Goal: Information Seeking & Learning: Learn about a topic

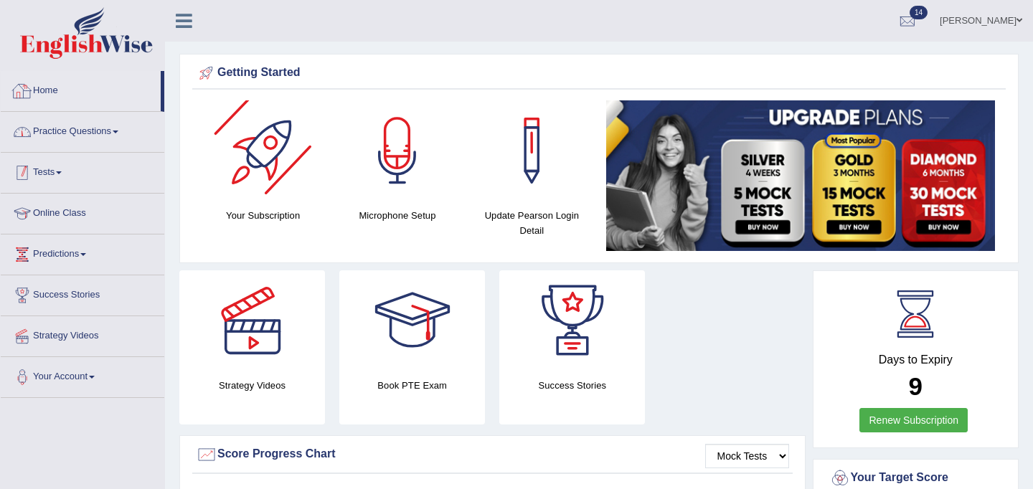
click at [100, 134] on link "Practice Questions" at bounding box center [83, 130] width 164 height 36
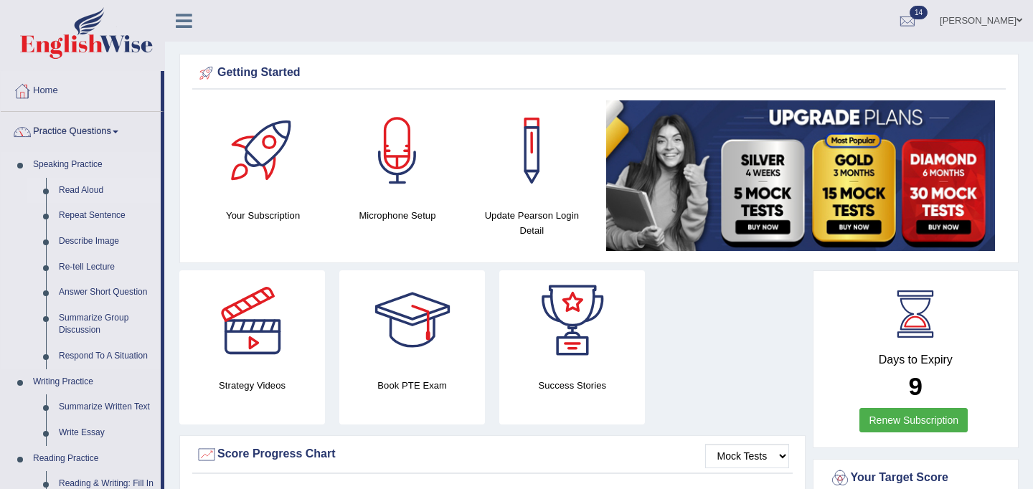
click at [85, 191] on link "Read Aloud" at bounding box center [106, 191] width 108 height 26
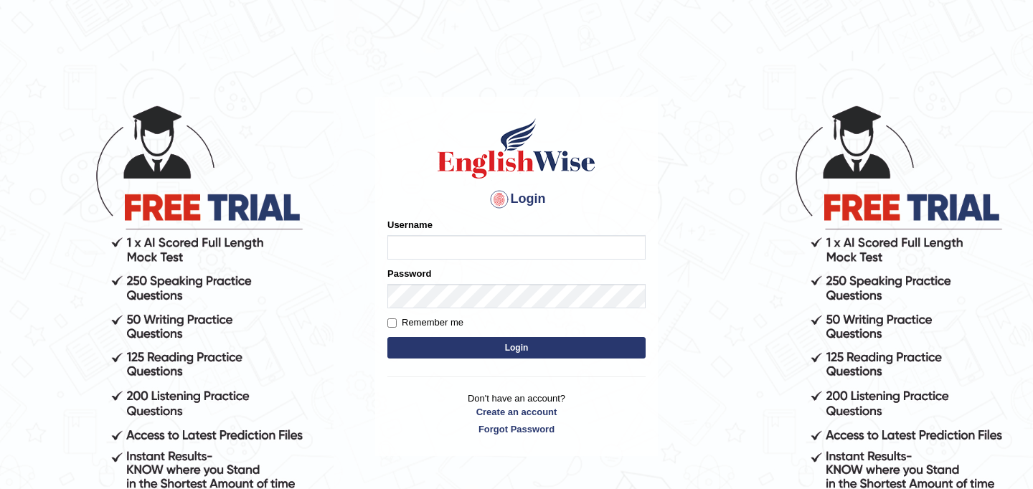
type input "najakter"
click at [489, 341] on button "Login" at bounding box center [516, 348] width 258 height 22
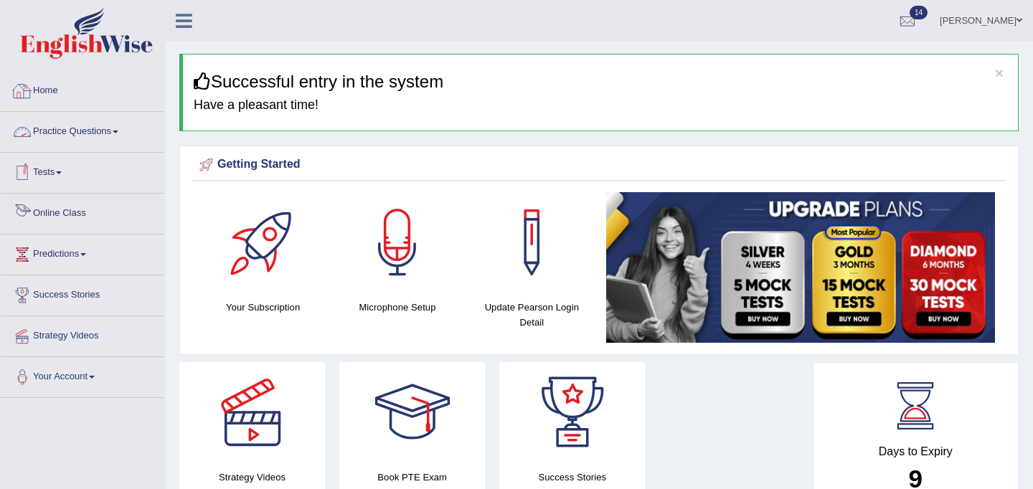
click at [69, 216] on link "Online Class" at bounding box center [83, 212] width 164 height 36
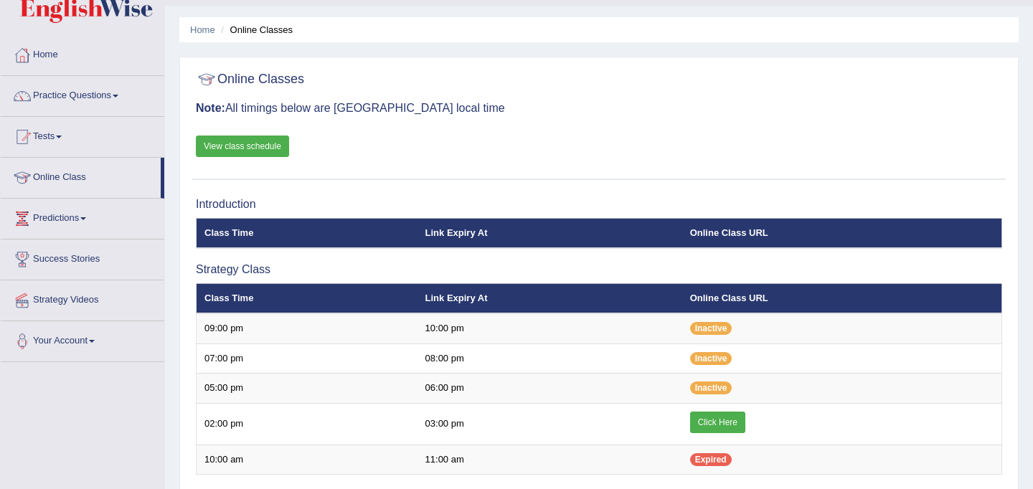
scroll to position [38, 0]
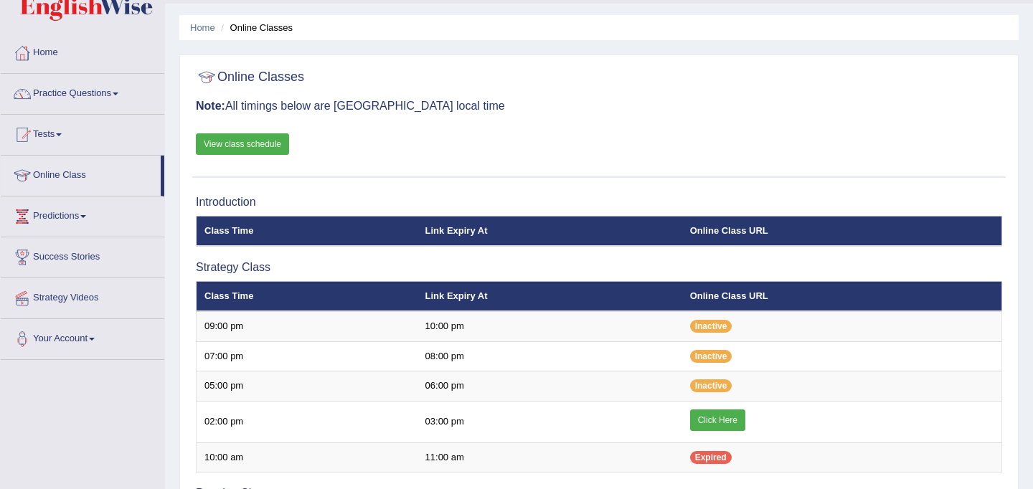
click at [277, 155] on div "Online Classes Note: All timings below are Melbourne local time View class sche…" at bounding box center [598, 119] width 813 height 115
click at [264, 145] on link "View class schedule" at bounding box center [242, 144] width 93 height 22
click at [51, 90] on link "Practice Questions" at bounding box center [83, 92] width 164 height 36
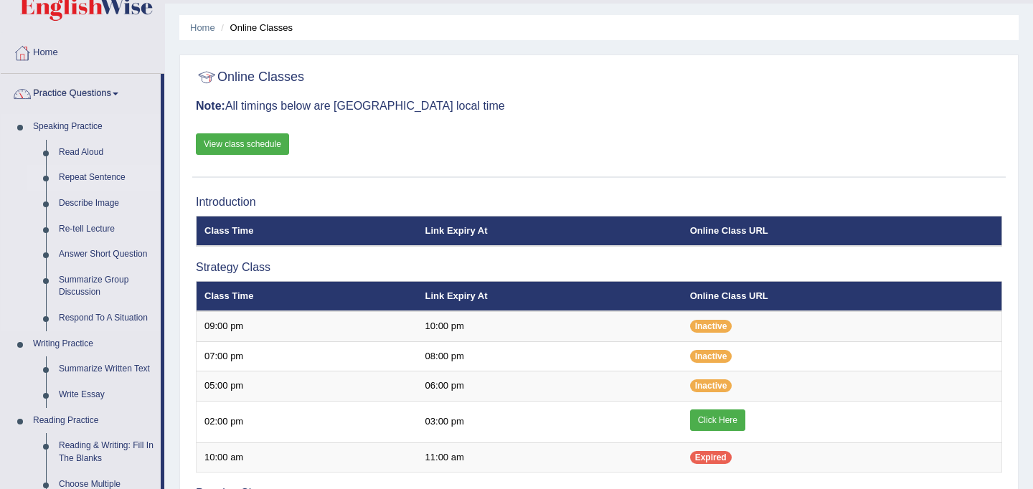
click at [108, 177] on link "Repeat Sentence" at bounding box center [106, 178] width 108 height 26
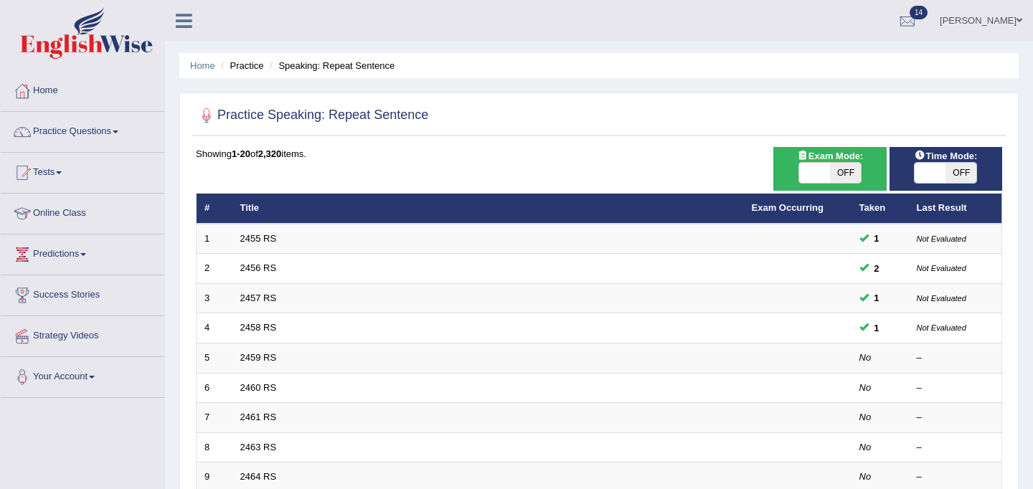
click at [818, 179] on span at bounding box center [814, 173] width 31 height 20
checkbox input "true"
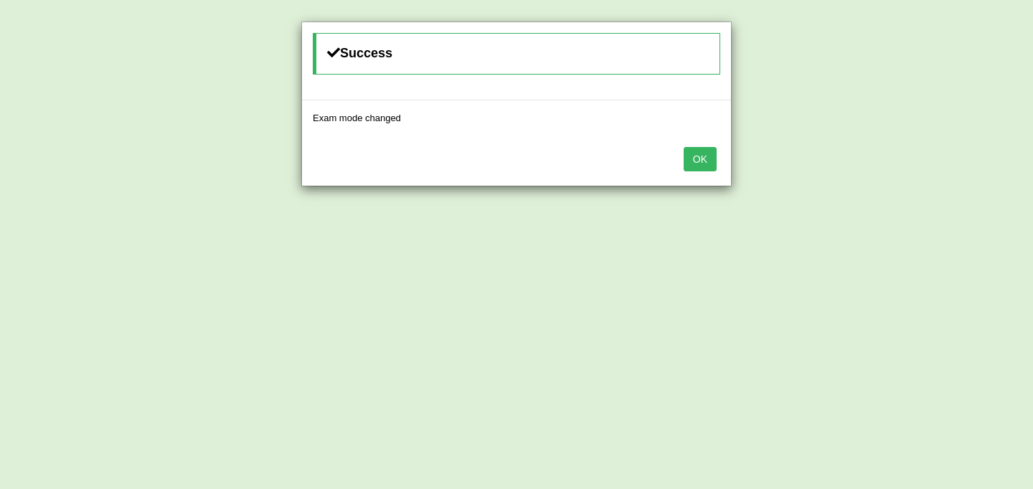
click at [701, 161] on button "OK" at bounding box center [700, 159] width 33 height 24
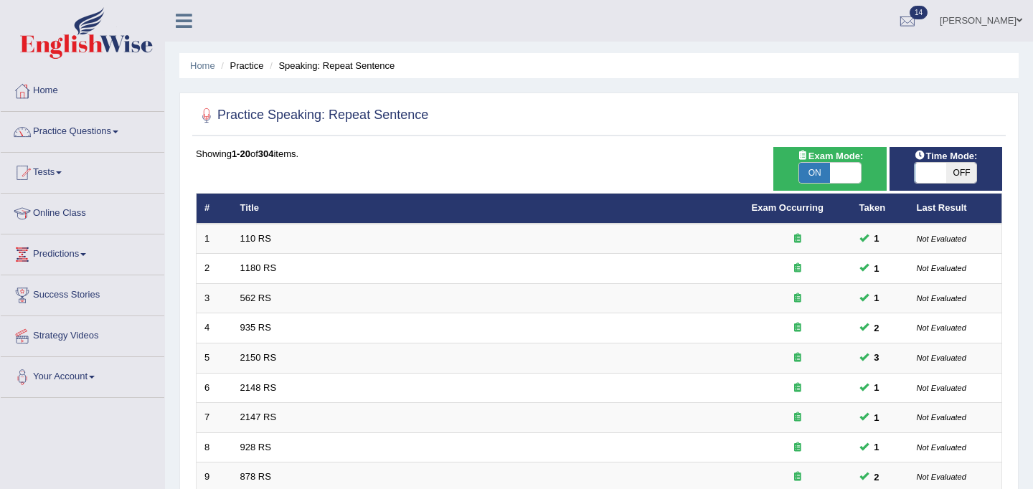
click at [941, 171] on span at bounding box center [929, 173] width 31 height 20
checkbox input "true"
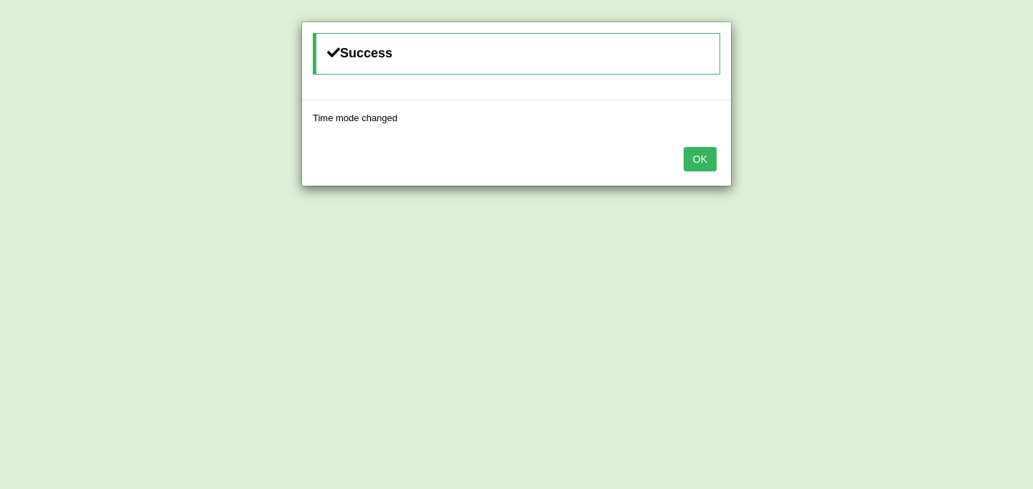
click at [705, 155] on button "OK" at bounding box center [700, 159] width 33 height 24
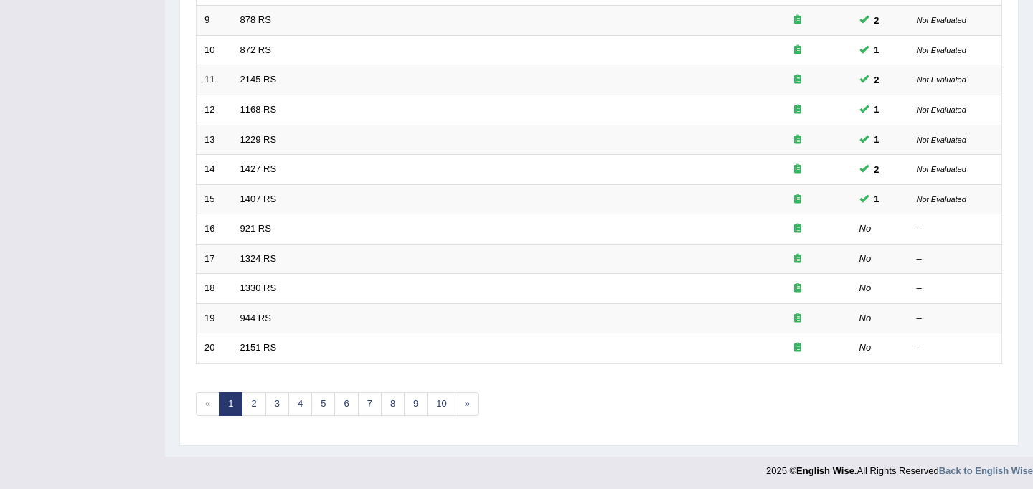
scroll to position [460, 0]
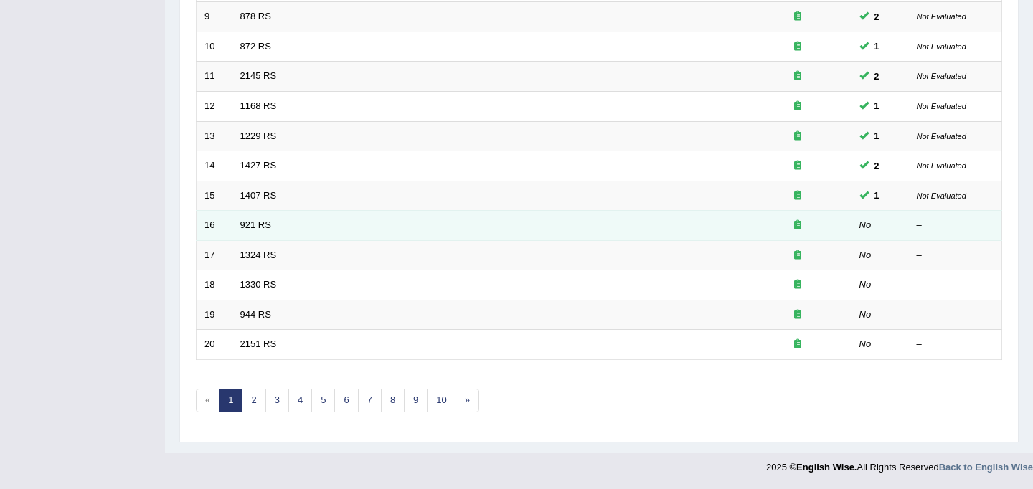
click at [255, 222] on link "921 RS" at bounding box center [255, 224] width 31 height 11
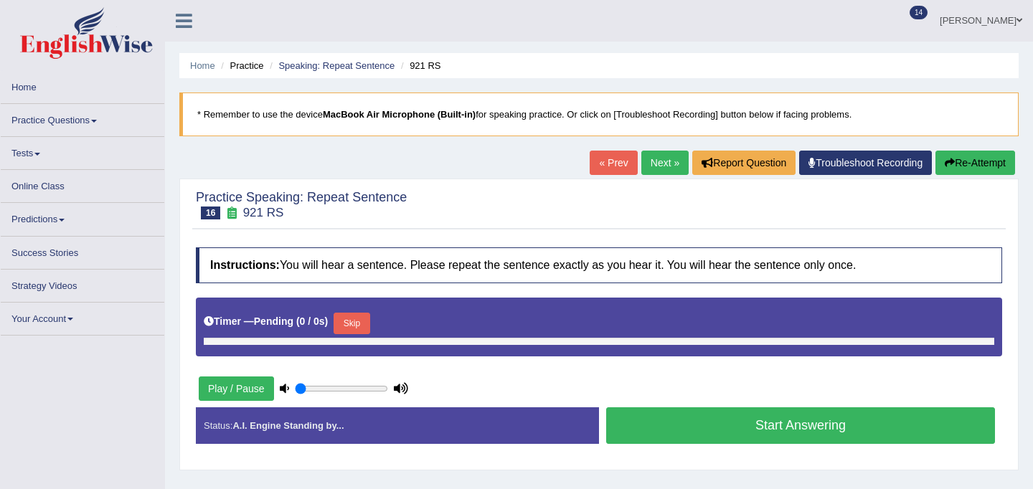
type input "0.4"
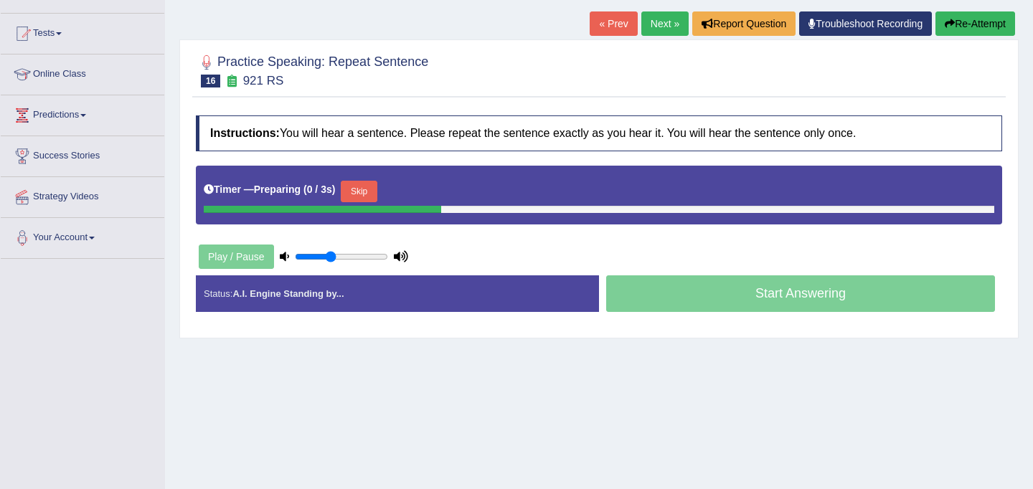
scroll to position [145, 0]
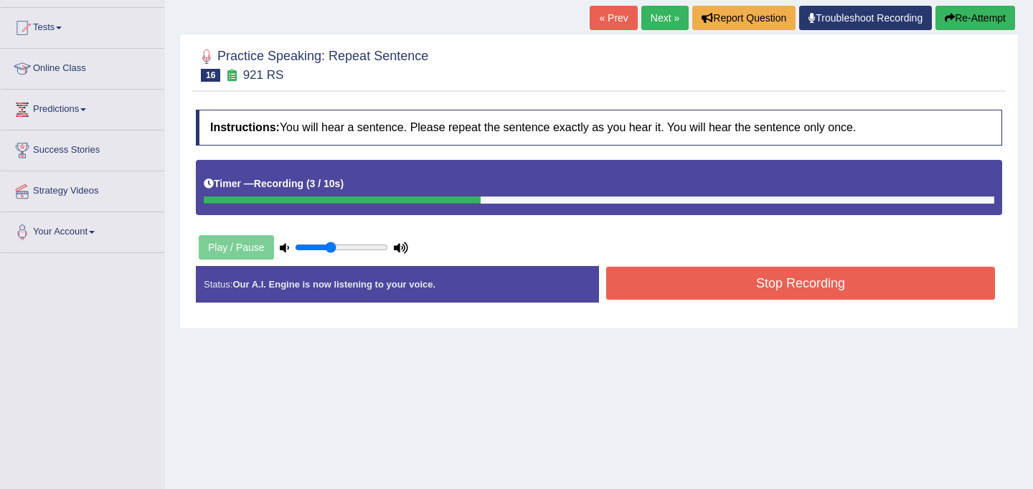
click at [712, 278] on button "Stop Recording" at bounding box center [800, 283] width 389 height 33
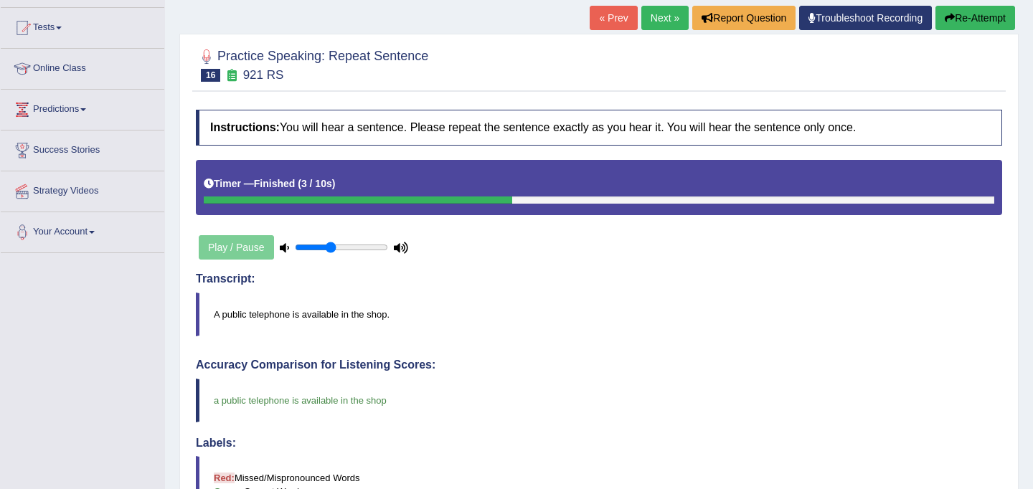
click at [653, 22] on link "Next »" at bounding box center [664, 18] width 47 height 24
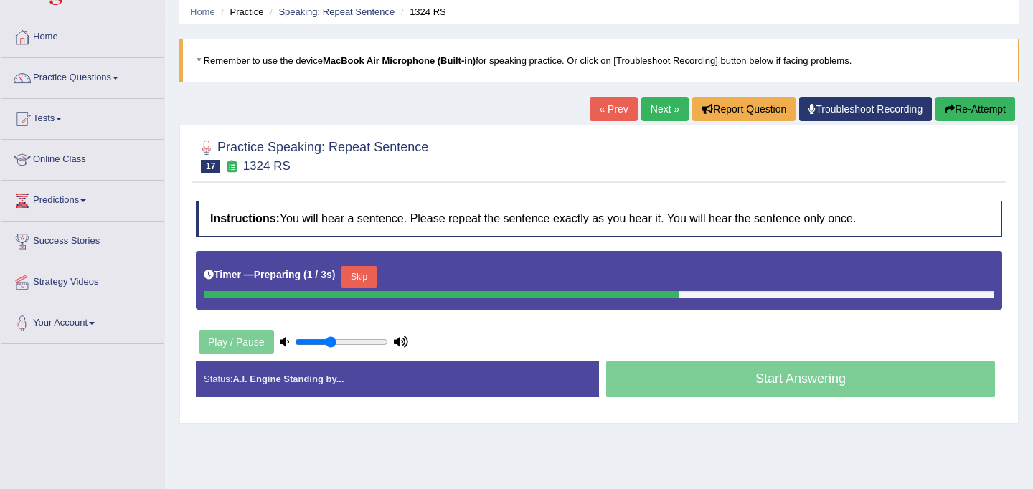
scroll to position [88, 0]
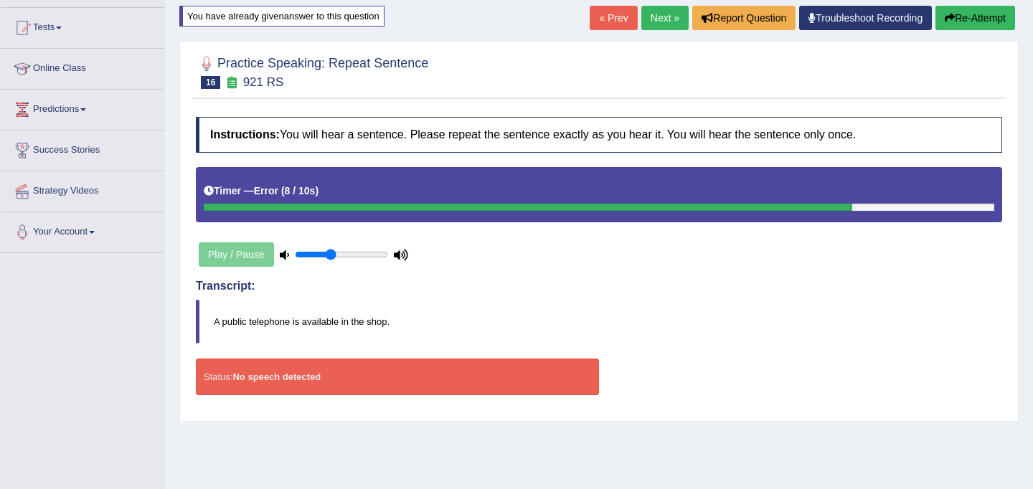
click at [650, 16] on link "Next »" at bounding box center [664, 18] width 47 height 24
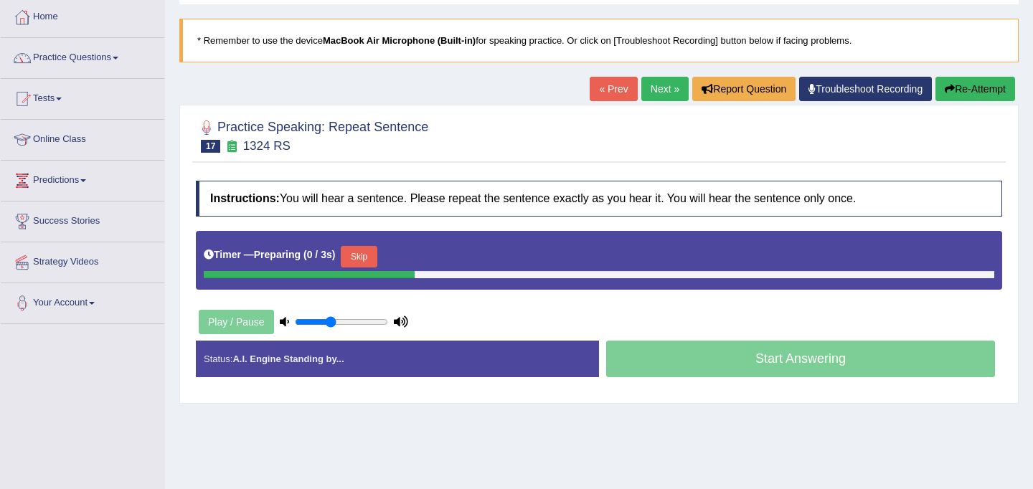
scroll to position [98, 0]
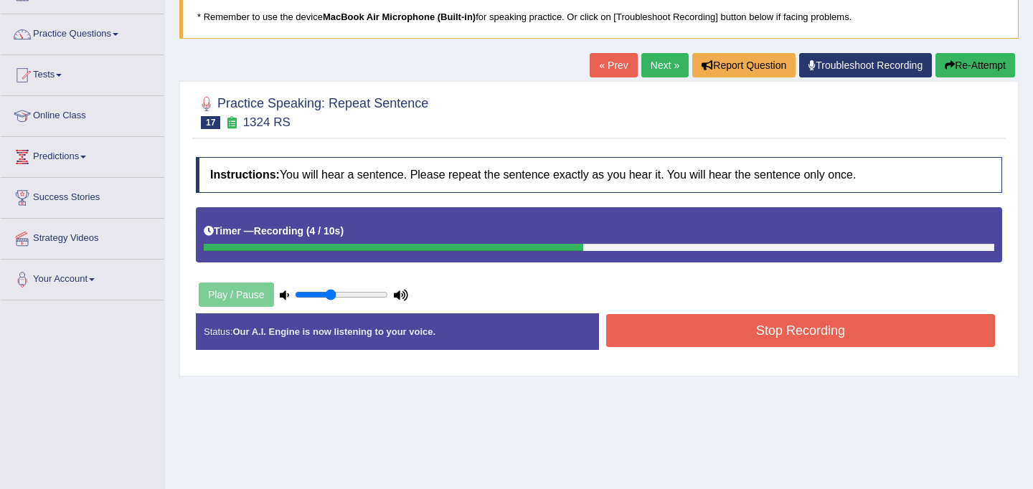
click at [734, 326] on button "Stop Recording" at bounding box center [800, 330] width 389 height 33
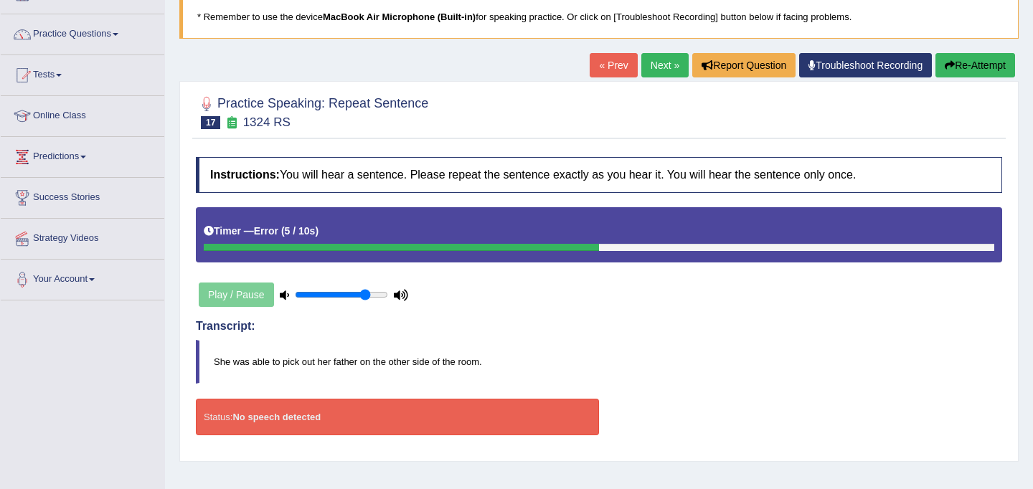
click at [366, 294] on input "range" at bounding box center [341, 294] width 93 height 11
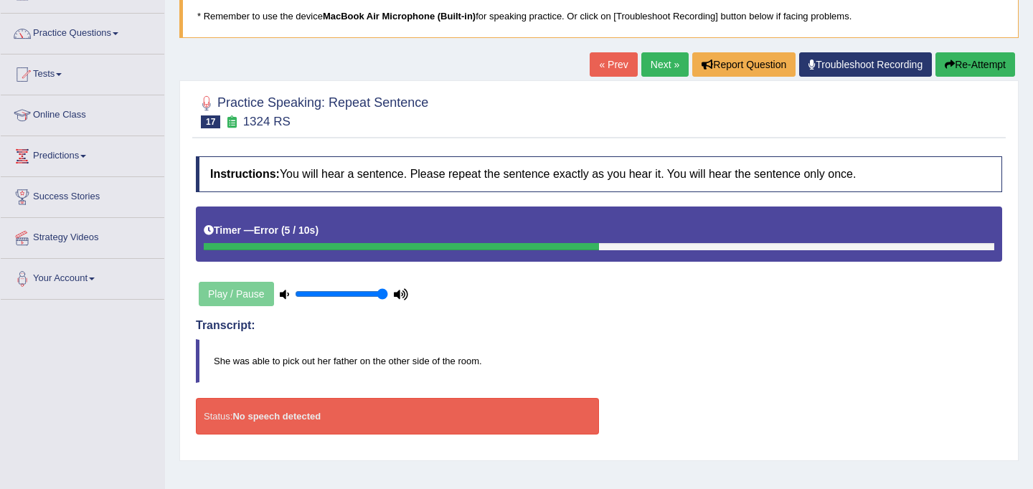
drag, startPoint x: 371, startPoint y: 293, endPoint x: 412, endPoint y: 289, distance: 41.8
type input "1"
click at [388, 289] on input "range" at bounding box center [341, 293] width 93 height 11
click at [656, 62] on link "Next »" at bounding box center [664, 64] width 47 height 24
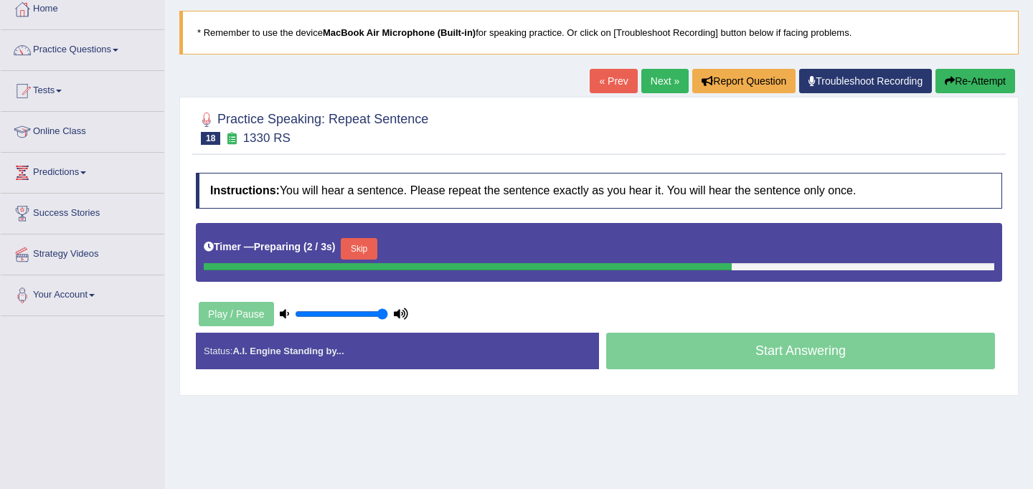
scroll to position [83, 0]
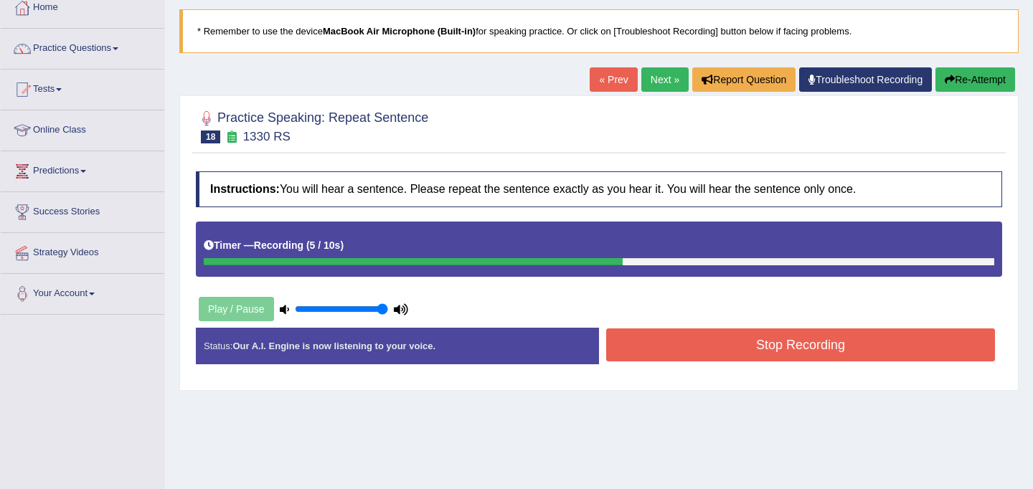
click at [645, 344] on button "Stop Recording" at bounding box center [800, 344] width 389 height 33
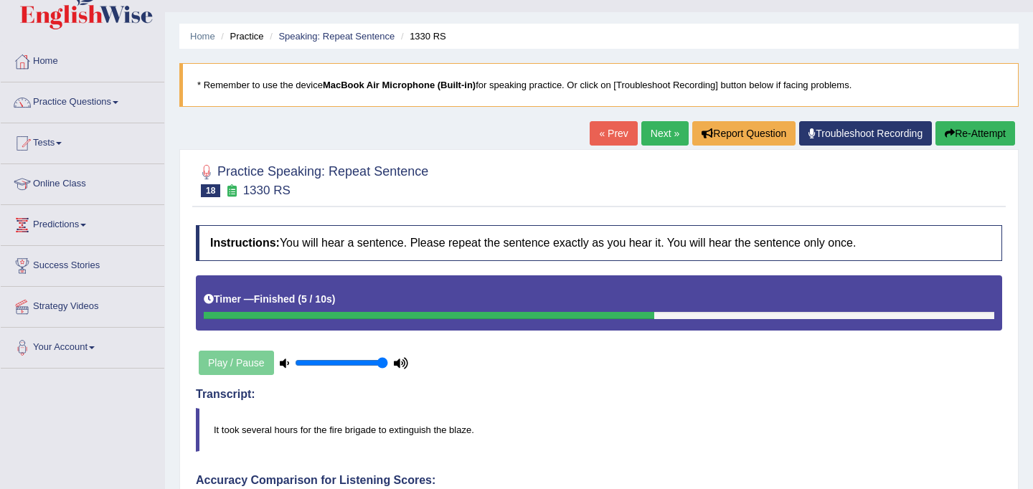
scroll to position [40, 0]
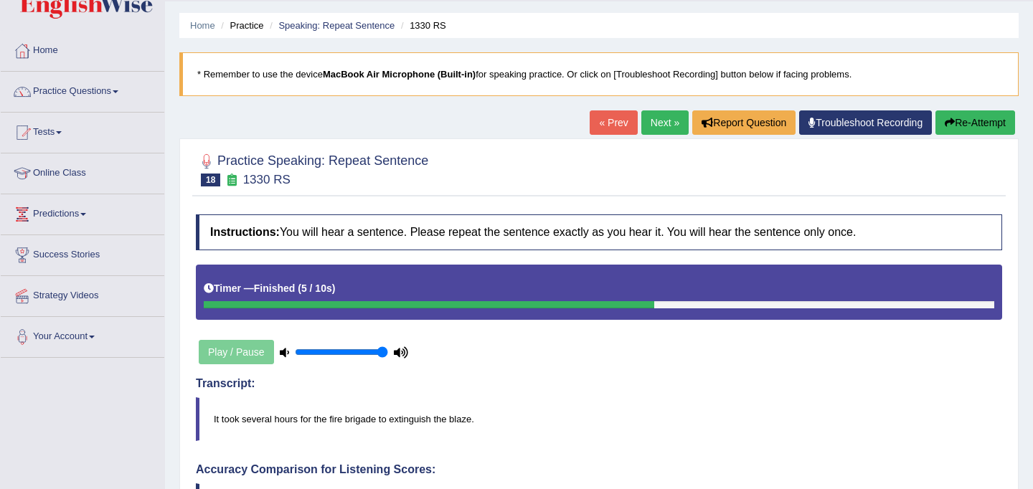
click at [960, 127] on button "Re-Attempt" at bounding box center [975, 122] width 80 height 24
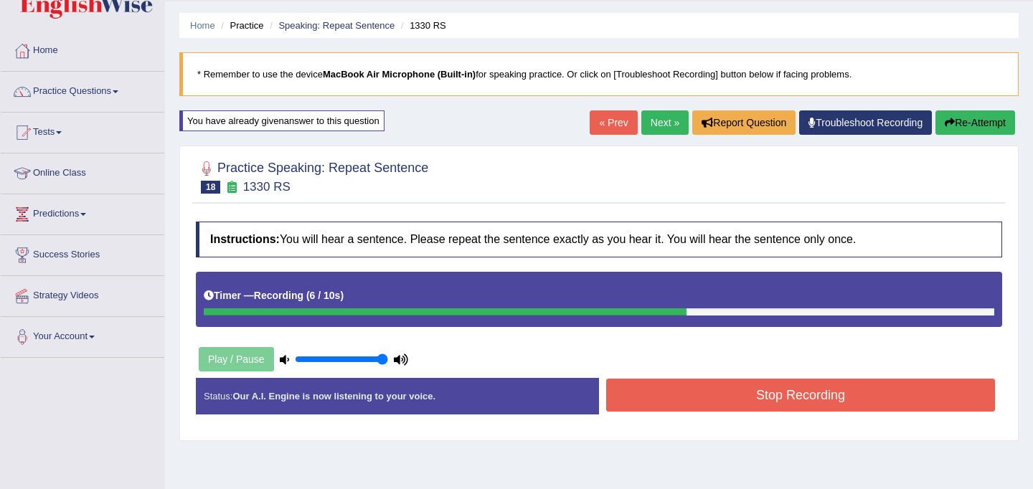
click at [802, 402] on button "Stop Recording" at bounding box center [800, 395] width 389 height 33
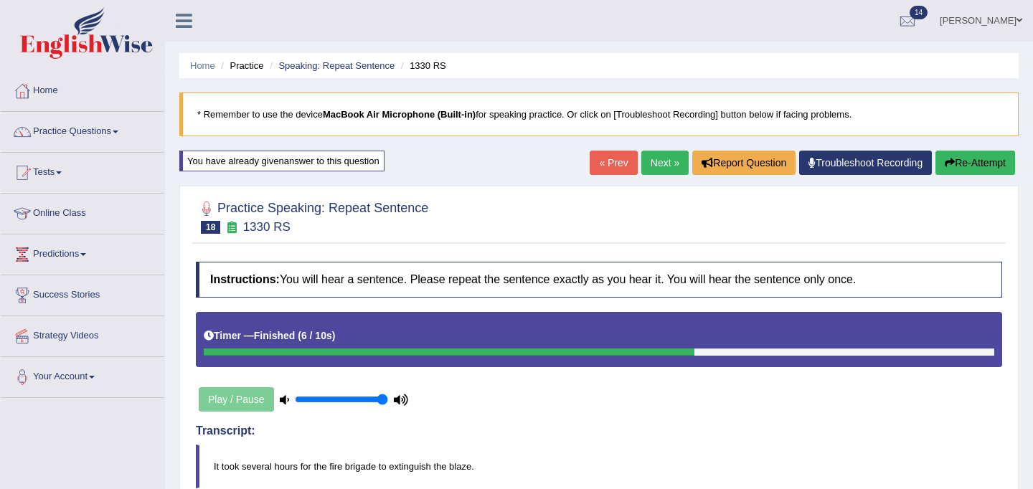
click at [657, 162] on link "Next »" at bounding box center [664, 163] width 47 height 24
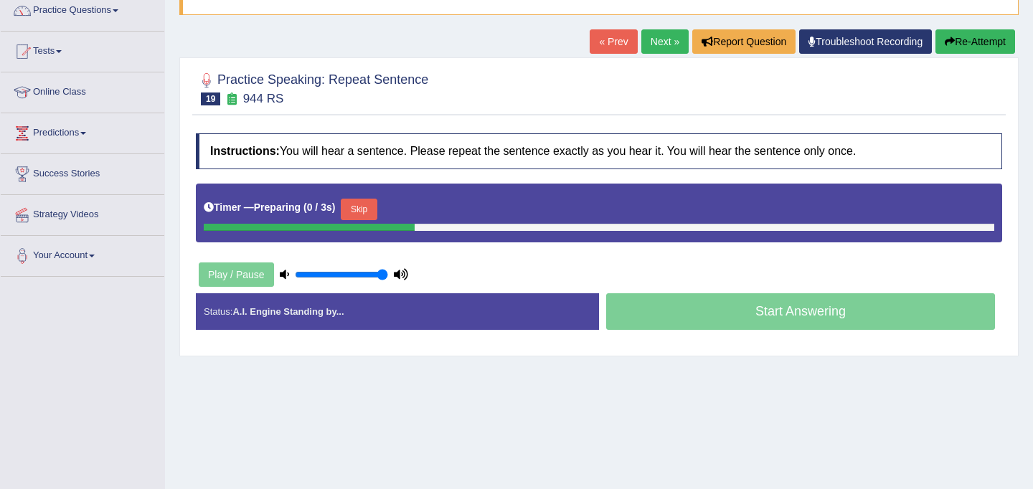
scroll to position [124, 0]
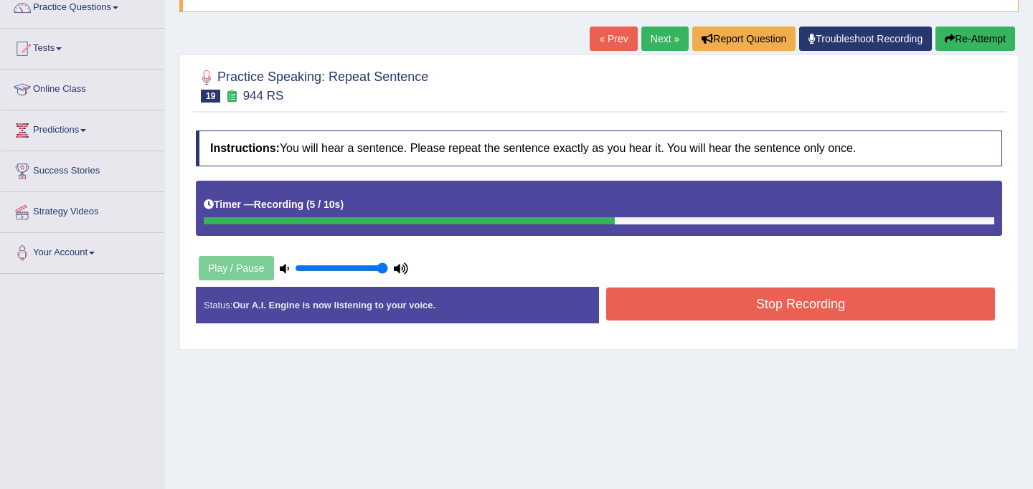
click at [706, 302] on button "Stop Recording" at bounding box center [800, 304] width 389 height 33
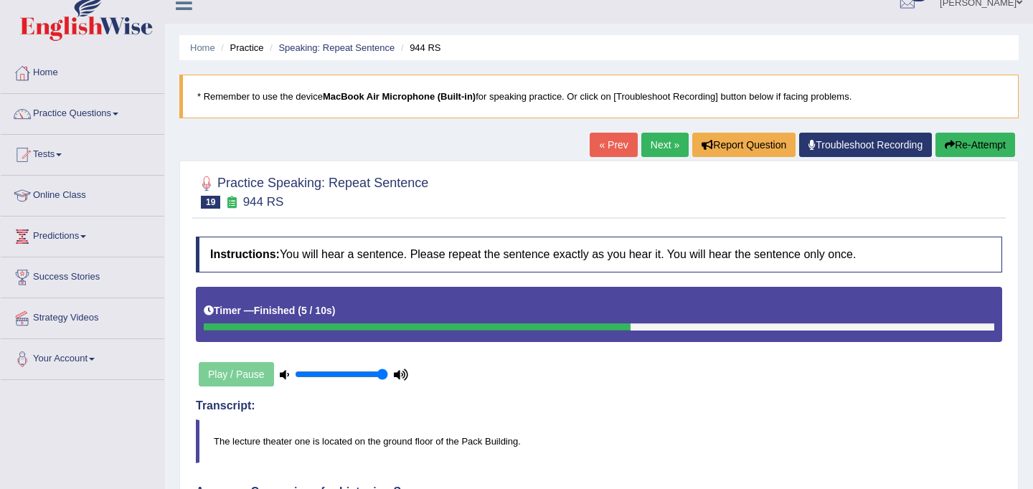
scroll to position [10, 0]
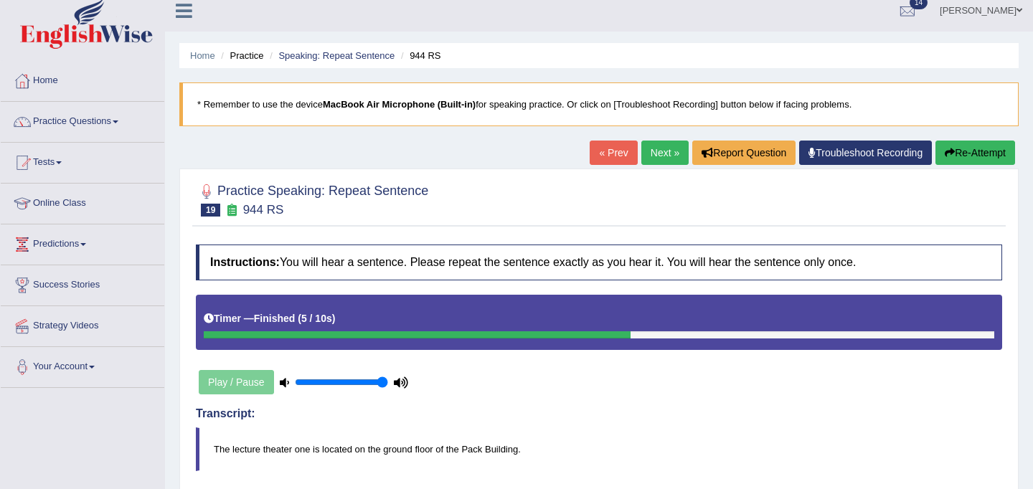
click at [651, 143] on link "Next »" at bounding box center [664, 153] width 47 height 24
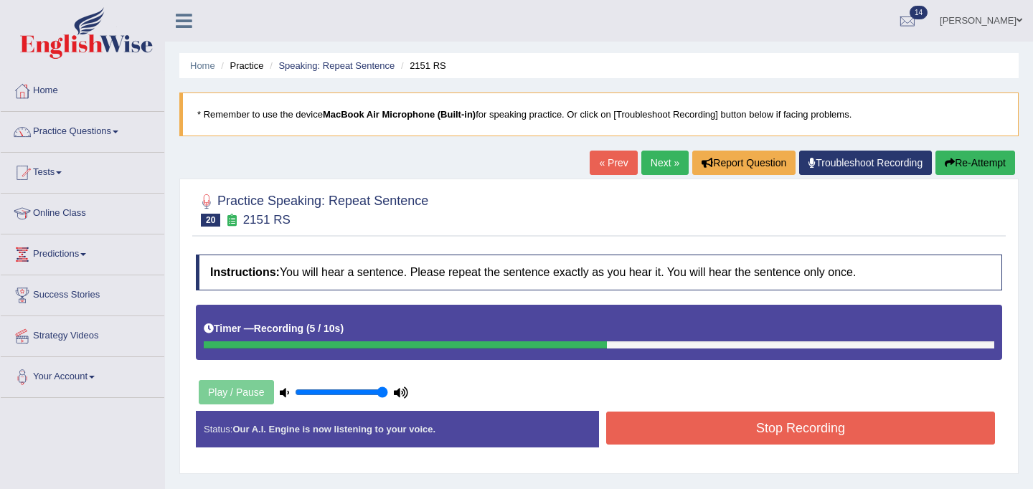
click at [733, 428] on button "Stop Recording" at bounding box center [800, 428] width 389 height 33
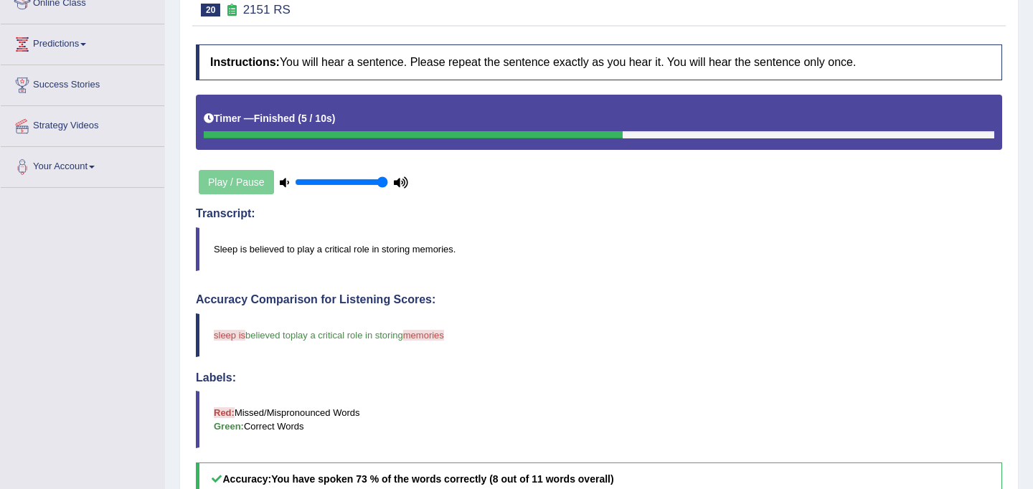
scroll to position [10, 0]
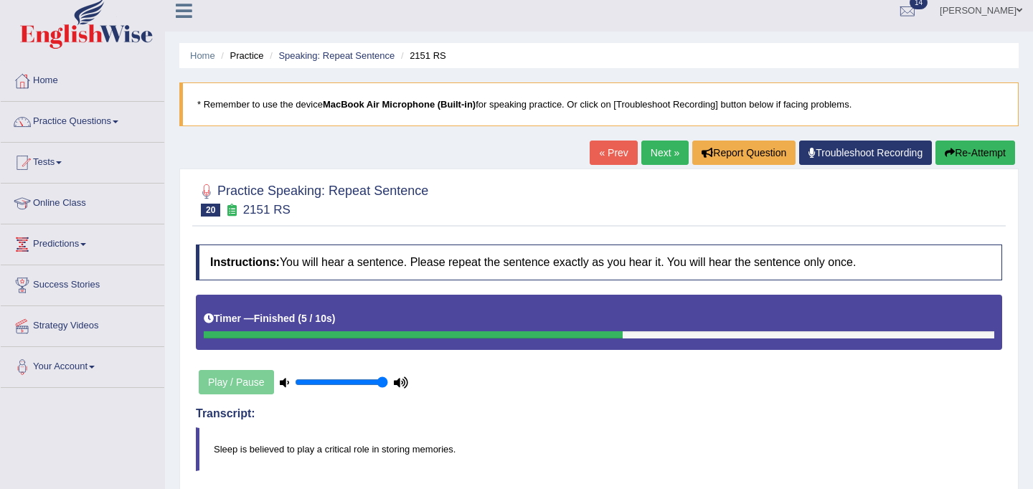
click at [987, 153] on button "Re-Attempt" at bounding box center [975, 153] width 80 height 24
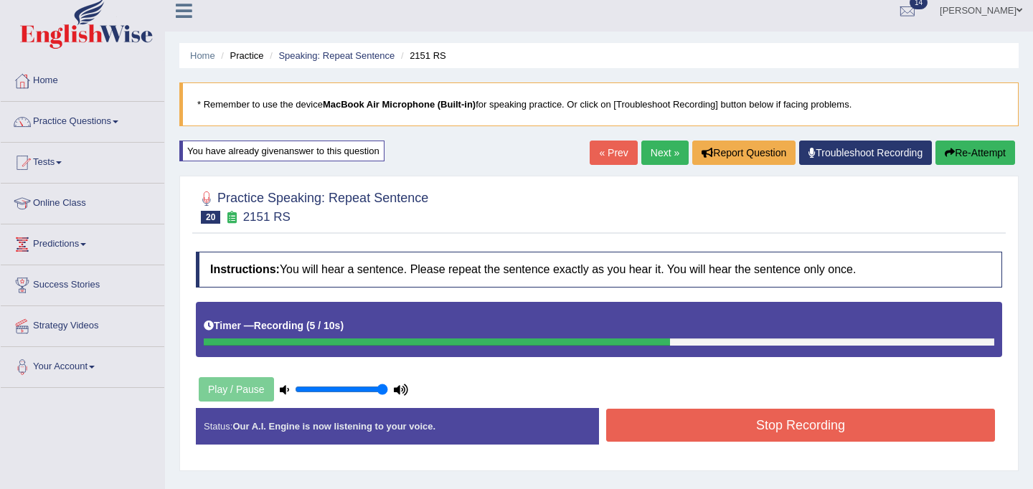
click at [737, 432] on button "Stop Recording" at bounding box center [800, 425] width 389 height 33
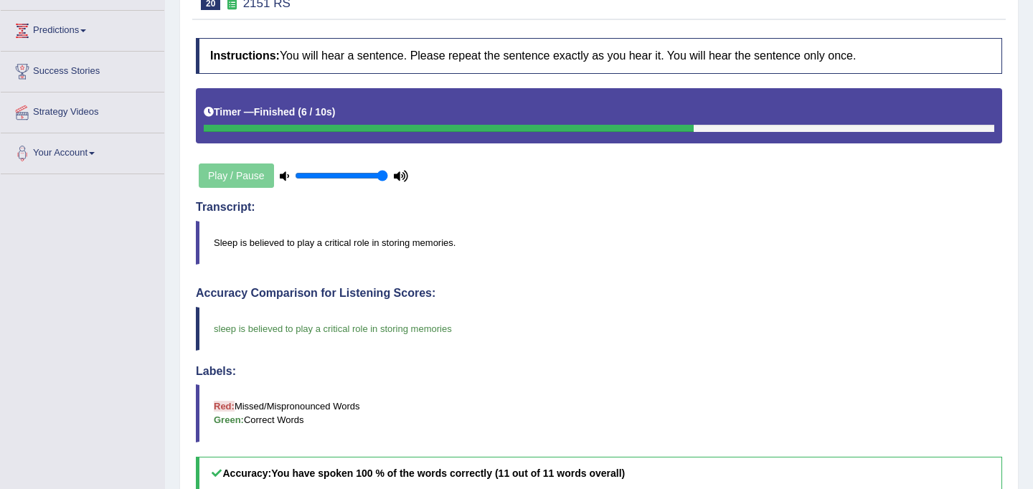
scroll to position [64, 0]
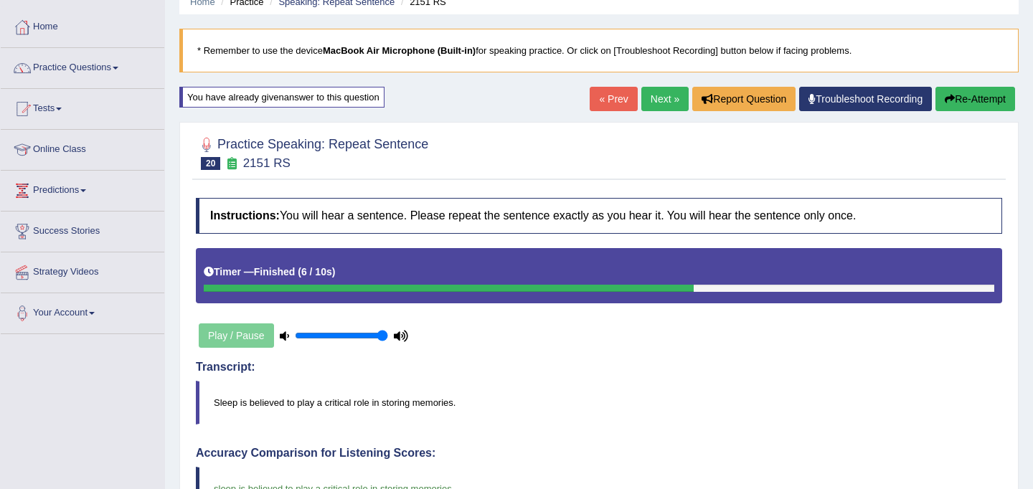
click at [661, 92] on link "Next »" at bounding box center [664, 99] width 47 height 24
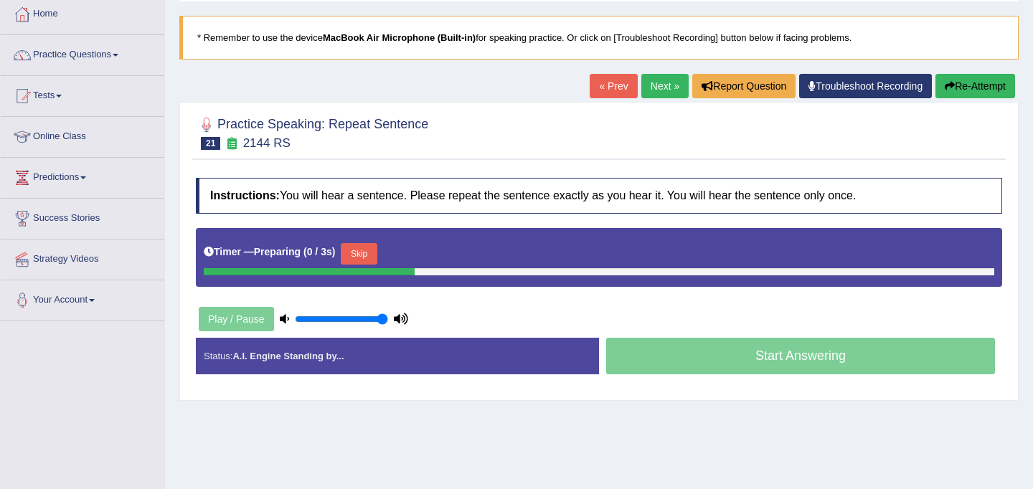
scroll to position [141, 0]
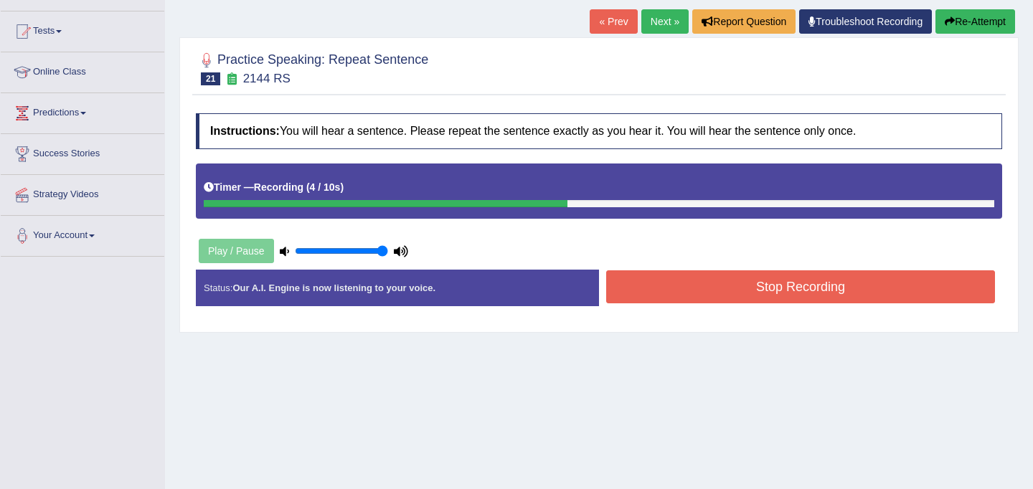
click at [714, 279] on button "Stop Recording" at bounding box center [800, 286] width 389 height 33
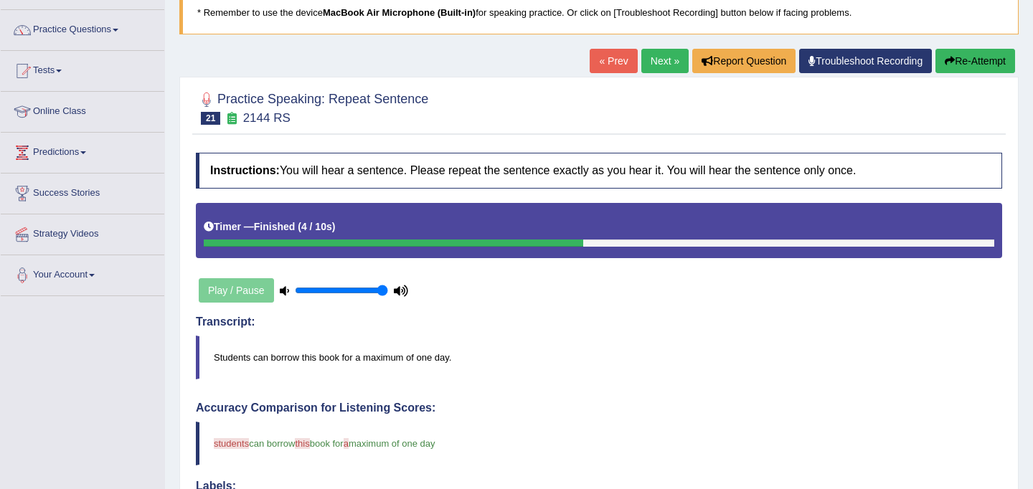
scroll to position [0, 0]
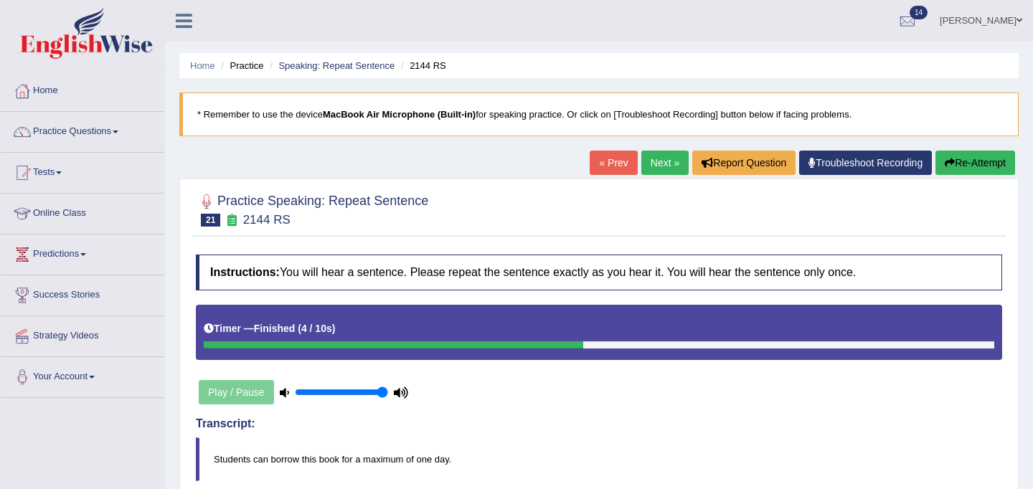
click at [666, 165] on link "Next »" at bounding box center [664, 163] width 47 height 24
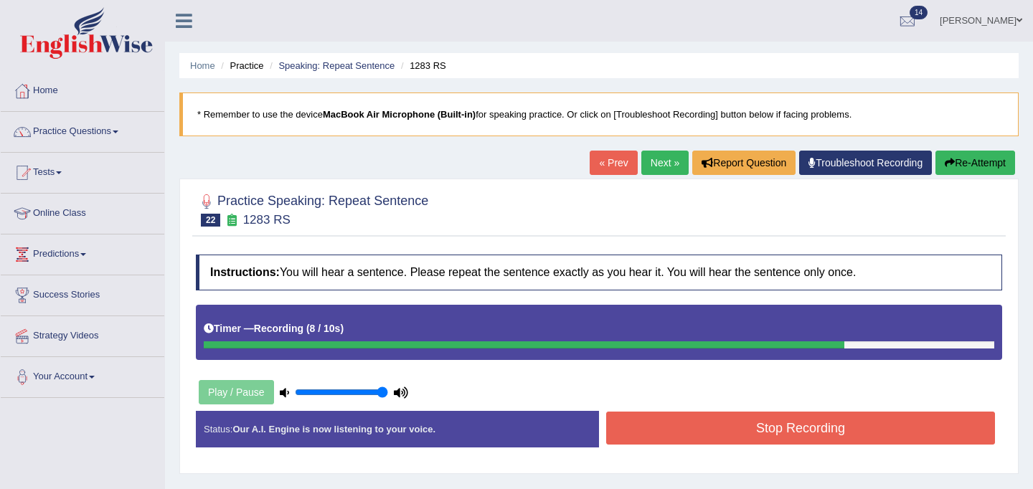
click at [676, 428] on button "Stop Recording" at bounding box center [800, 428] width 389 height 33
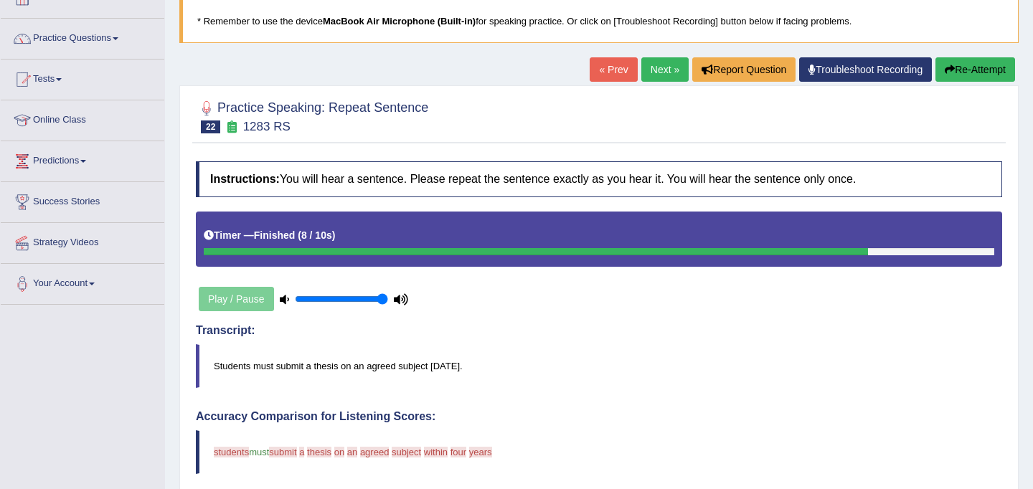
scroll to position [58, 0]
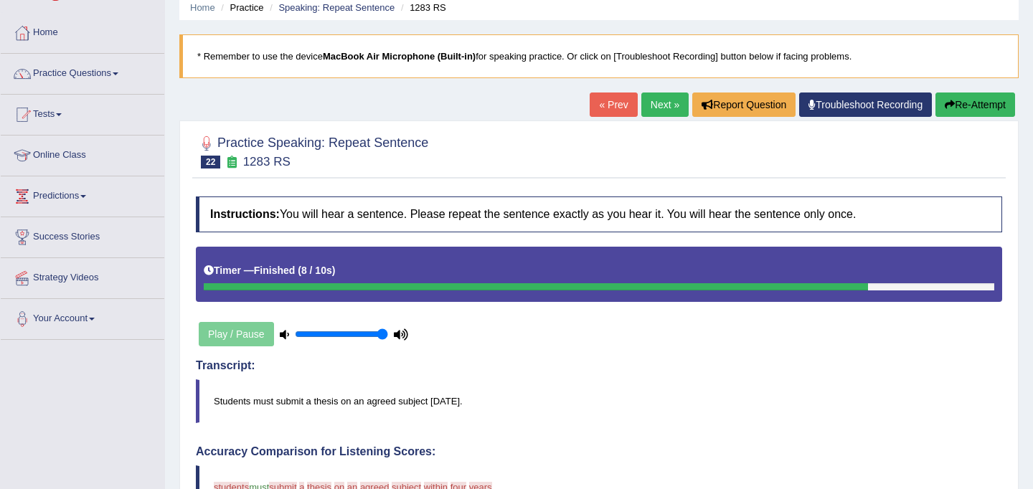
click at [996, 113] on button "Re-Attempt" at bounding box center [975, 105] width 80 height 24
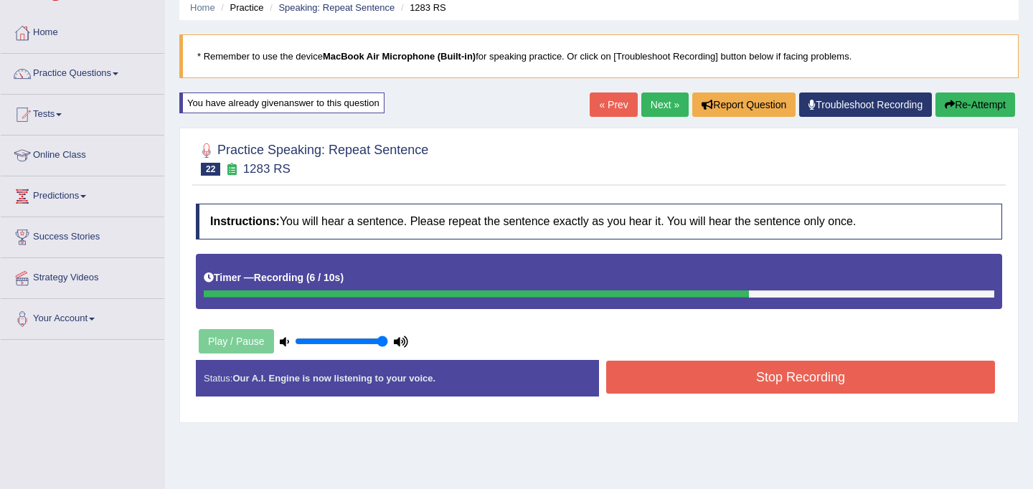
click at [694, 374] on button "Stop Recording" at bounding box center [800, 377] width 389 height 33
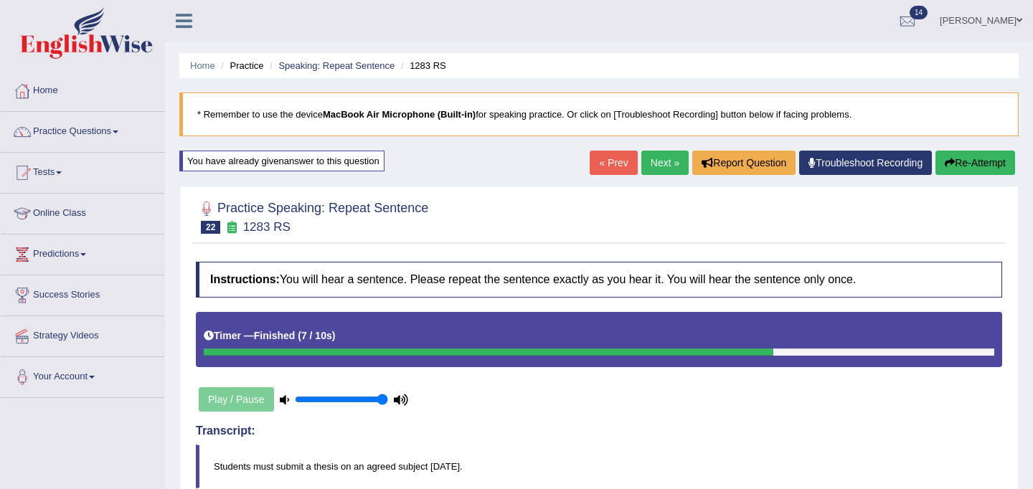
click at [978, 164] on button "Re-Attempt" at bounding box center [975, 163] width 80 height 24
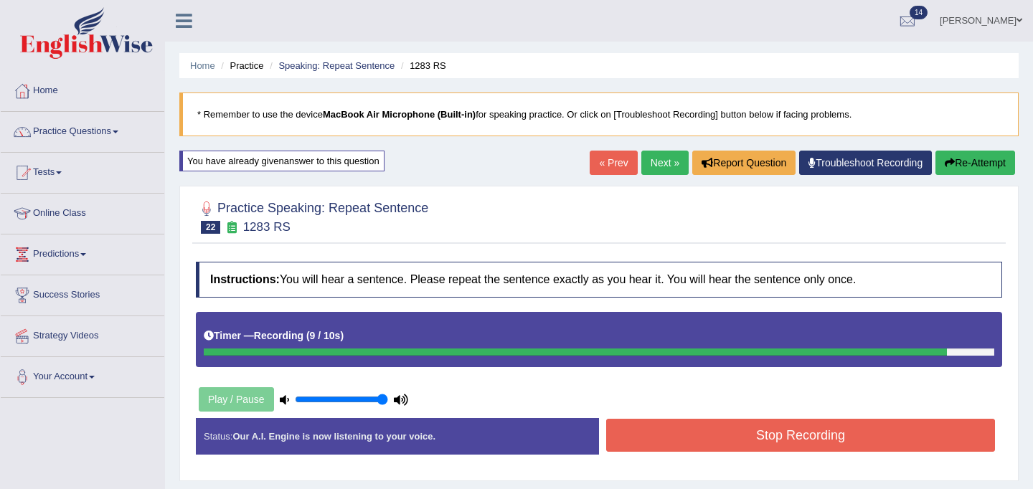
click at [790, 442] on button "Stop Recording" at bounding box center [800, 435] width 389 height 33
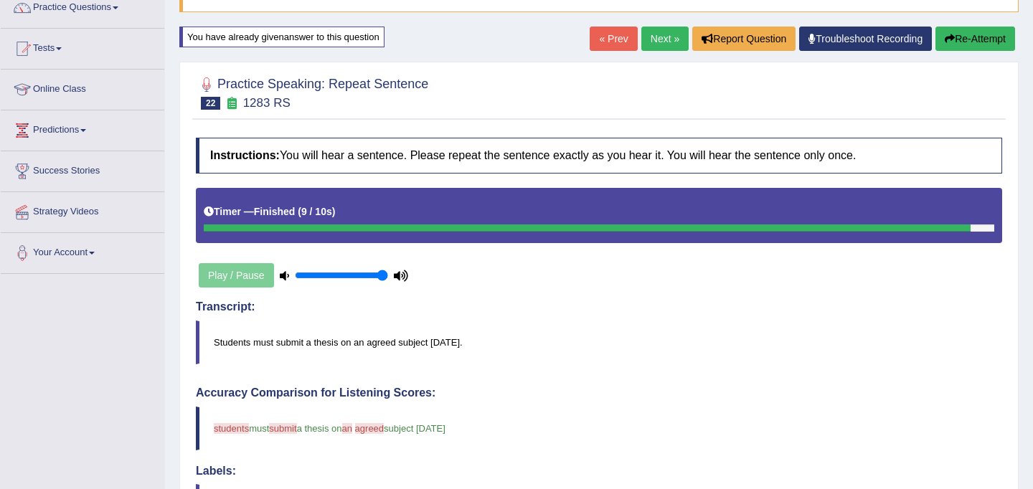
scroll to position [108, 0]
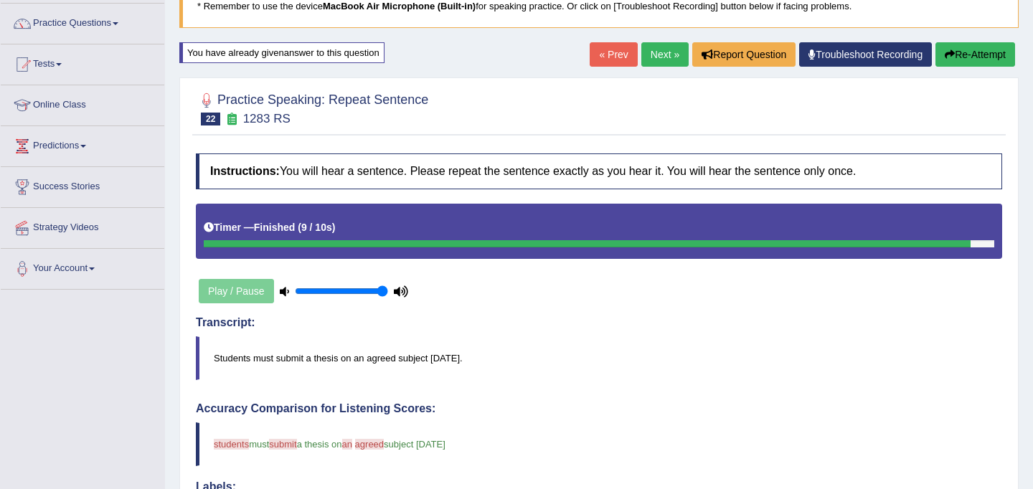
click at [652, 57] on link "Next »" at bounding box center [664, 54] width 47 height 24
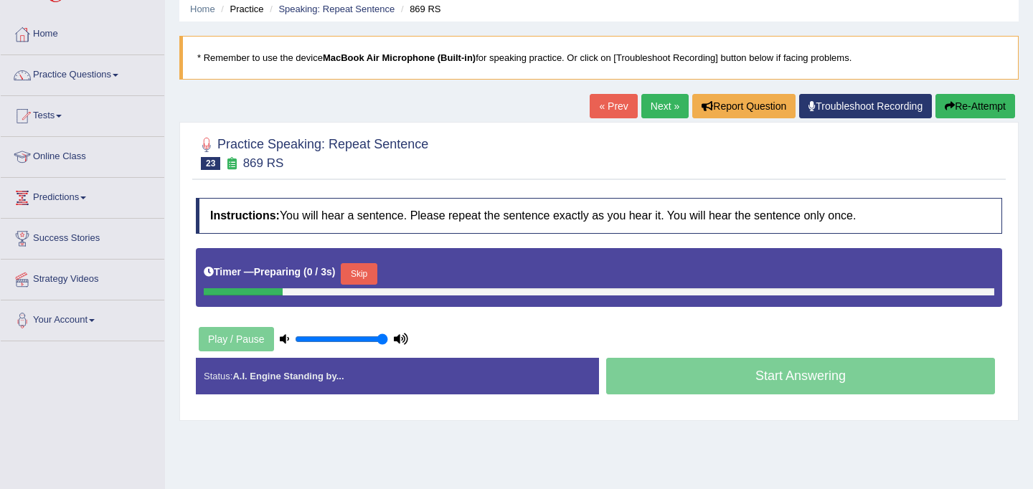
scroll to position [102, 0]
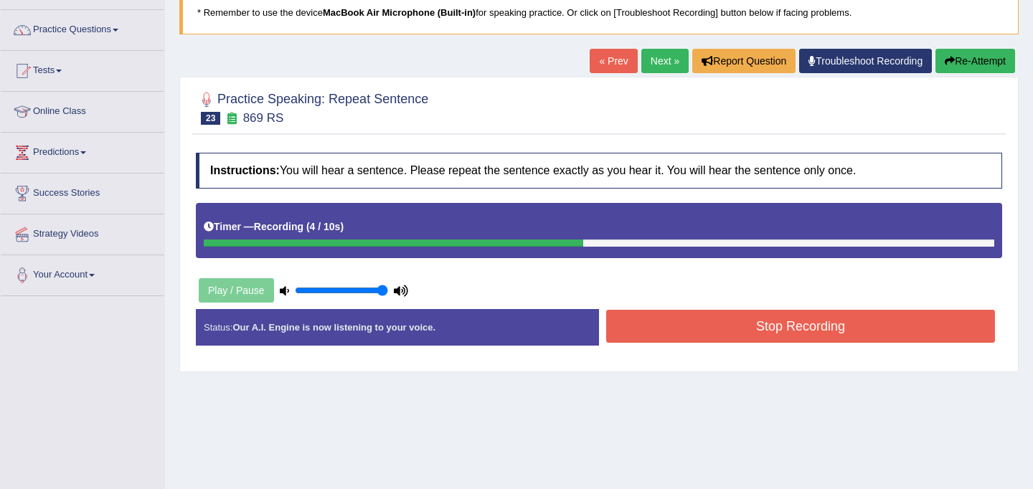
click at [681, 334] on button "Stop Recording" at bounding box center [800, 326] width 389 height 33
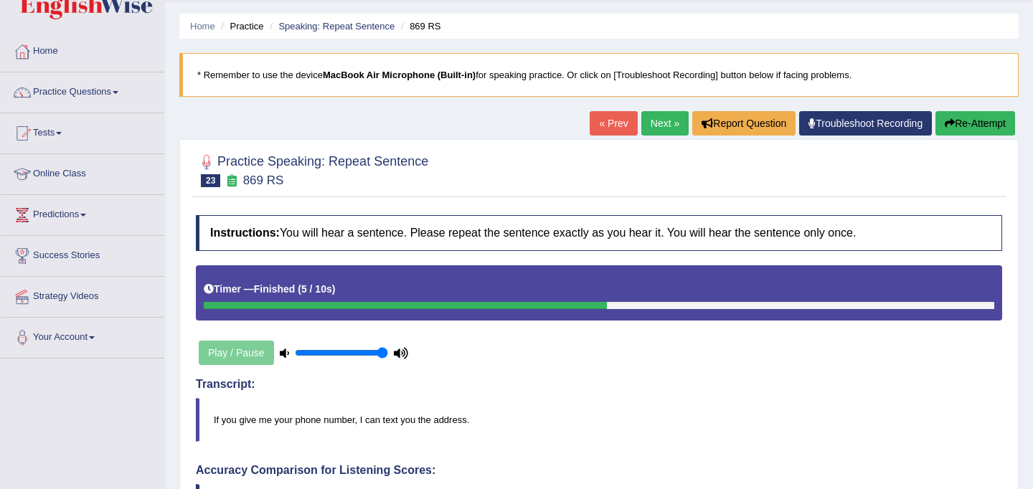
scroll to position [0, 0]
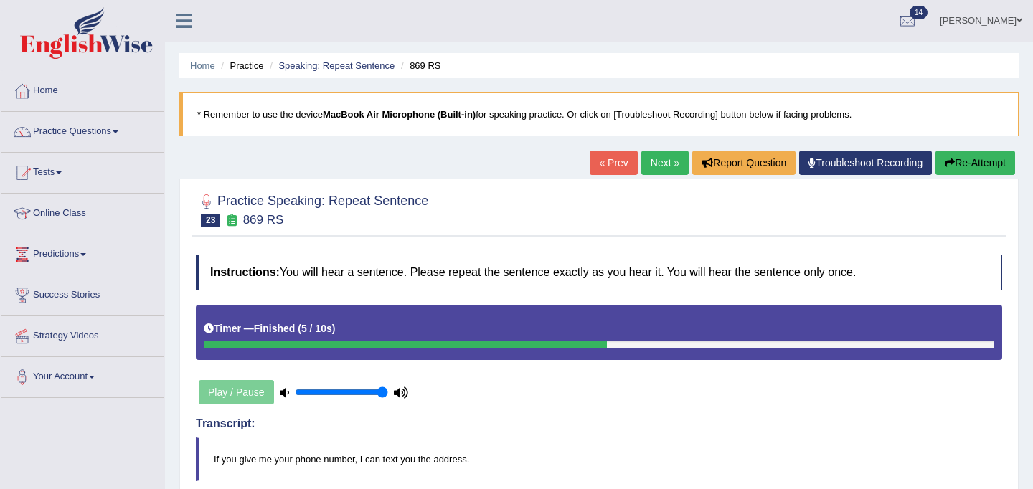
click at [659, 167] on link "Next »" at bounding box center [664, 163] width 47 height 24
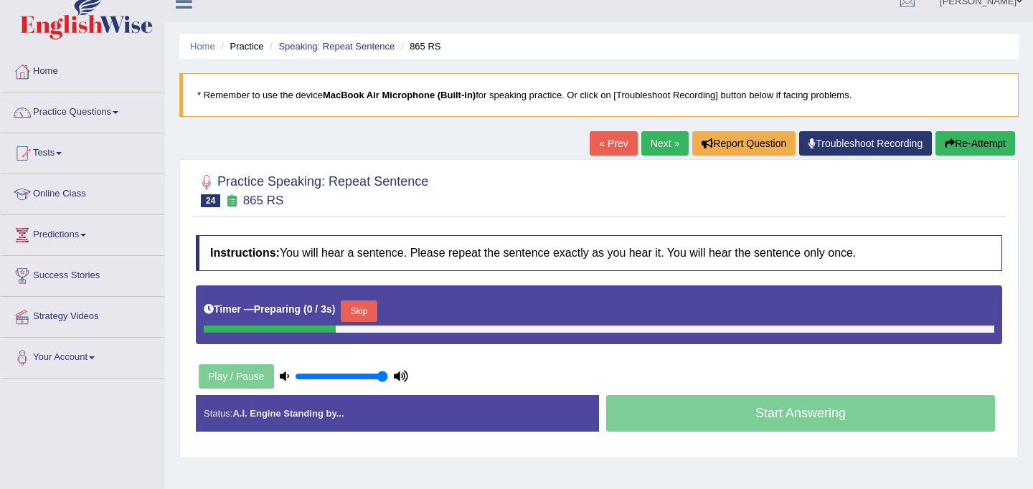
scroll to position [30, 0]
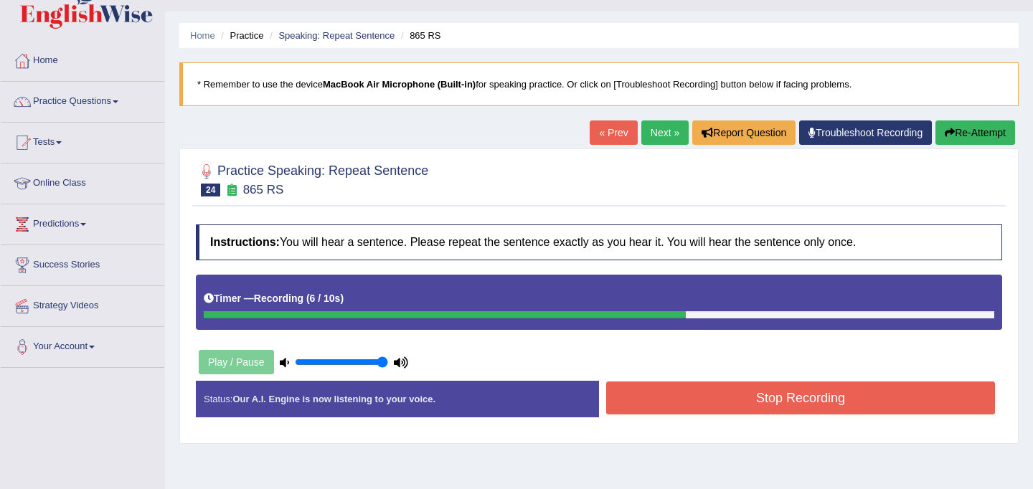
click at [670, 400] on button "Stop Recording" at bounding box center [800, 398] width 389 height 33
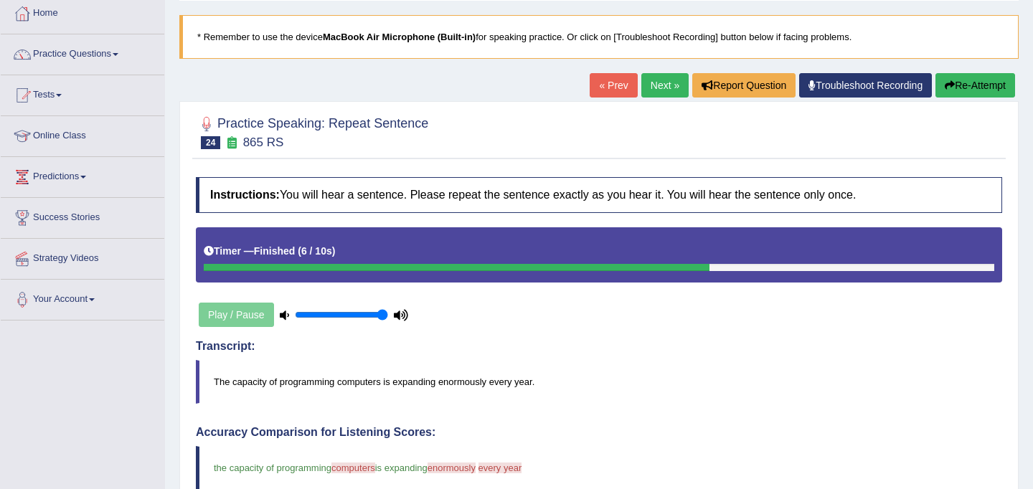
scroll to position [0, 0]
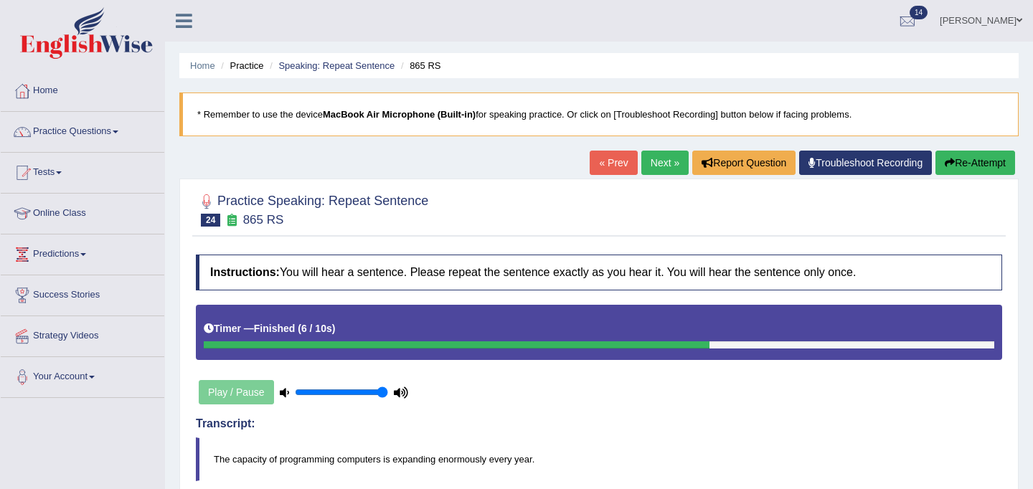
click at [656, 171] on link "Next »" at bounding box center [664, 163] width 47 height 24
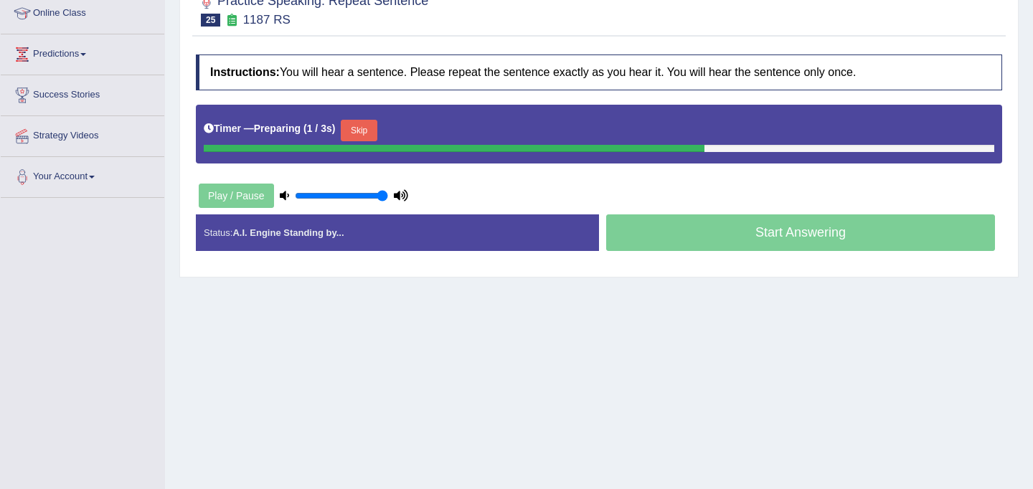
scroll to position [206, 0]
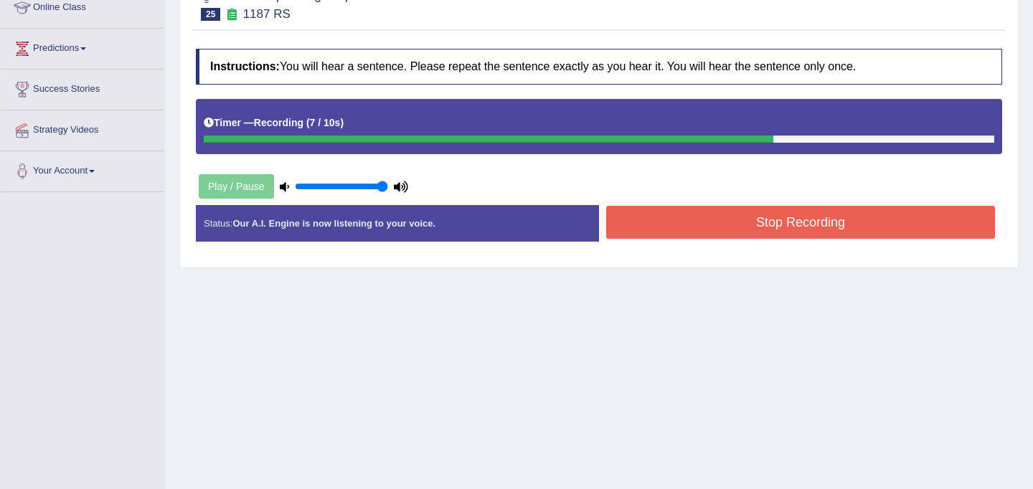
click at [734, 232] on button "Stop Recording" at bounding box center [800, 222] width 389 height 33
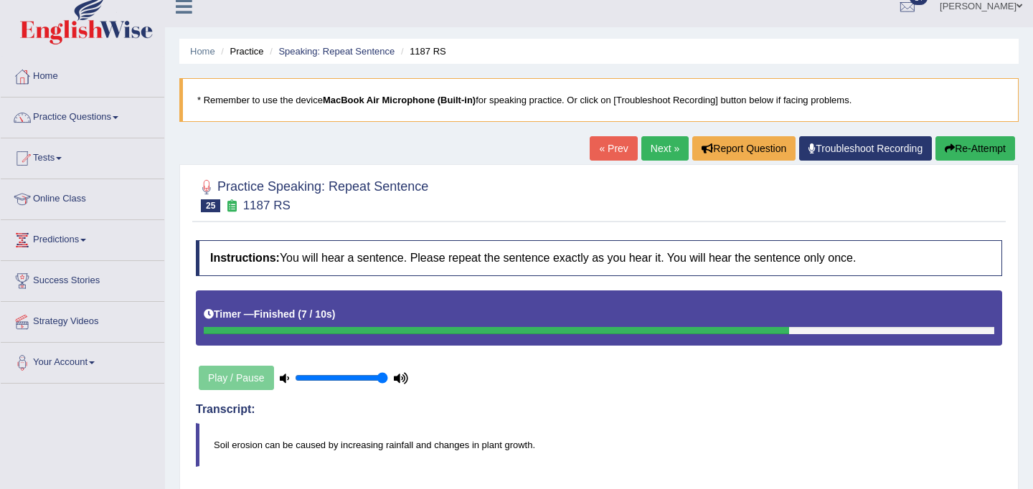
scroll to position [0, 0]
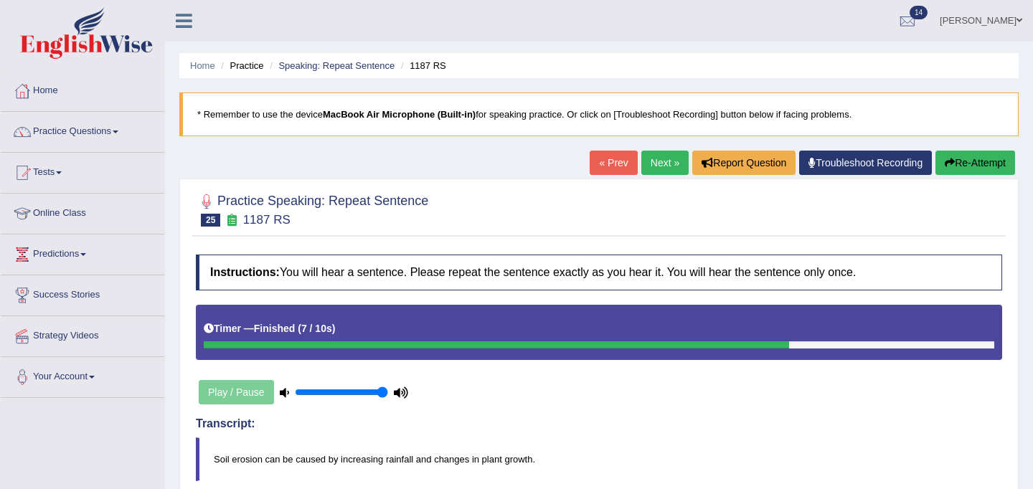
click at [973, 161] on button "Re-Attempt" at bounding box center [975, 163] width 80 height 24
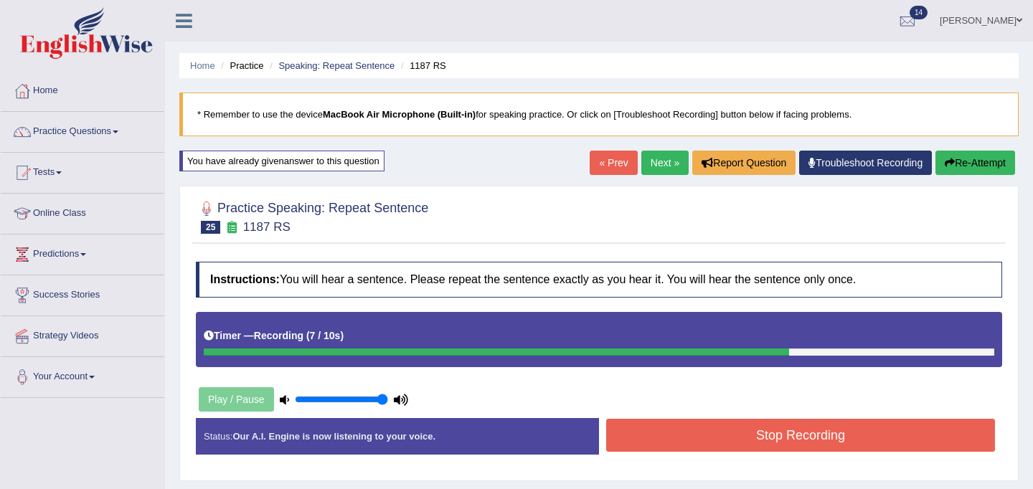
click at [854, 437] on button "Stop Recording" at bounding box center [800, 435] width 389 height 33
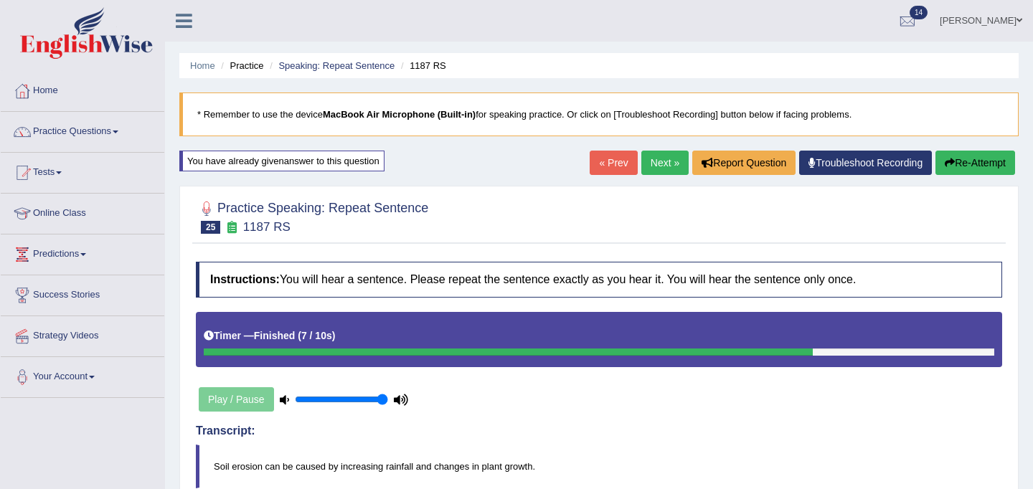
click at [656, 161] on link "Next »" at bounding box center [664, 163] width 47 height 24
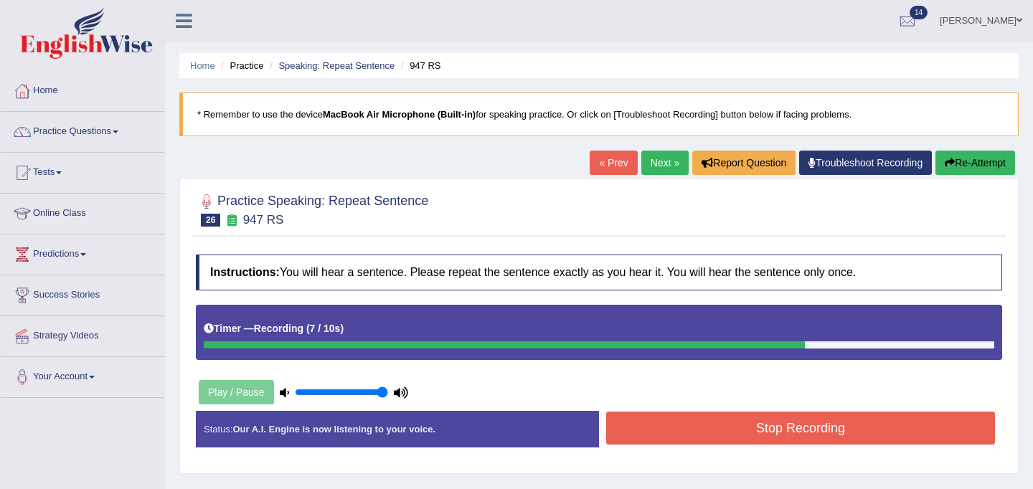
click at [693, 410] on div "Instructions: You will hear a sentence. Please repeat the sentence exactly as y…" at bounding box center [598, 356] width 813 height 219
click at [692, 426] on button "Stop Recording" at bounding box center [800, 428] width 389 height 33
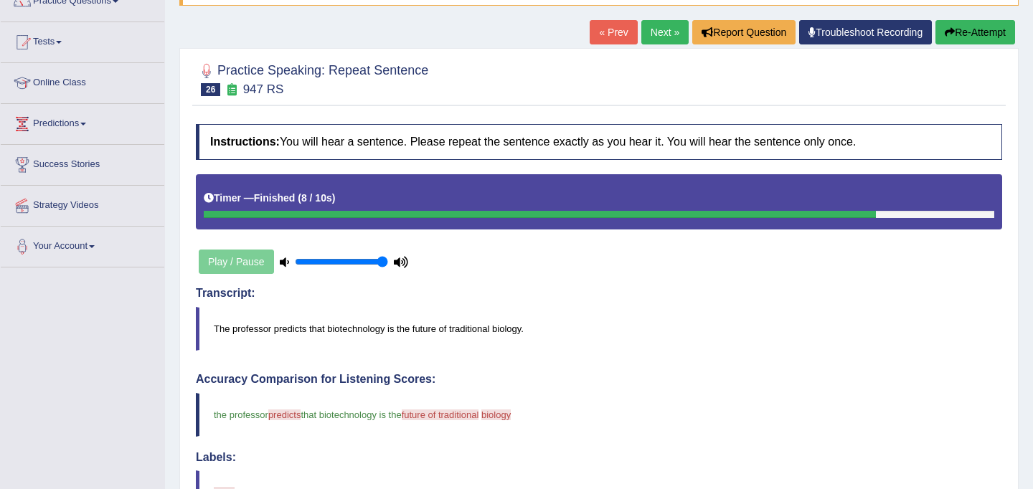
scroll to position [133, 0]
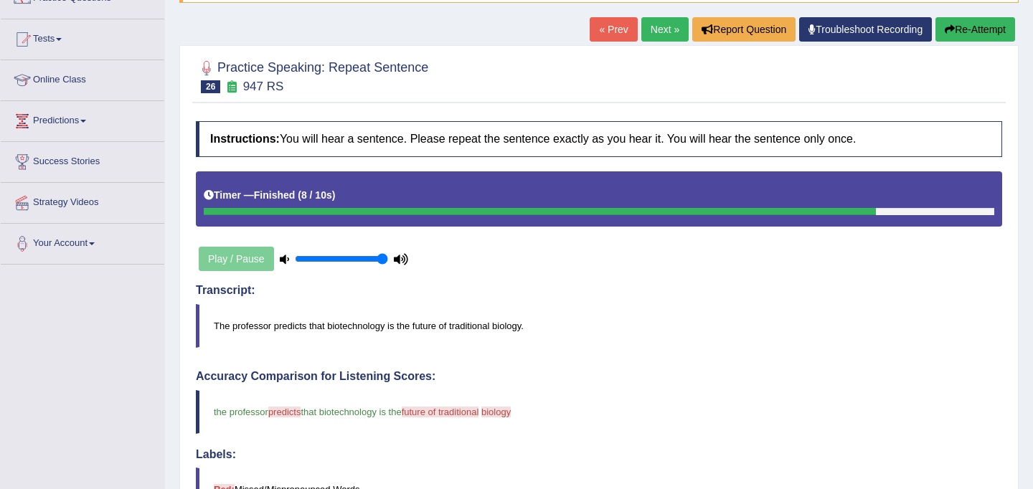
click at [981, 28] on button "Re-Attempt" at bounding box center [975, 29] width 80 height 24
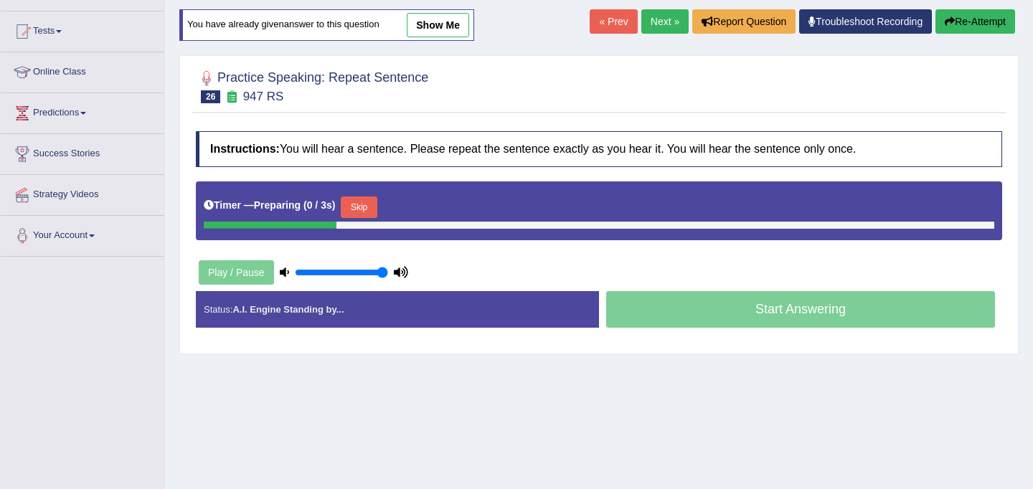
scroll to position [133, 0]
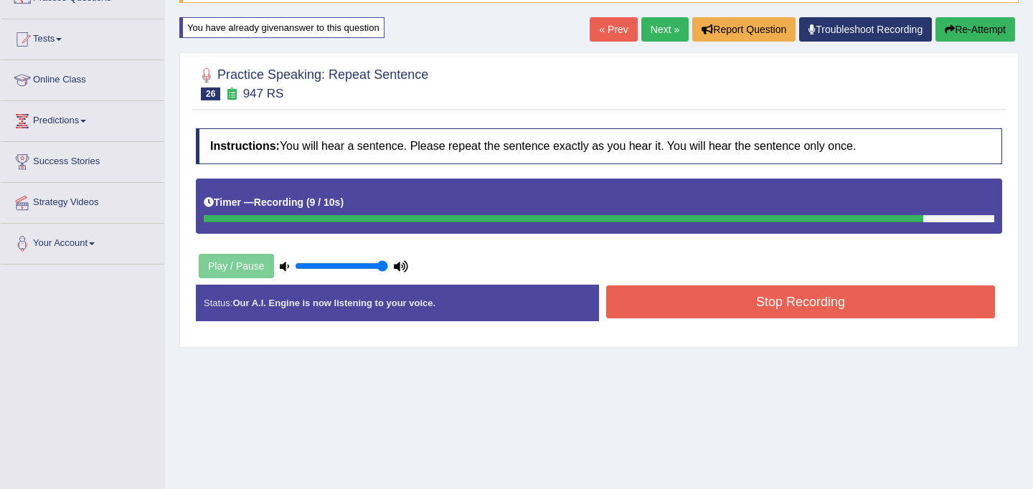
click at [807, 293] on button "Stop Recording" at bounding box center [800, 301] width 389 height 33
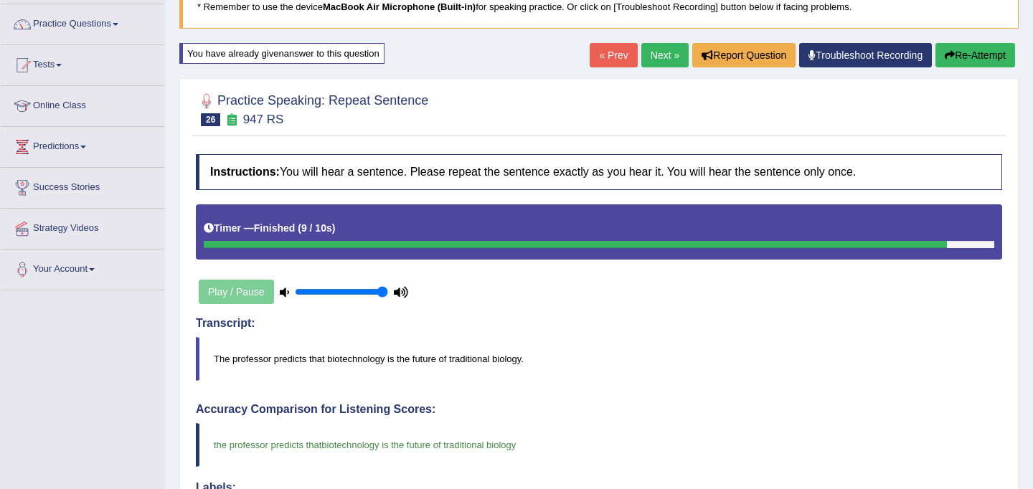
scroll to position [75, 0]
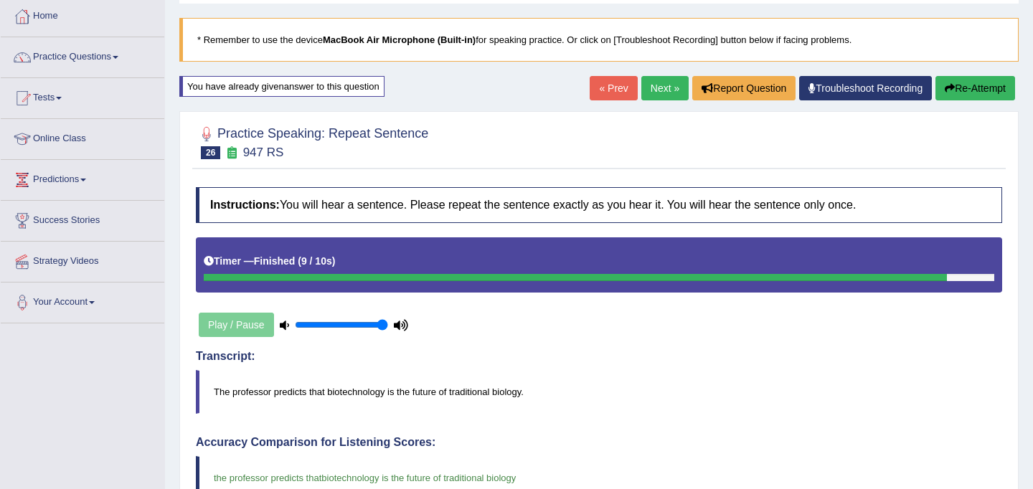
click at [657, 93] on link "Next »" at bounding box center [664, 88] width 47 height 24
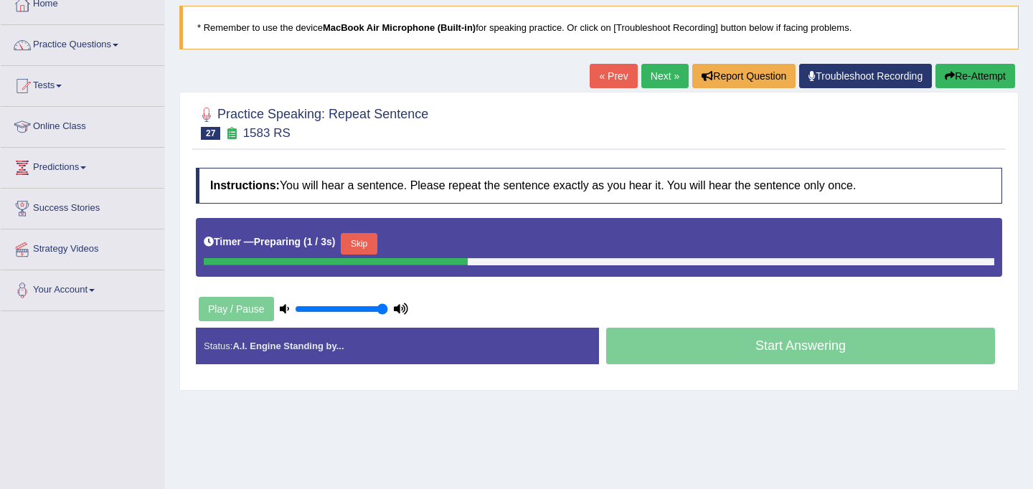
scroll to position [93, 0]
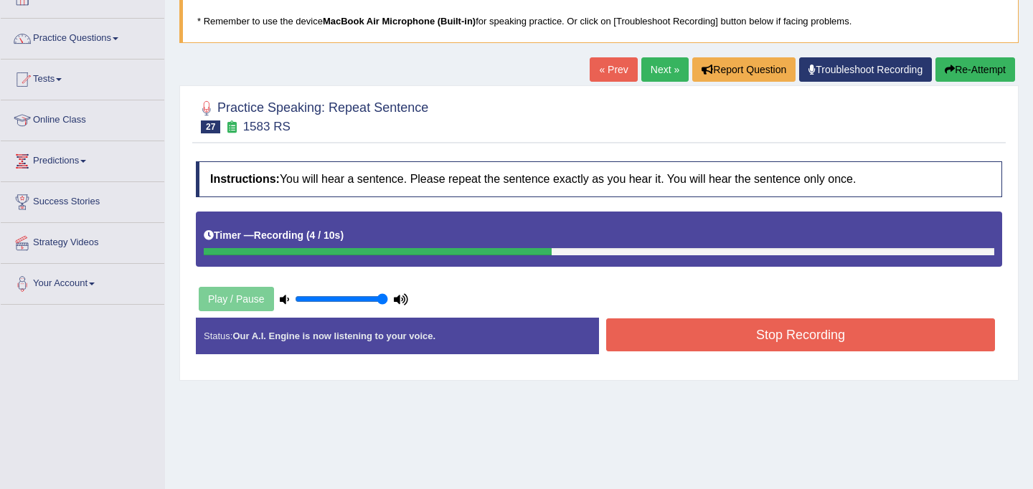
click at [693, 347] on button "Stop Recording" at bounding box center [800, 334] width 389 height 33
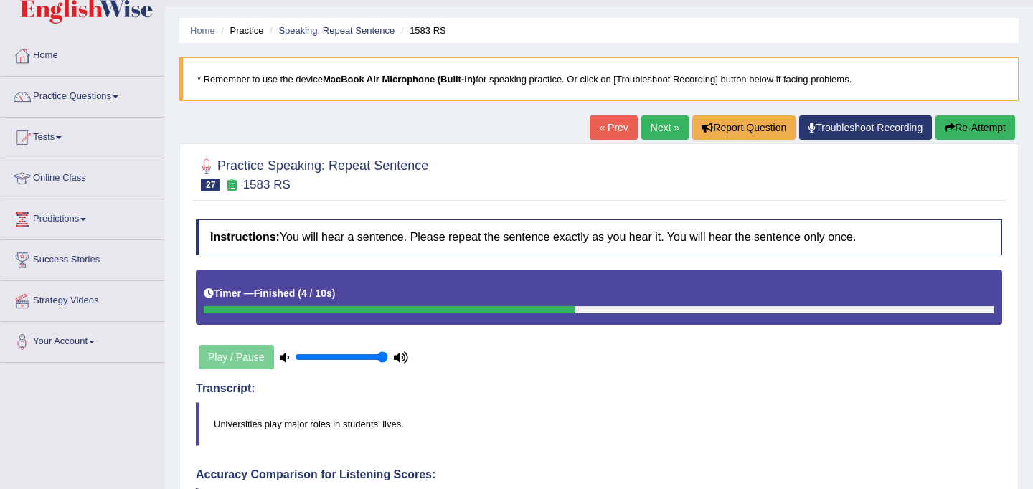
scroll to position [0, 0]
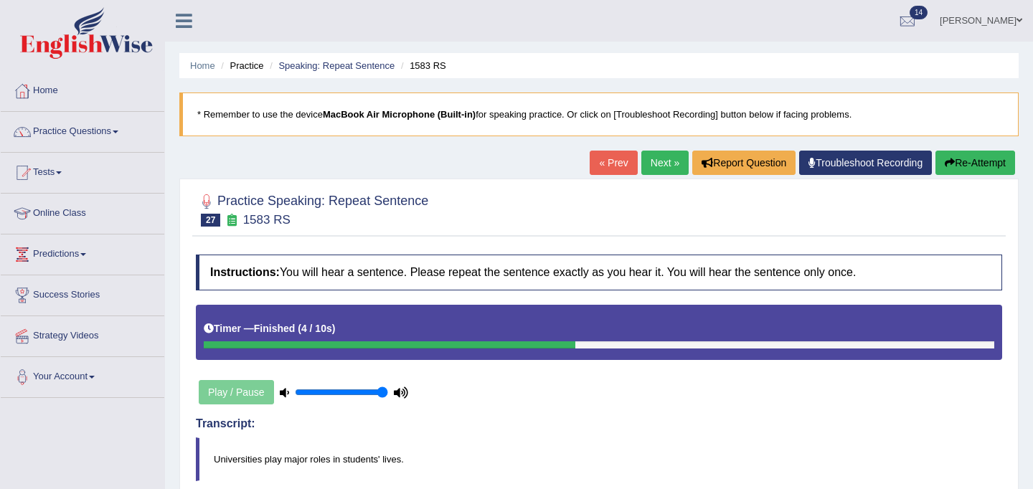
click at [945, 167] on icon "button" at bounding box center [950, 163] width 10 height 10
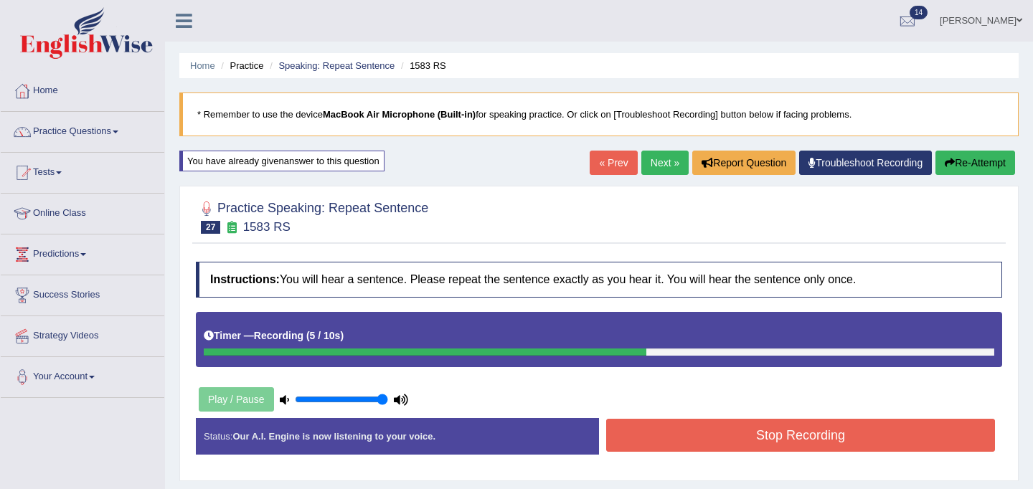
click at [668, 434] on button "Stop Recording" at bounding box center [800, 435] width 389 height 33
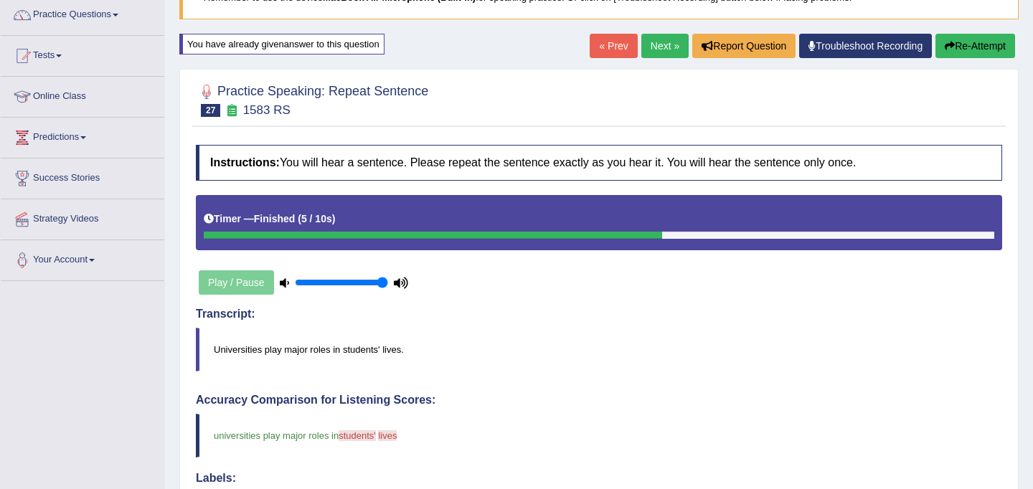
scroll to position [120, 0]
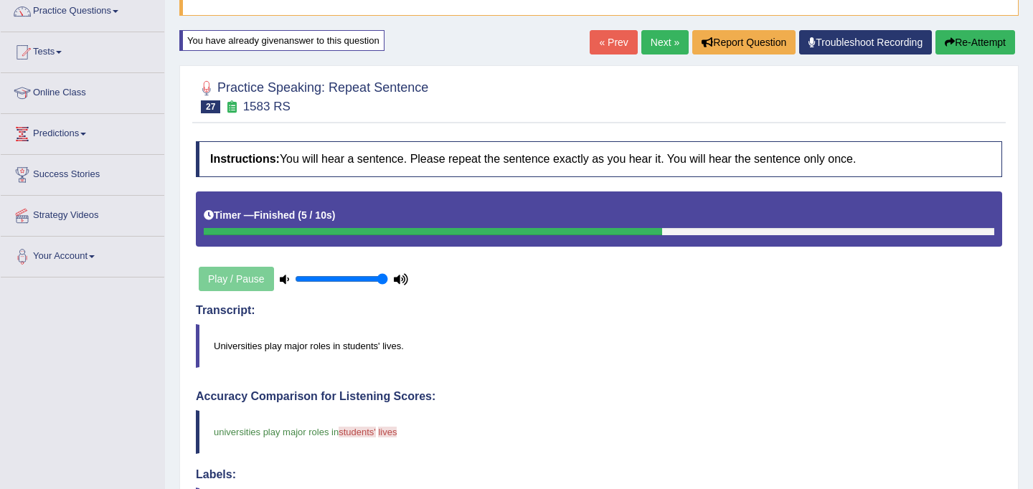
click at [648, 47] on link "Next »" at bounding box center [664, 42] width 47 height 24
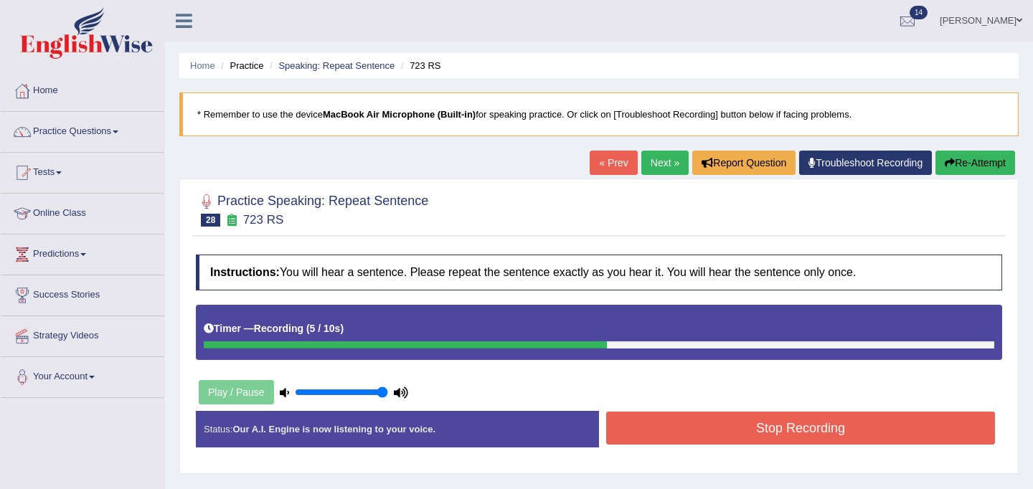
click at [661, 418] on button "Stop Recording" at bounding box center [800, 428] width 389 height 33
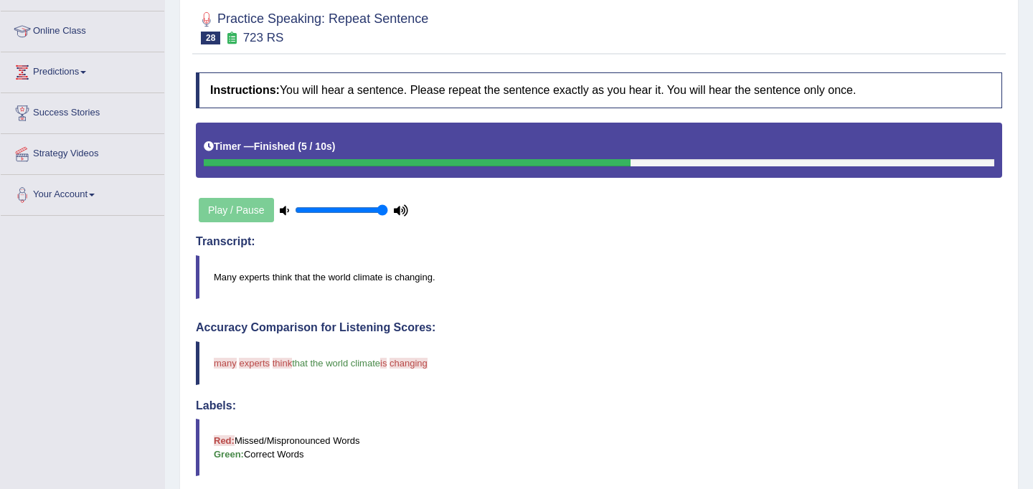
scroll to position [143, 0]
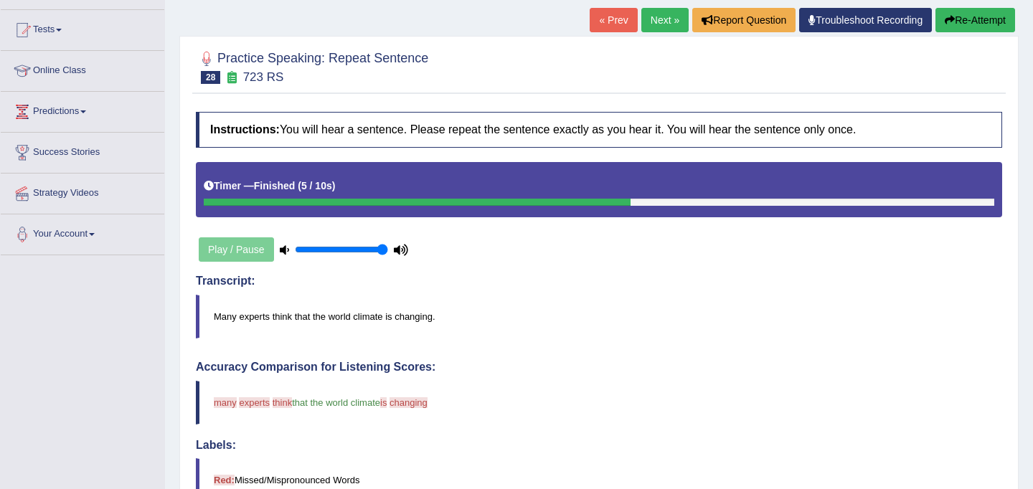
click at [956, 14] on button "Re-Attempt" at bounding box center [975, 20] width 80 height 24
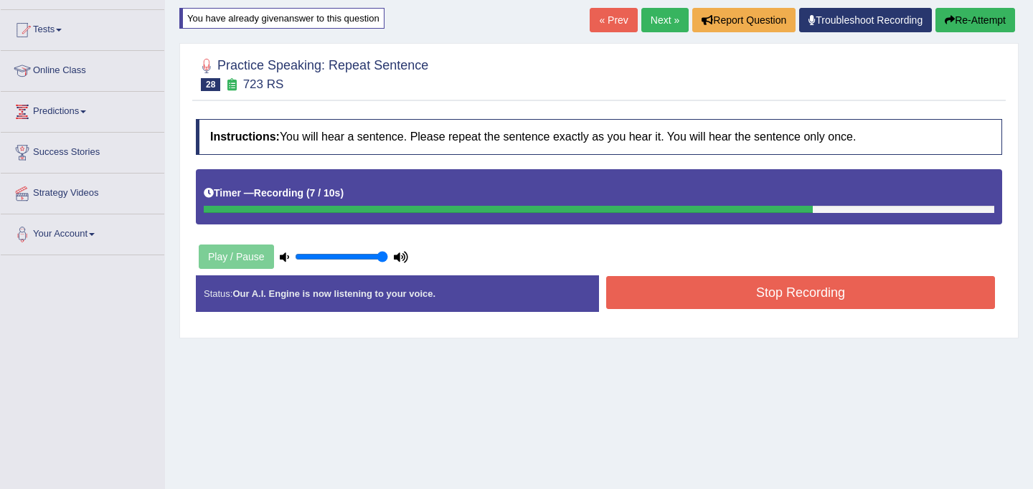
click at [829, 281] on button "Stop Recording" at bounding box center [800, 292] width 389 height 33
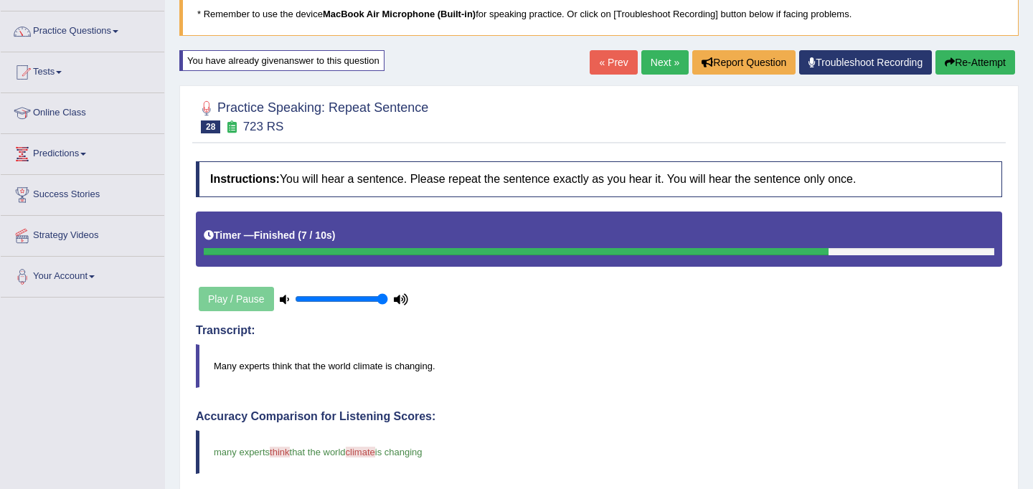
scroll to position [90, 0]
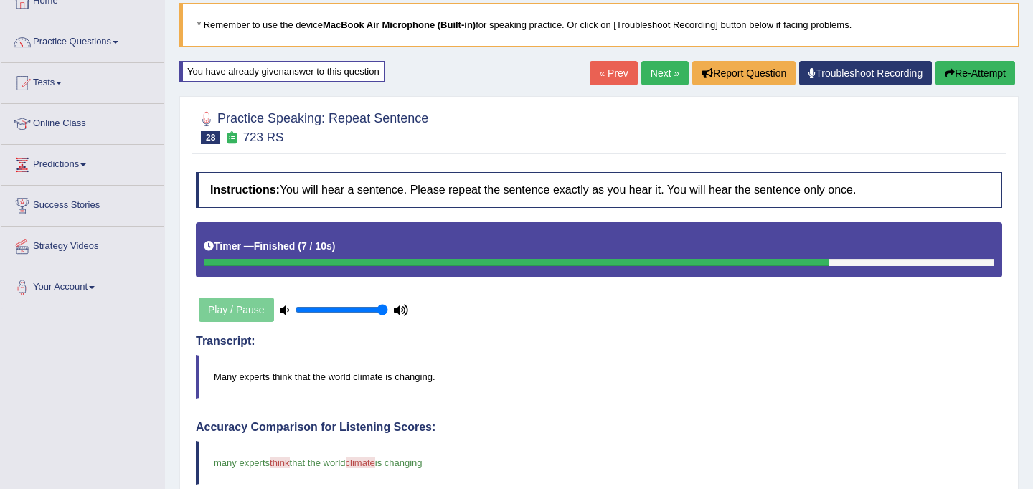
click at [660, 70] on link "Next »" at bounding box center [664, 73] width 47 height 24
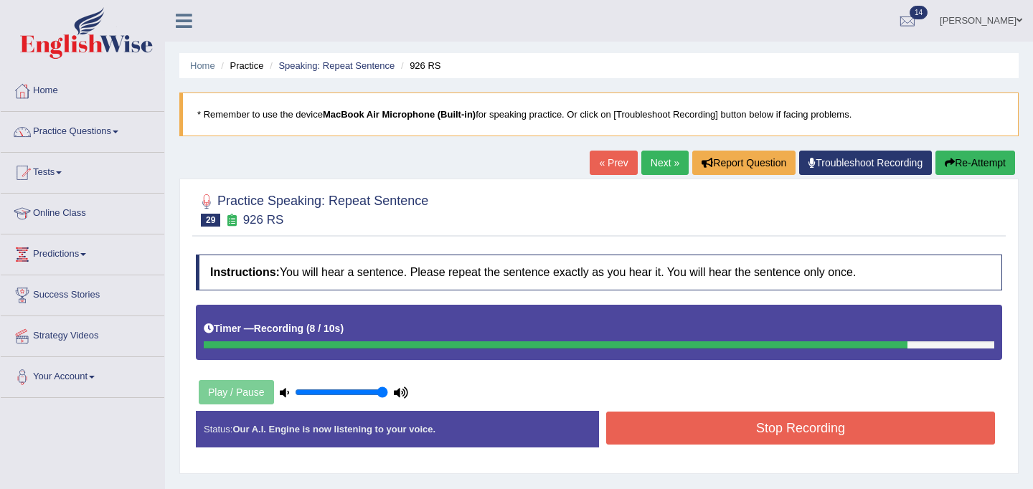
click at [762, 422] on button "Stop Recording" at bounding box center [800, 428] width 389 height 33
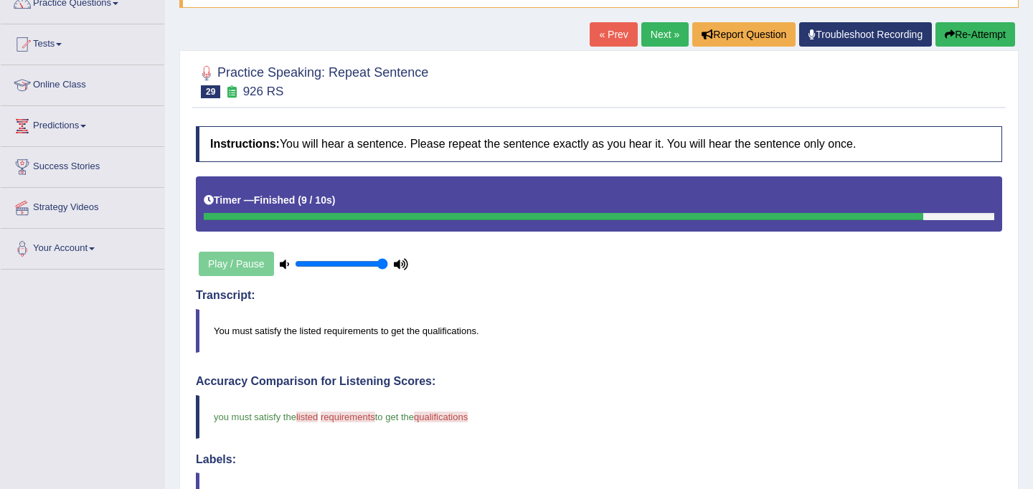
scroll to position [6, 0]
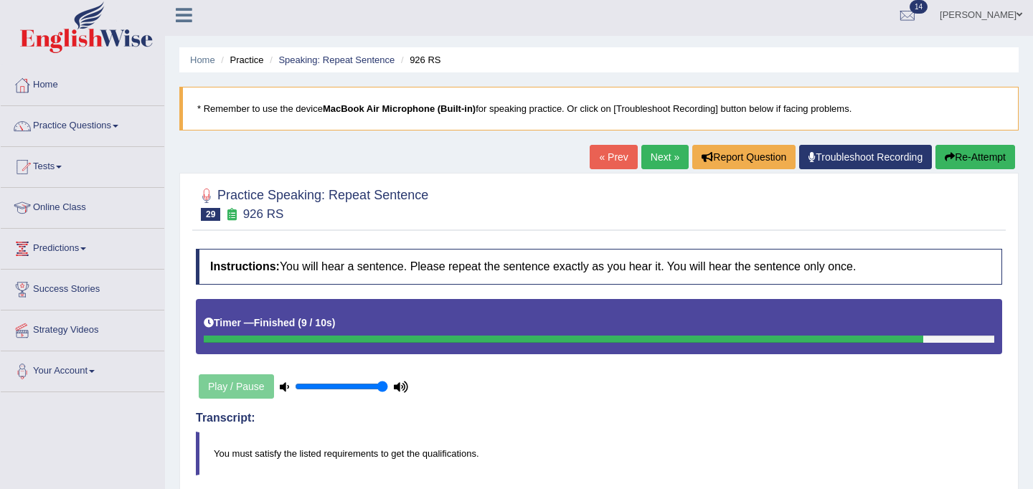
click at [964, 161] on button "Re-Attempt" at bounding box center [975, 157] width 80 height 24
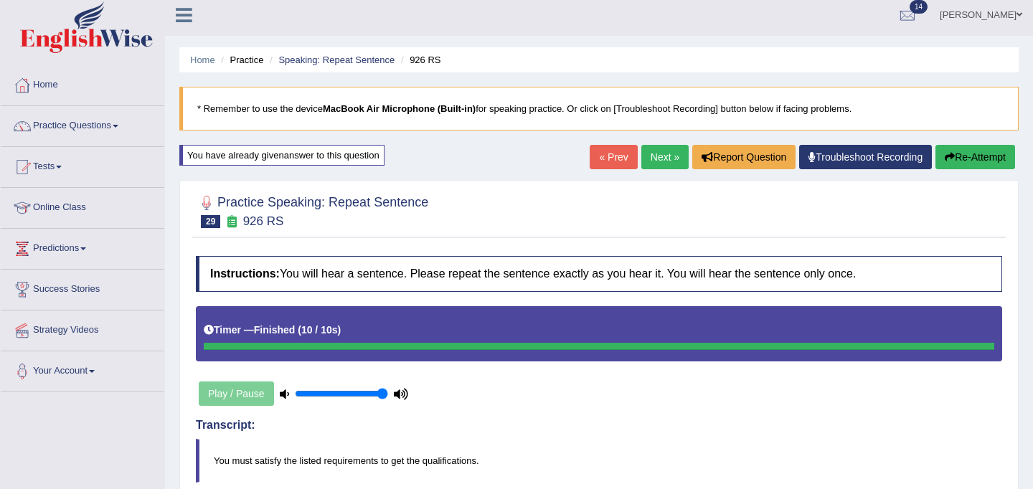
click at [969, 159] on button "Re-Attempt" at bounding box center [975, 157] width 80 height 24
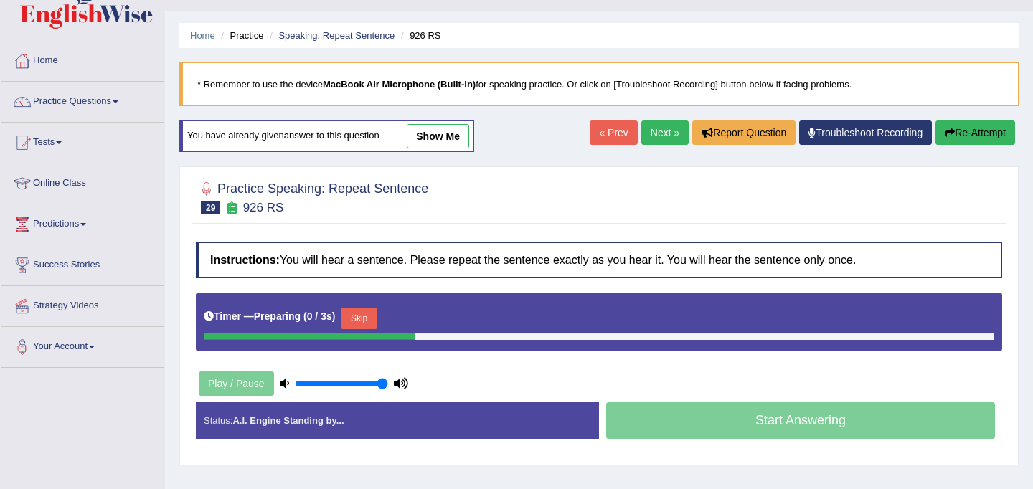
scroll to position [38, 0]
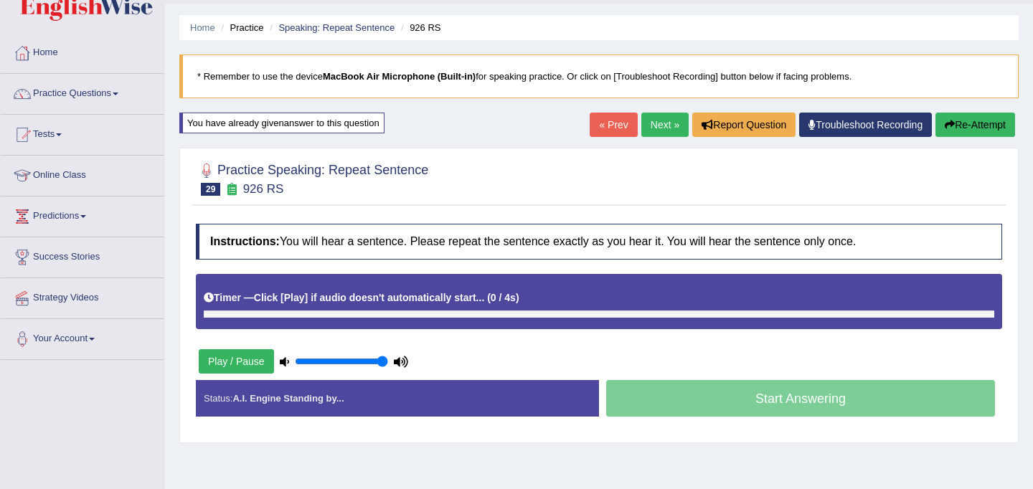
click at [204, 314] on div at bounding box center [204, 314] width 0 height 7
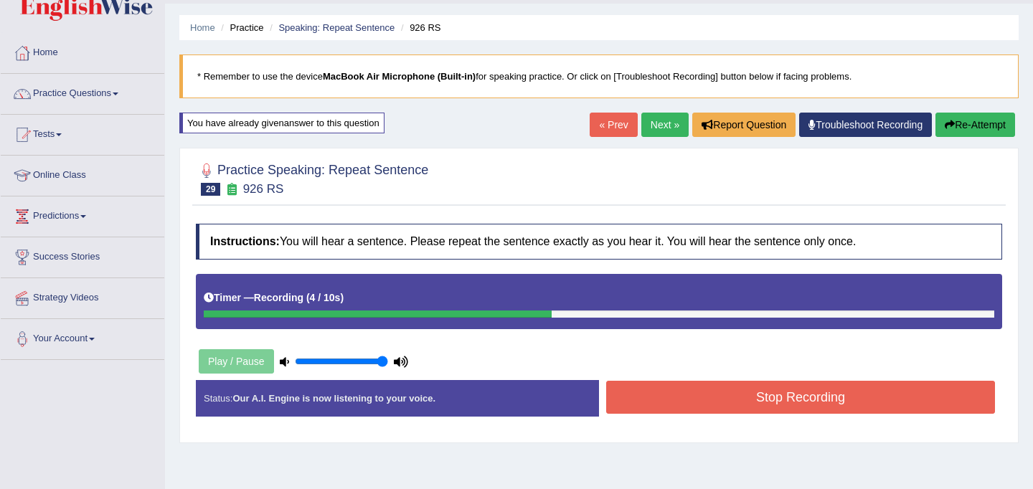
click at [699, 397] on button "Stop Recording" at bounding box center [800, 397] width 389 height 33
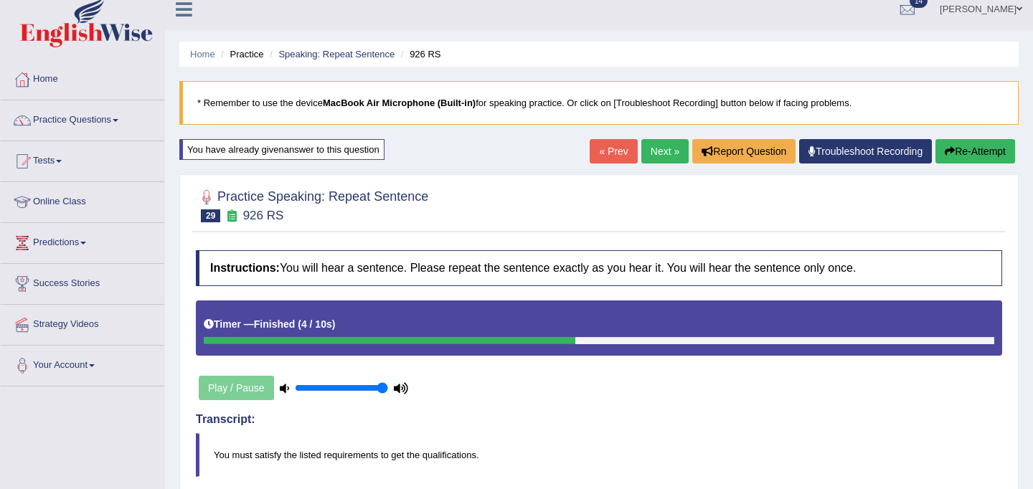
scroll to position [0, 0]
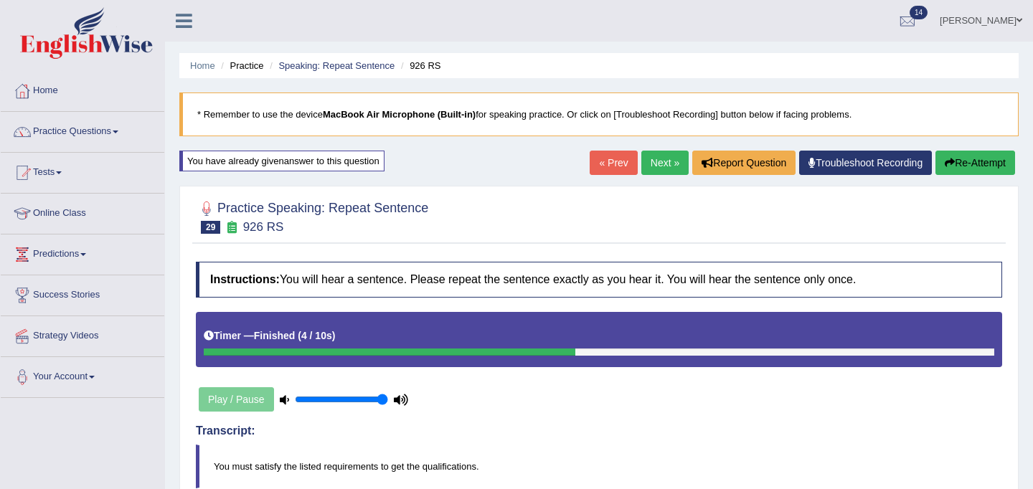
click at [662, 169] on link "Next »" at bounding box center [664, 163] width 47 height 24
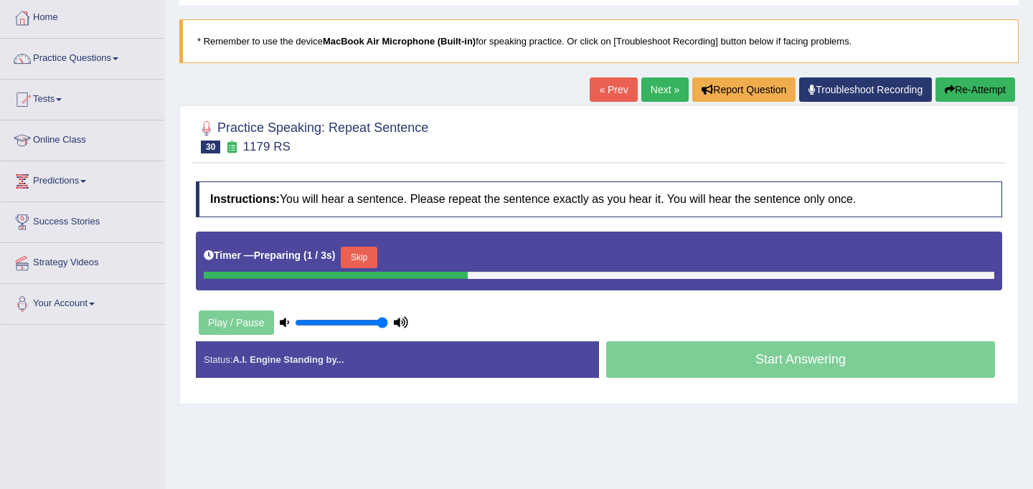
scroll to position [75, 0]
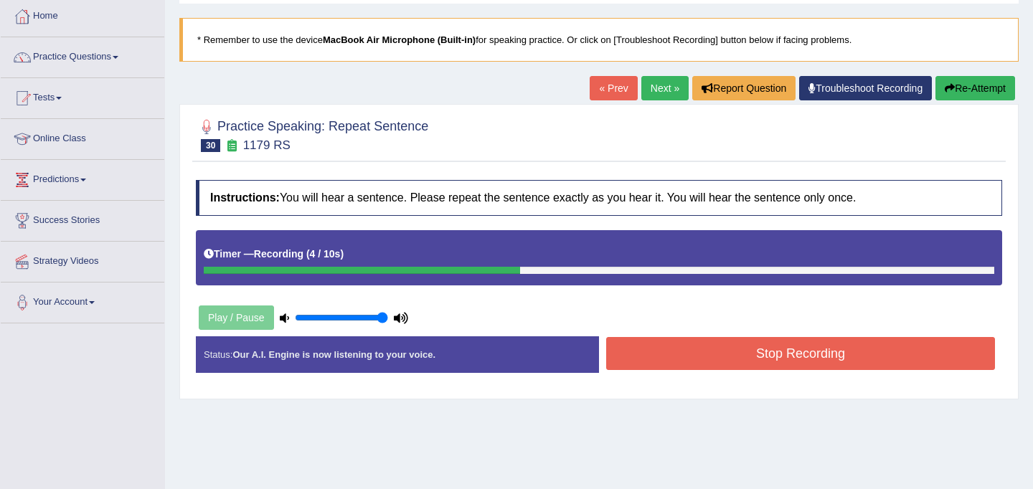
click at [660, 363] on button "Stop Recording" at bounding box center [800, 353] width 389 height 33
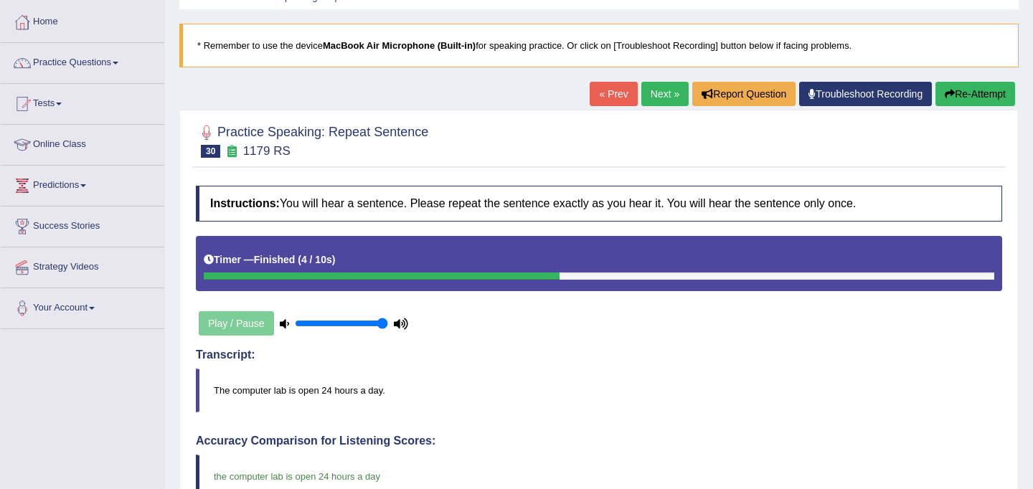
scroll to position [67, 0]
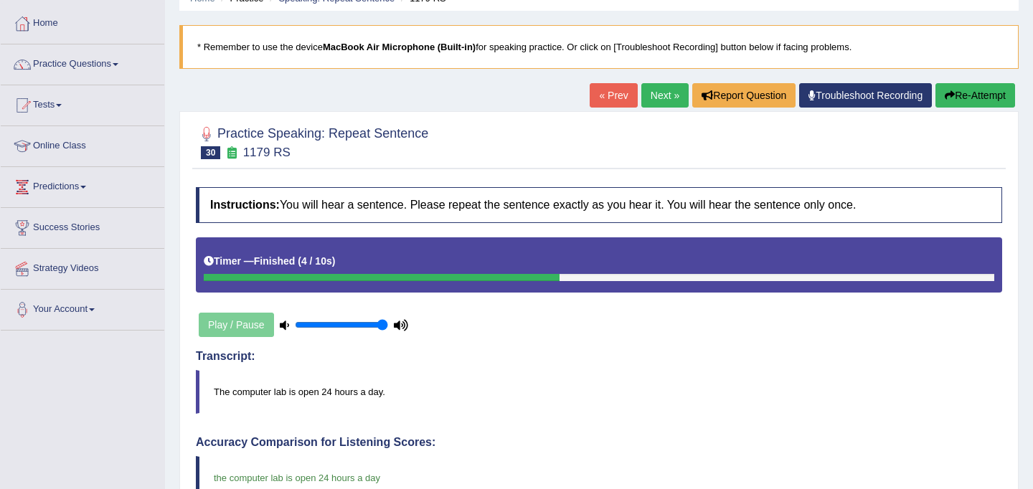
click at [661, 91] on link "Next »" at bounding box center [664, 95] width 47 height 24
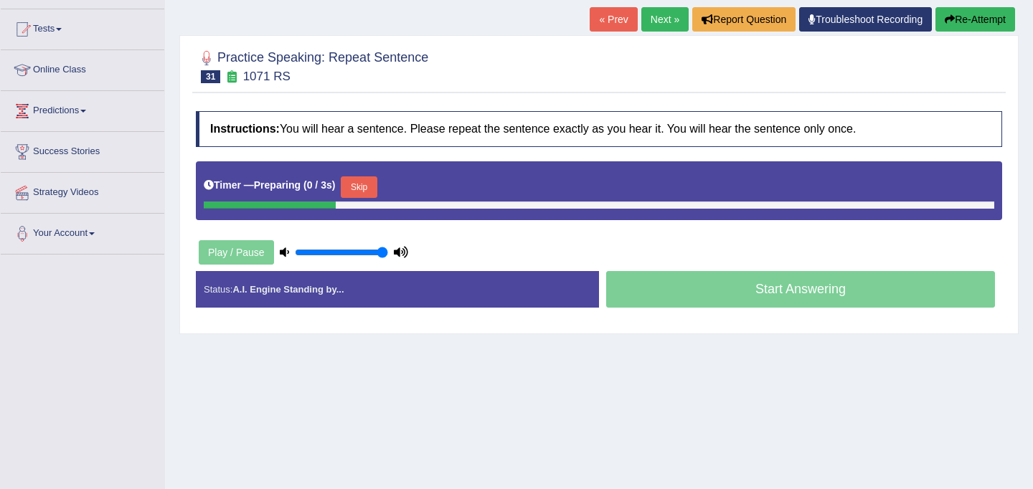
scroll to position [145, 0]
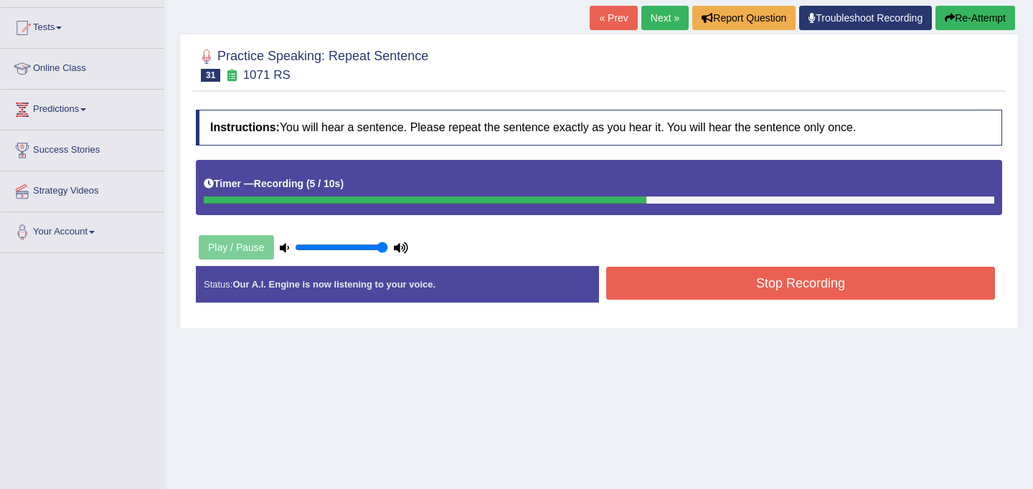
click at [672, 284] on button "Stop Recording" at bounding box center [800, 283] width 389 height 33
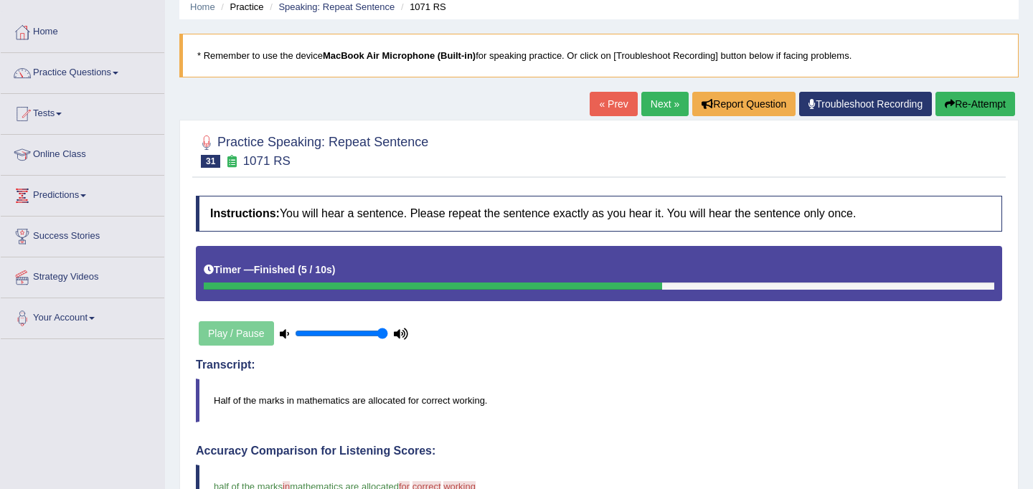
scroll to position [0, 0]
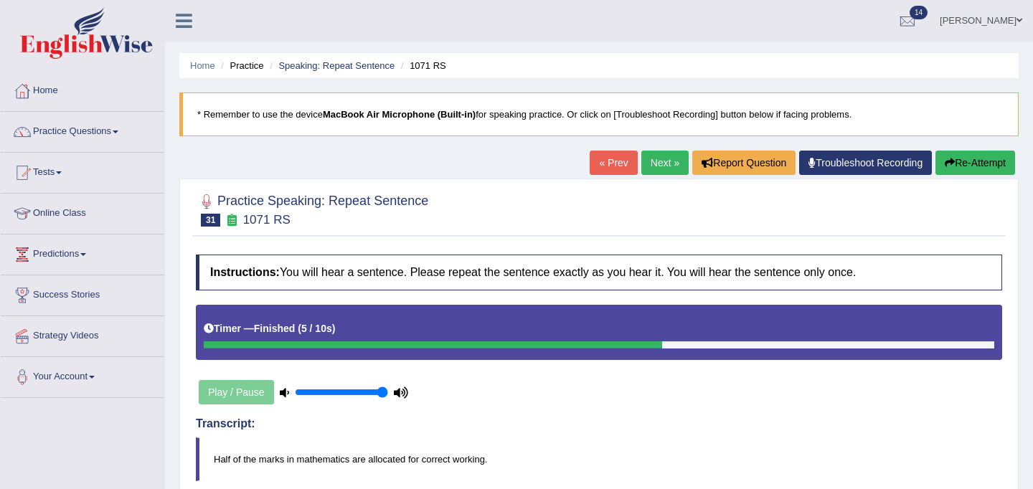
click at [982, 166] on button "Re-Attempt" at bounding box center [975, 163] width 80 height 24
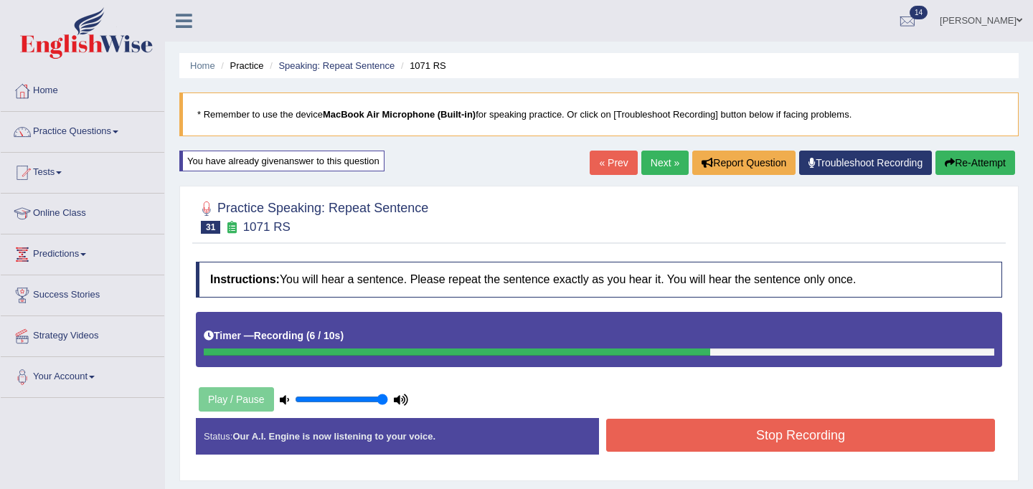
click at [766, 440] on button "Stop Recording" at bounding box center [800, 435] width 389 height 33
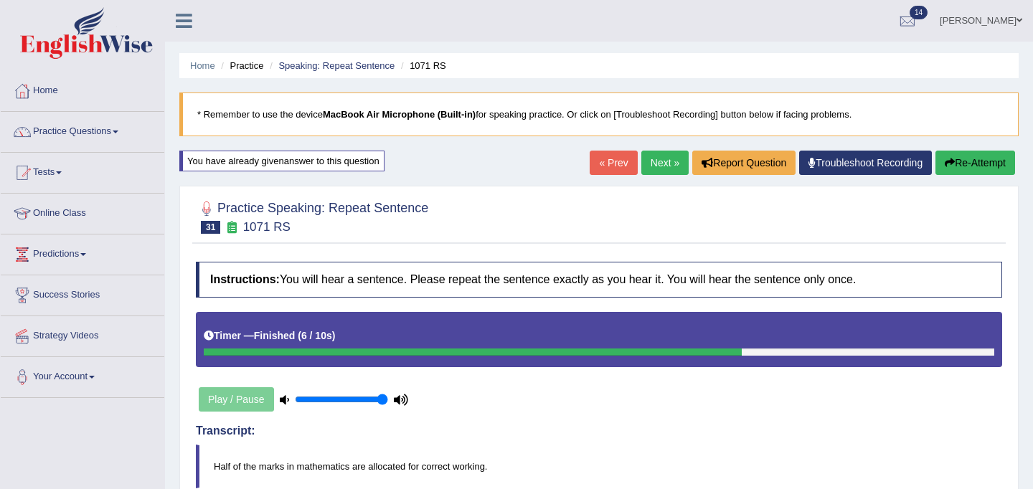
click at [653, 159] on link "Next »" at bounding box center [664, 163] width 47 height 24
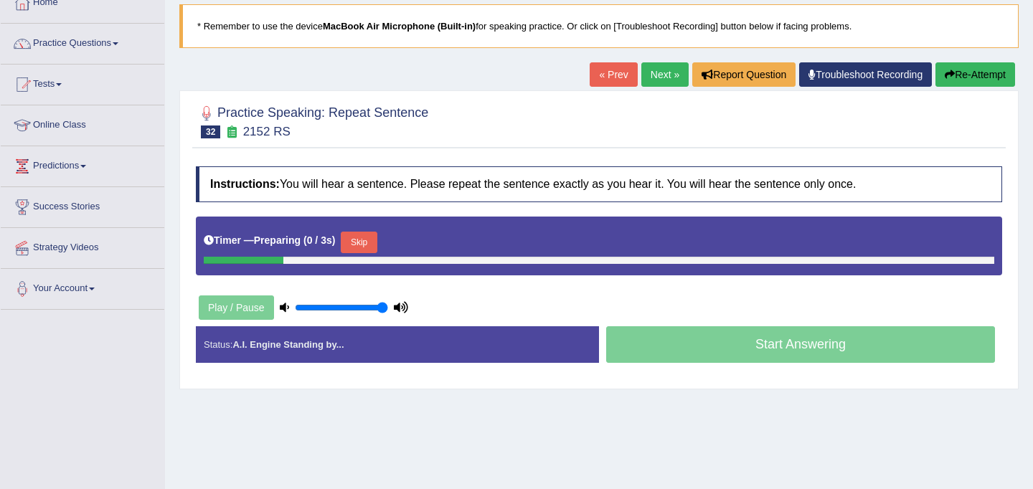
scroll to position [103, 0]
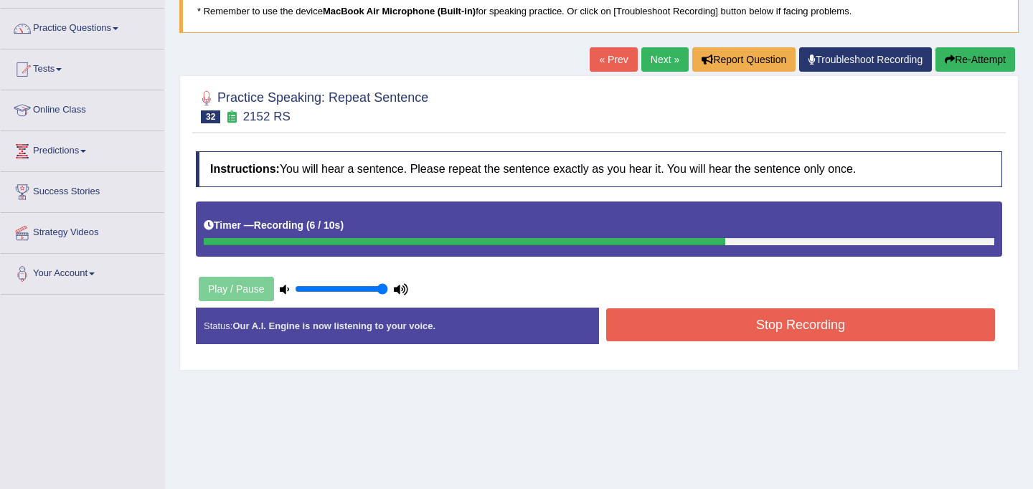
click at [659, 331] on button "Stop Recording" at bounding box center [800, 324] width 389 height 33
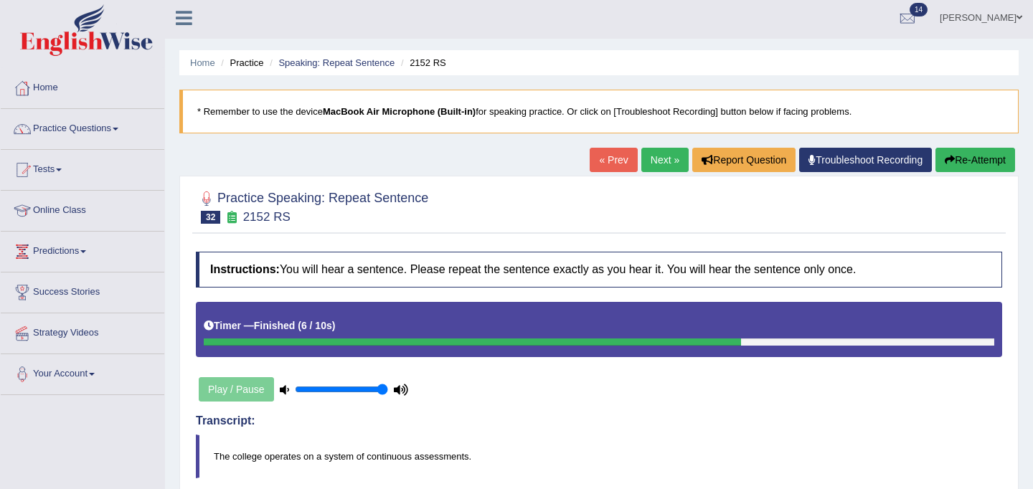
scroll to position [0, 0]
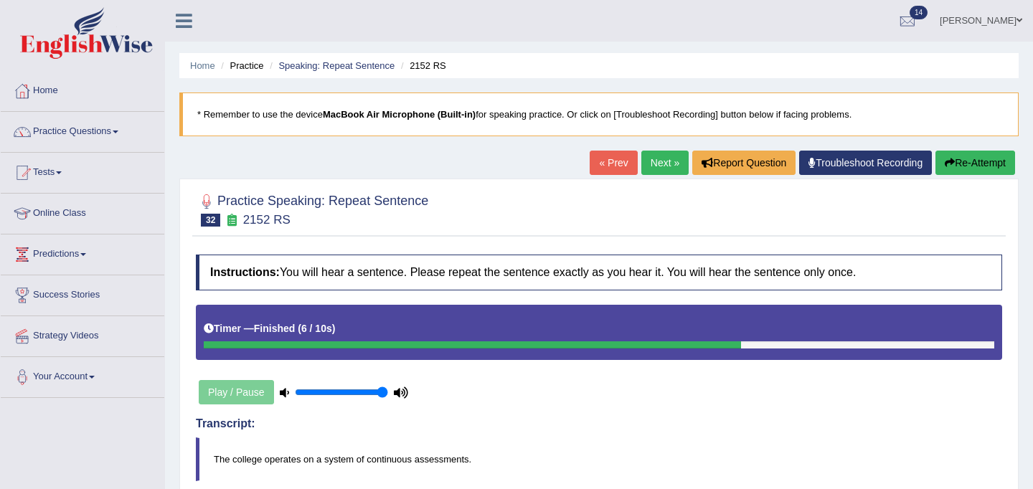
click at [960, 156] on button "Re-Attempt" at bounding box center [975, 163] width 80 height 24
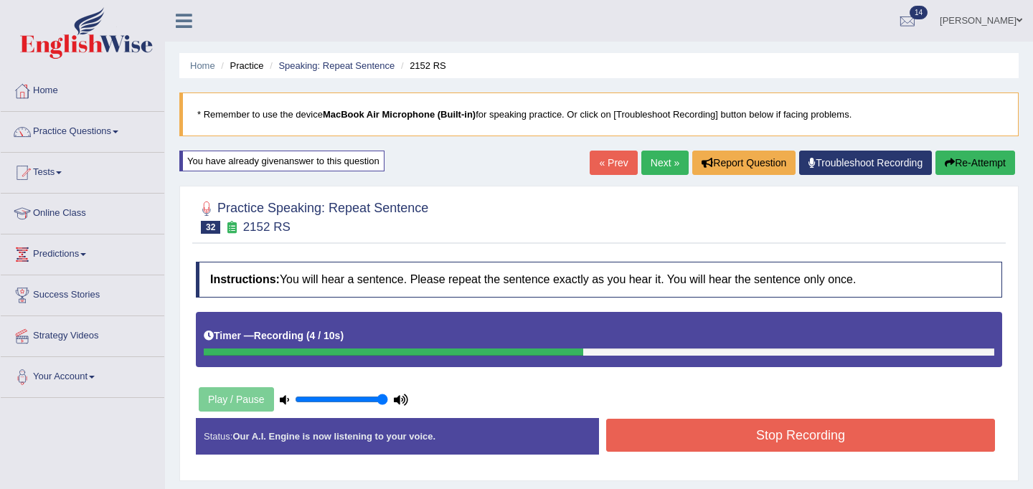
click at [679, 437] on button "Stop Recording" at bounding box center [800, 435] width 389 height 33
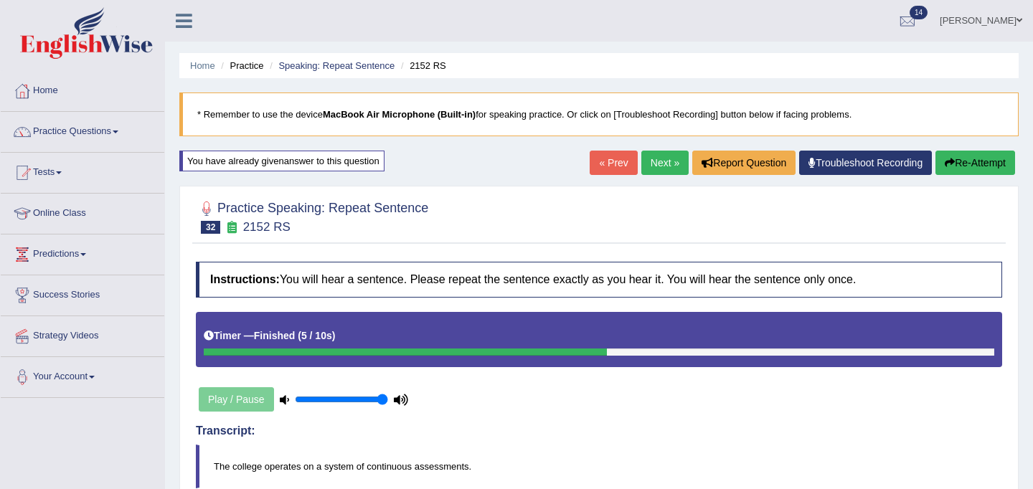
click at [656, 168] on link "Next »" at bounding box center [664, 163] width 47 height 24
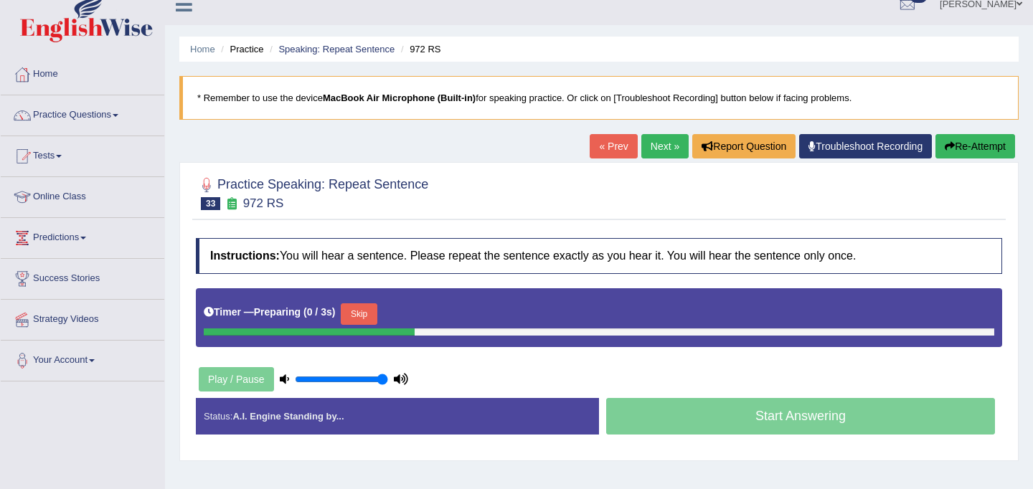
scroll to position [22, 0]
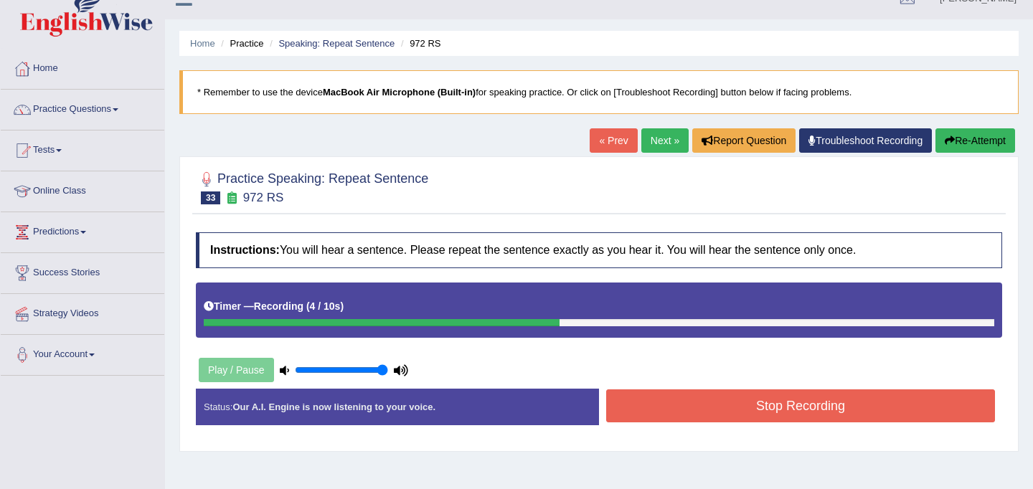
click at [700, 405] on button "Stop Recording" at bounding box center [800, 405] width 389 height 33
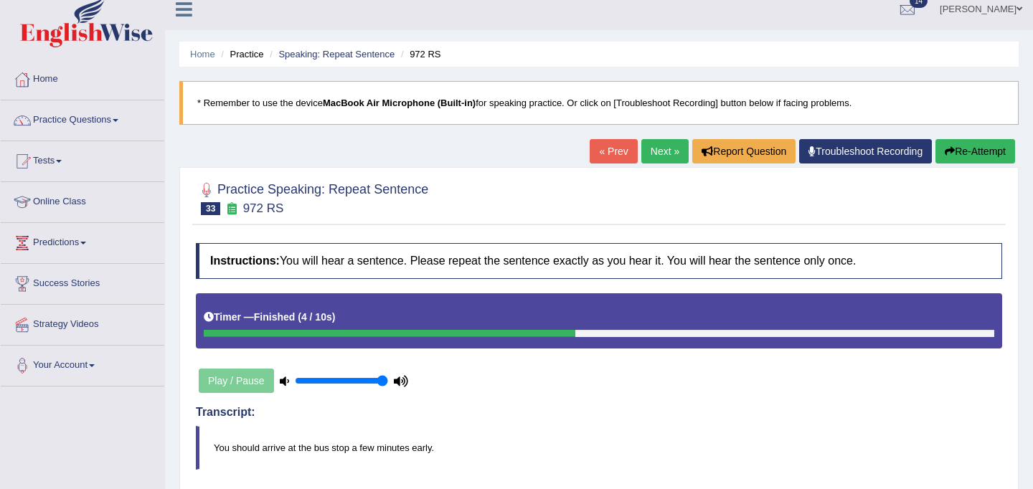
scroll to position [0, 0]
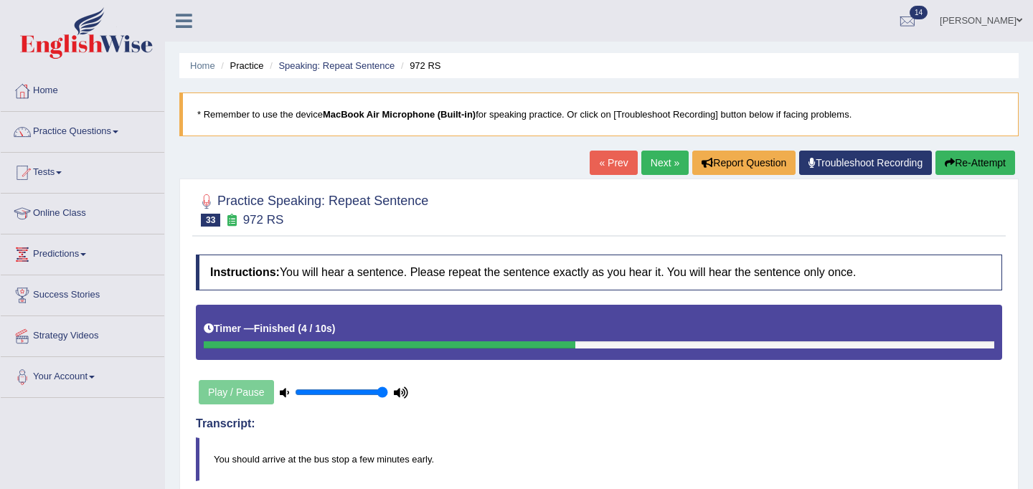
click at [653, 154] on link "Next »" at bounding box center [664, 163] width 47 height 24
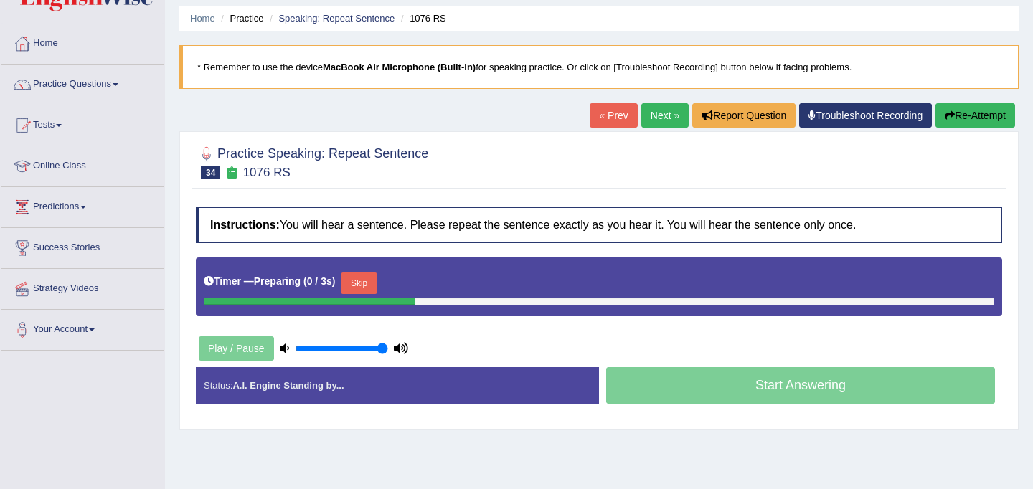
scroll to position [57, 0]
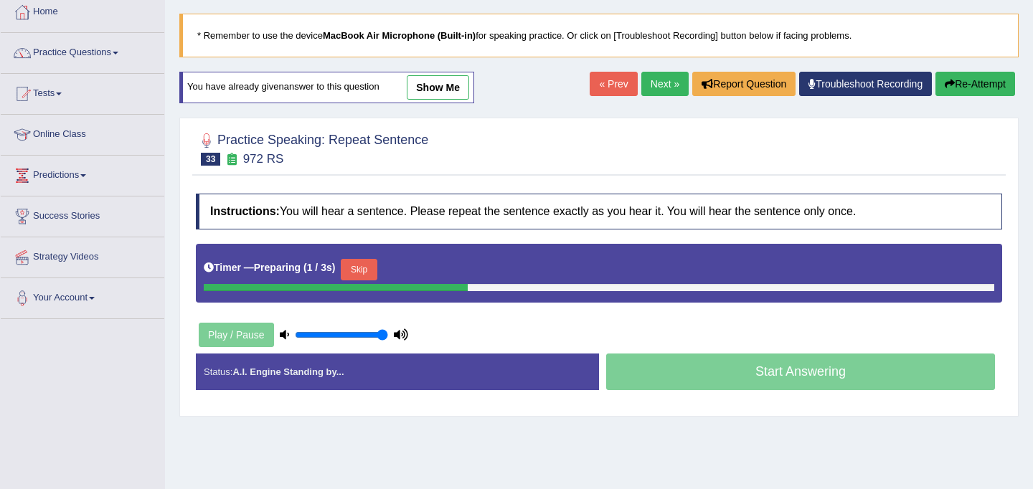
scroll to position [95, 0]
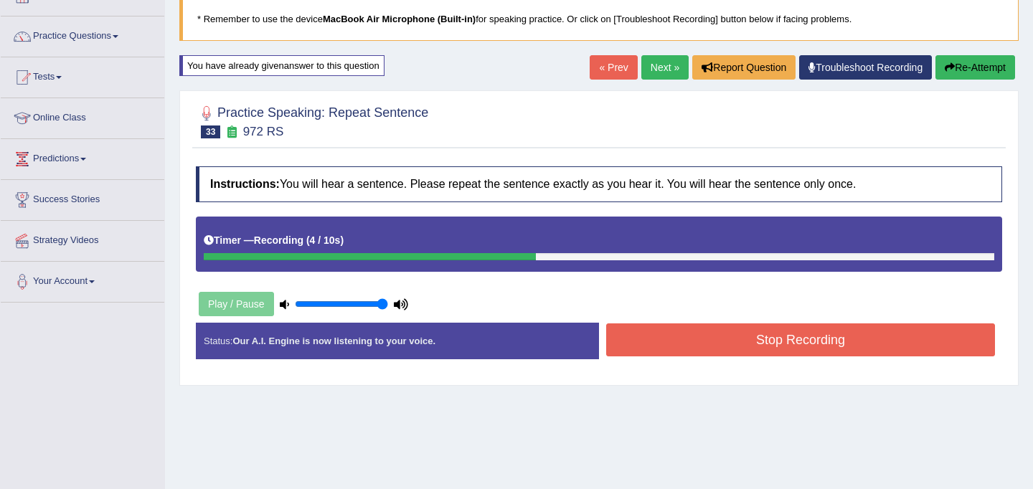
click at [737, 346] on button "Stop Recording" at bounding box center [800, 339] width 389 height 33
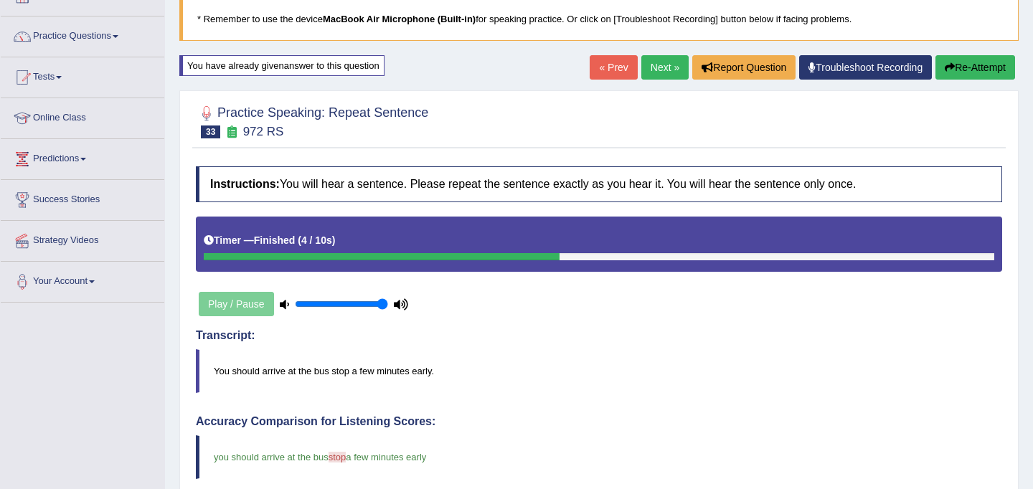
click at [659, 78] on link "Next »" at bounding box center [664, 67] width 47 height 24
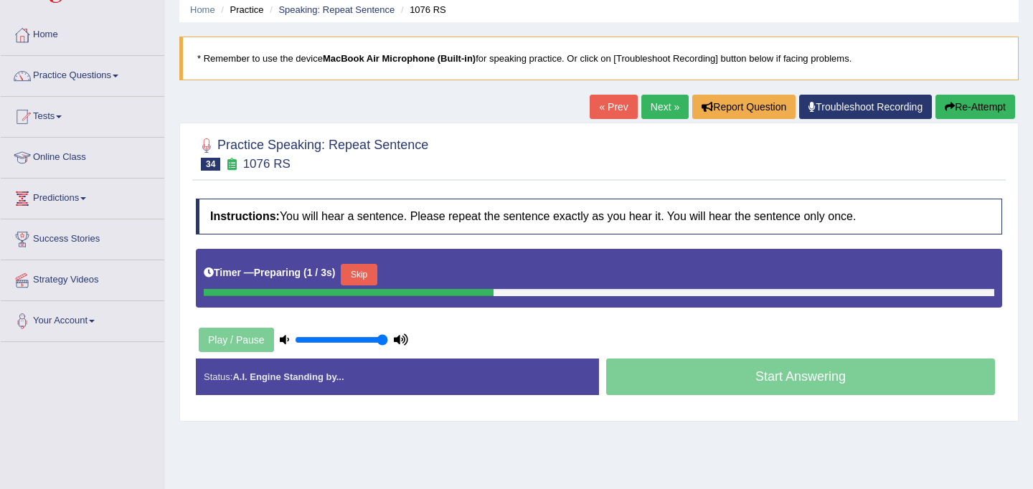
scroll to position [63, 0]
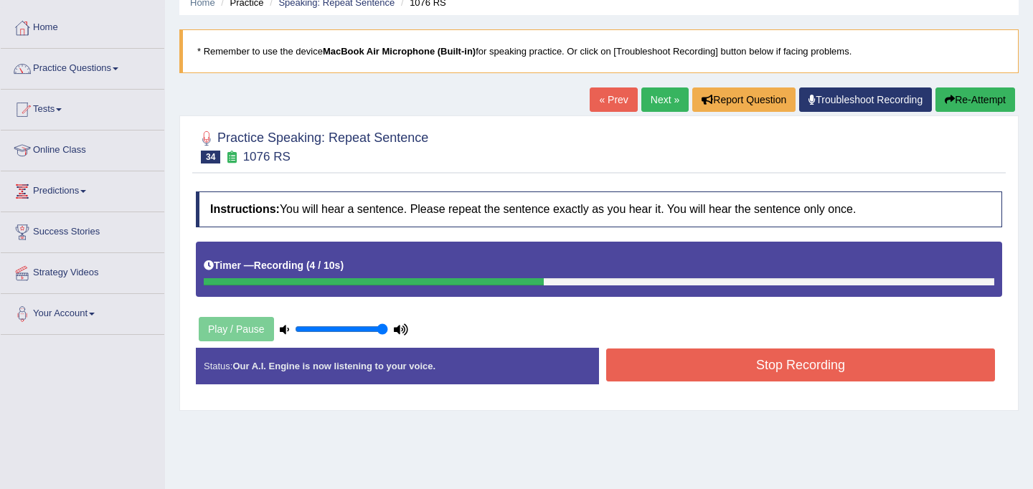
click at [695, 363] on button "Stop Recording" at bounding box center [800, 365] width 389 height 33
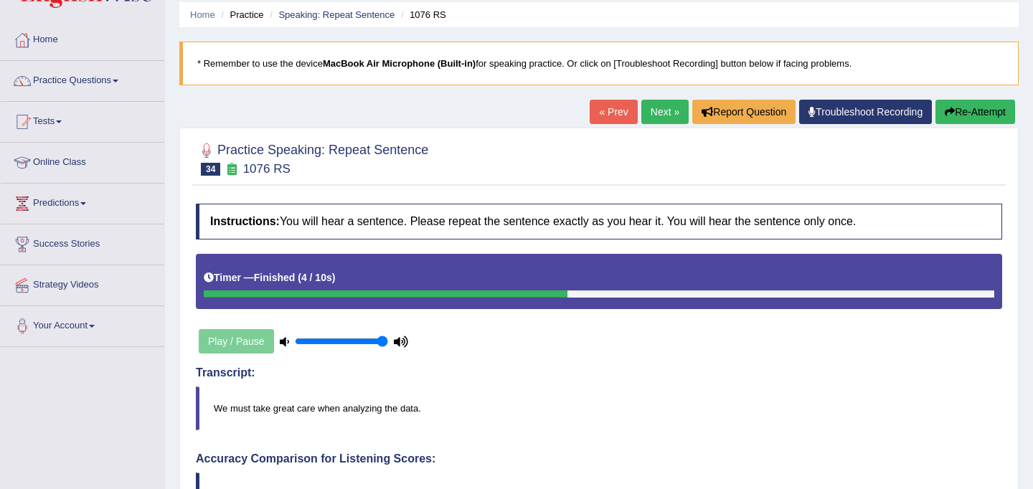
scroll to position [0, 0]
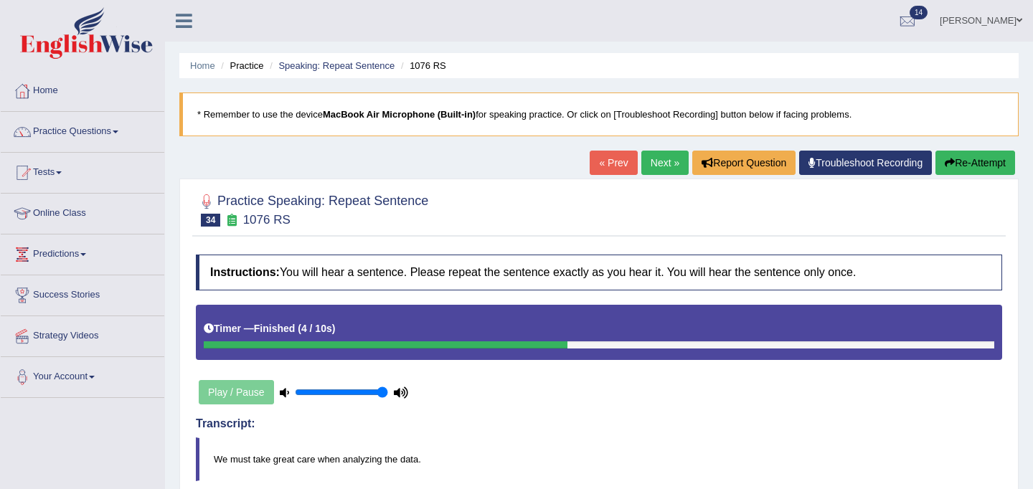
click at [982, 158] on button "Re-Attempt" at bounding box center [975, 163] width 80 height 24
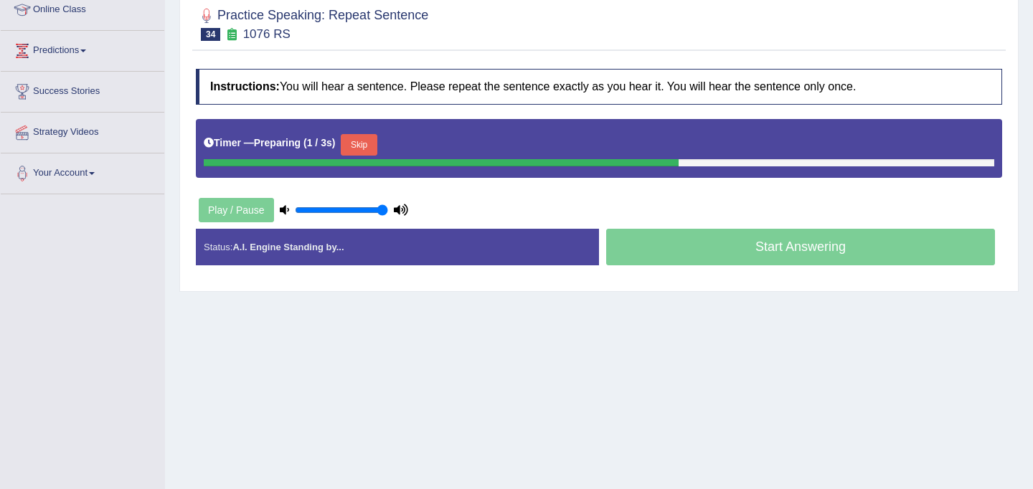
scroll to position [205, 0]
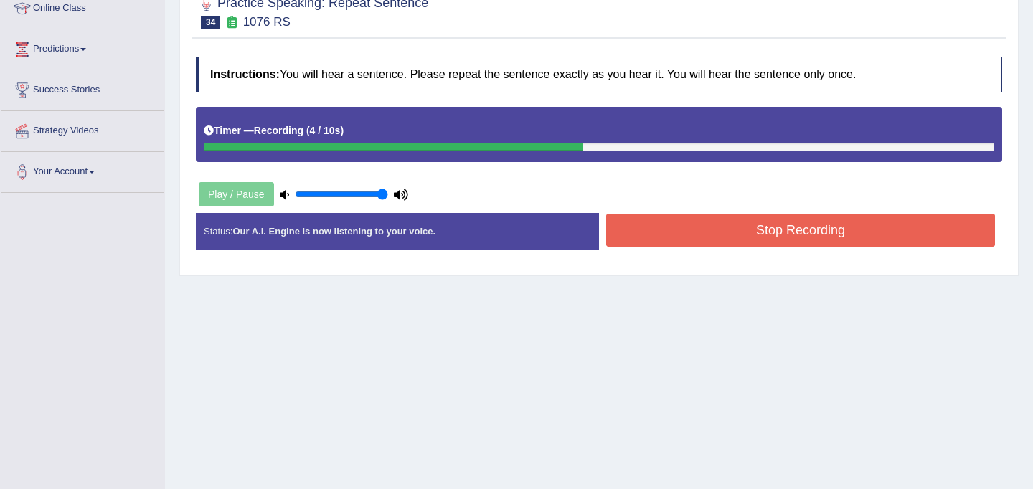
click at [752, 240] on button "Stop Recording" at bounding box center [800, 230] width 389 height 33
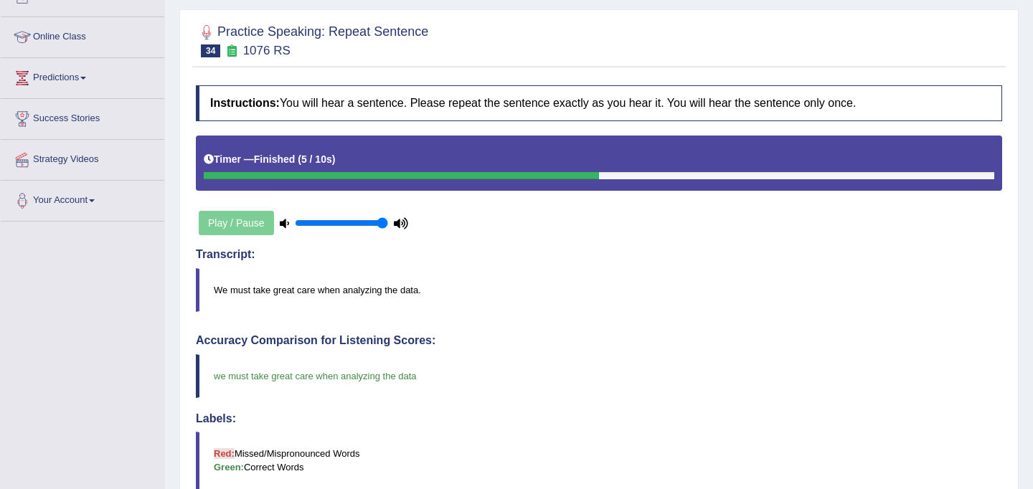
scroll to position [0, 0]
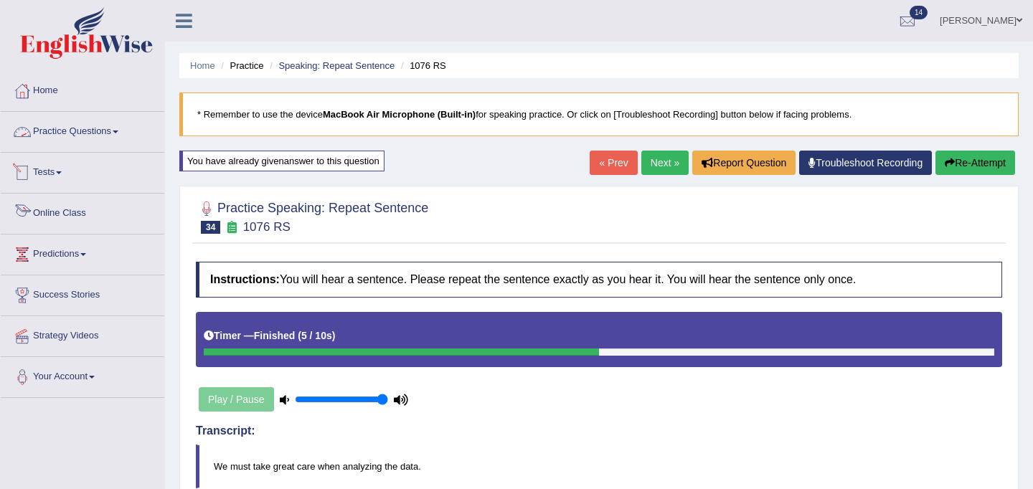
click at [74, 213] on link "Online Class" at bounding box center [83, 212] width 164 height 36
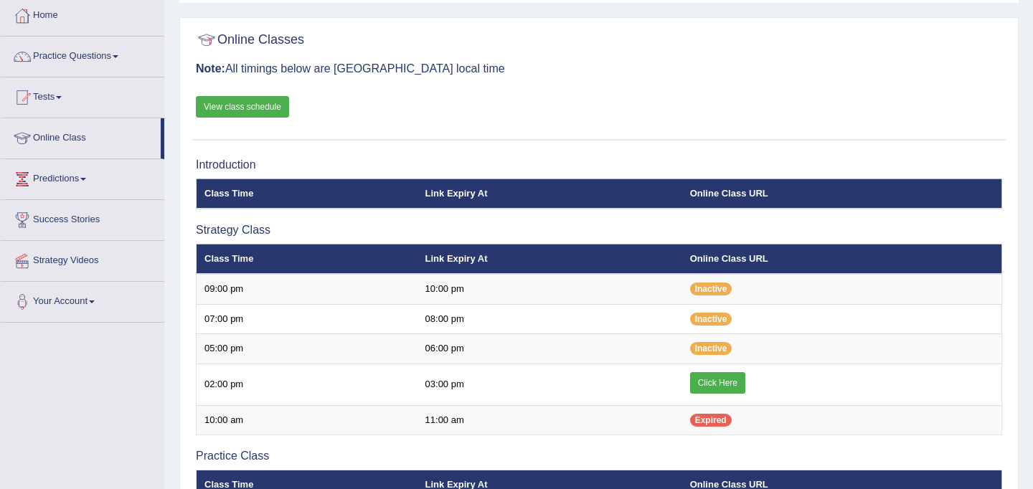
scroll to position [76, 0]
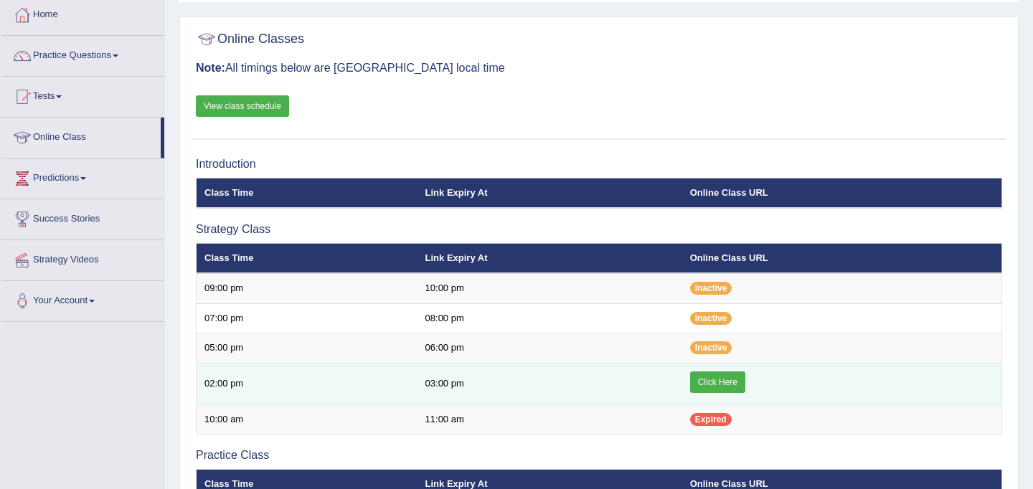
click at [732, 381] on link "Click Here" at bounding box center [717, 383] width 55 height 22
click at [727, 382] on link "Click Here" at bounding box center [717, 383] width 55 height 22
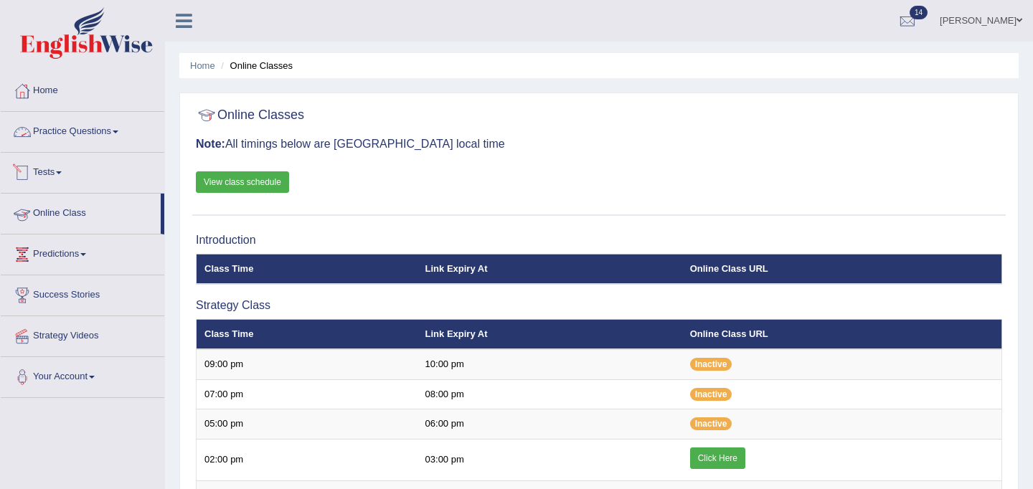
click at [73, 131] on link "Practice Questions" at bounding box center [83, 130] width 164 height 36
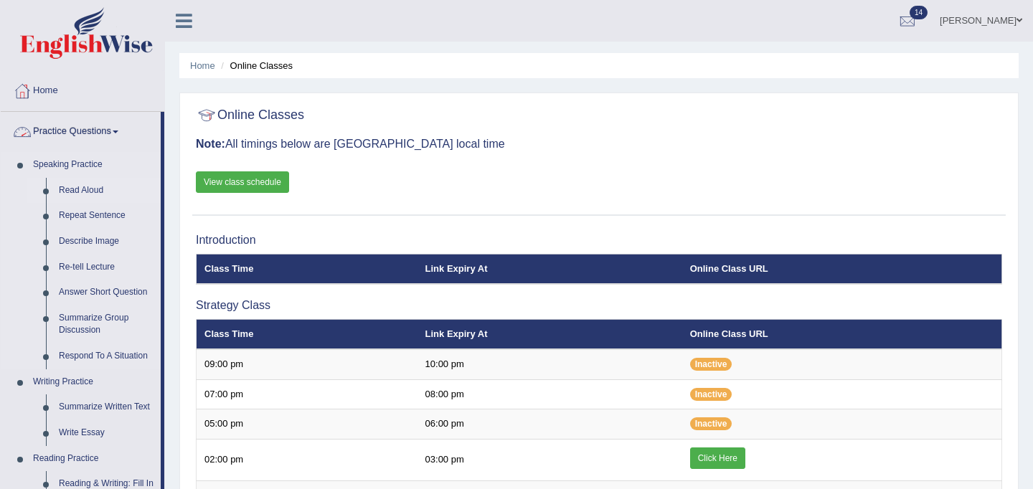
click at [86, 187] on link "Read Aloud" at bounding box center [106, 191] width 108 height 26
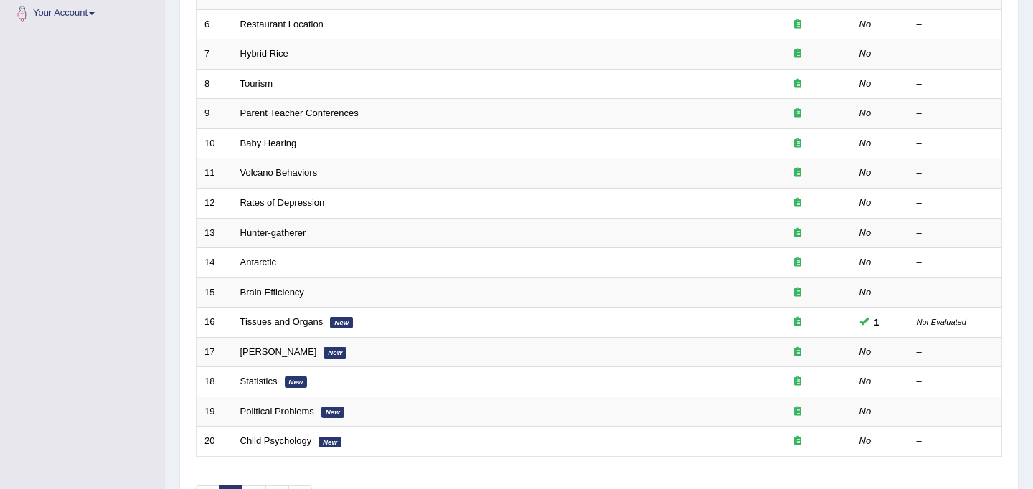
scroll to position [460, 0]
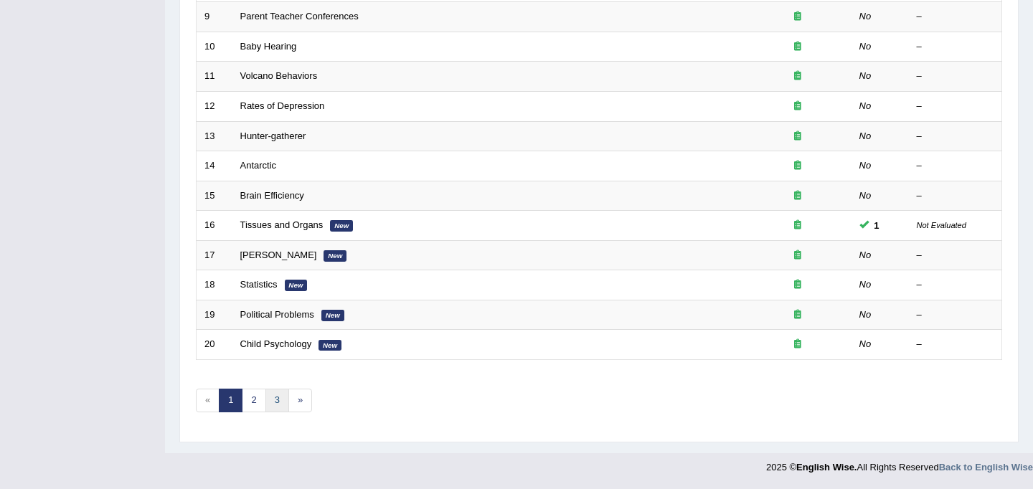
click at [278, 402] on link "3" at bounding box center [277, 401] width 24 height 24
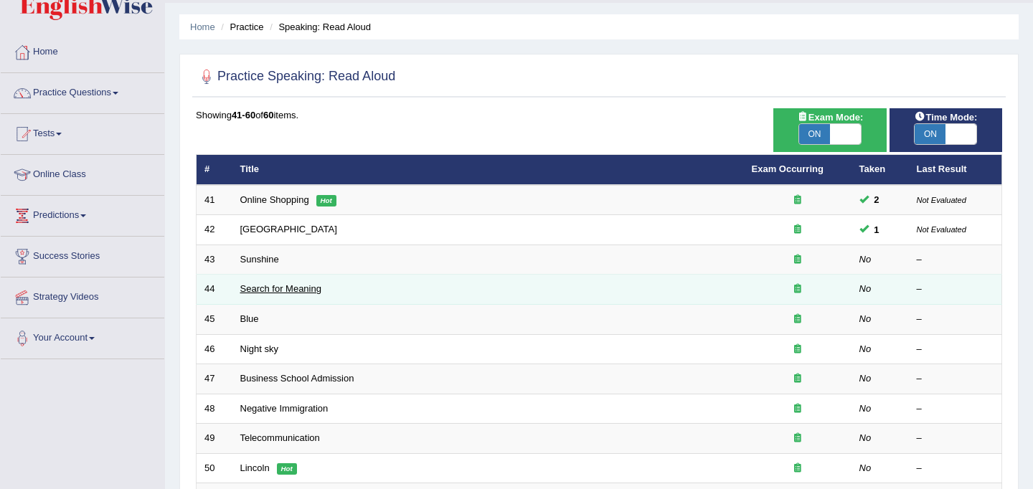
scroll to position [39, 0]
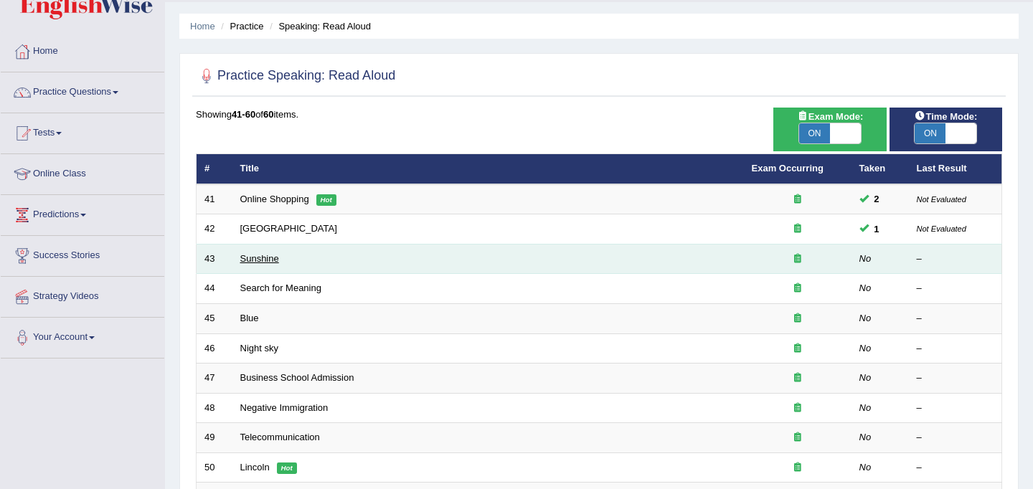
click at [263, 263] on link "Sunshine" at bounding box center [259, 258] width 39 height 11
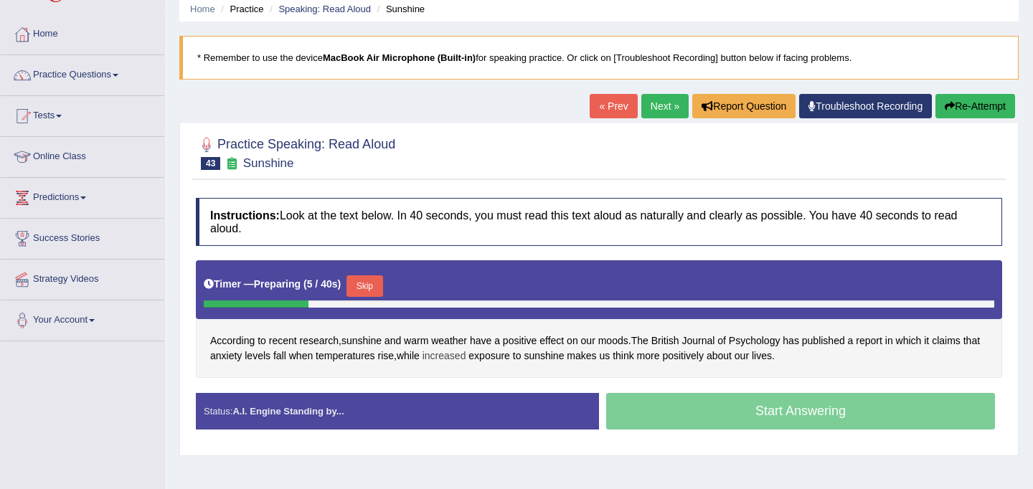
scroll to position [62, 0]
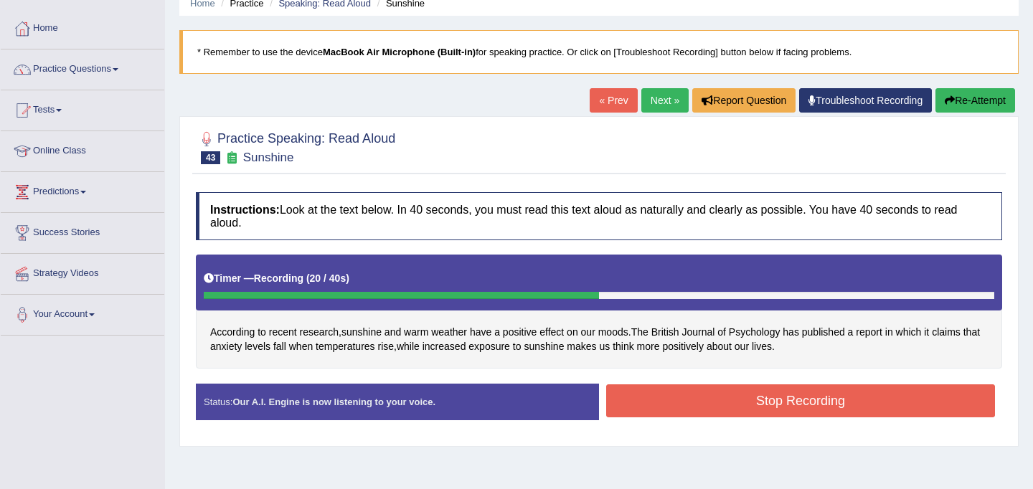
click at [684, 400] on button "Stop Recording" at bounding box center [800, 400] width 389 height 33
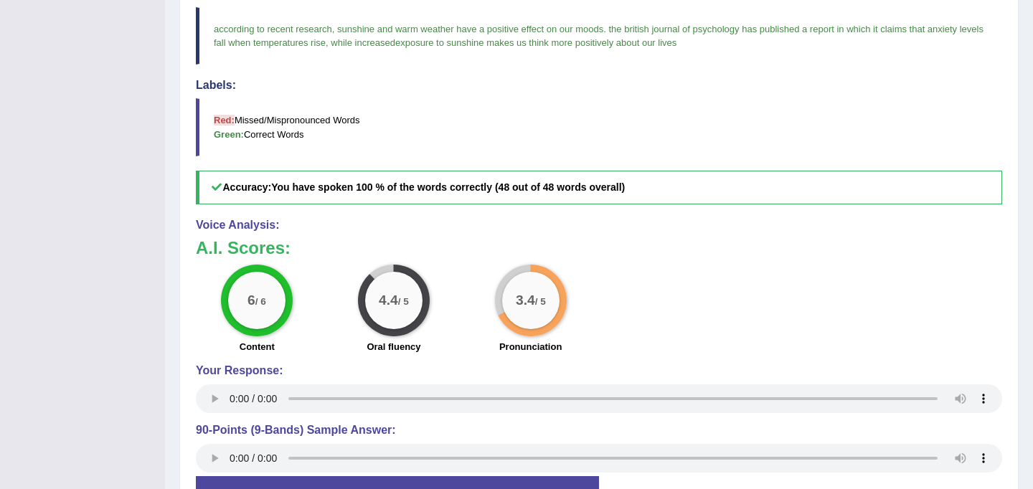
scroll to position [0, 0]
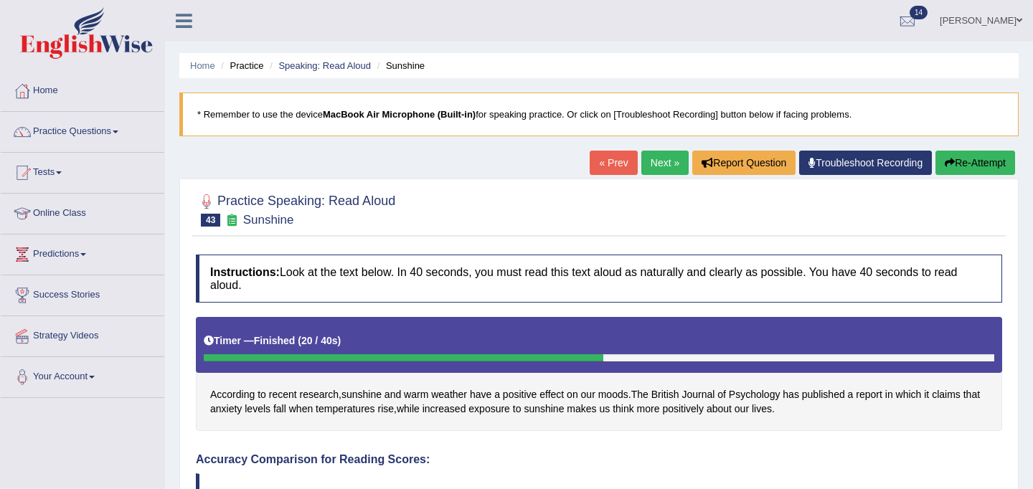
click at [656, 164] on link "Next »" at bounding box center [664, 163] width 47 height 24
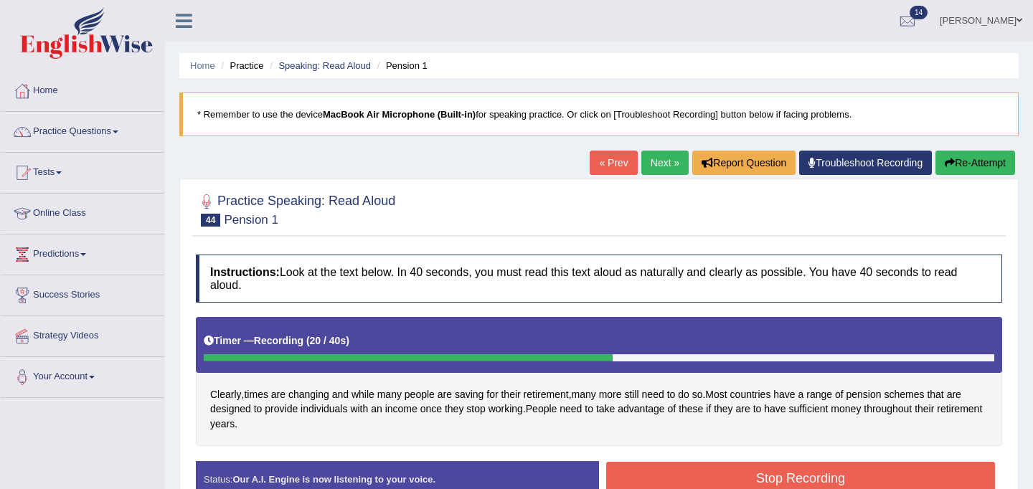
click at [734, 472] on button "Stop Recording" at bounding box center [800, 478] width 389 height 33
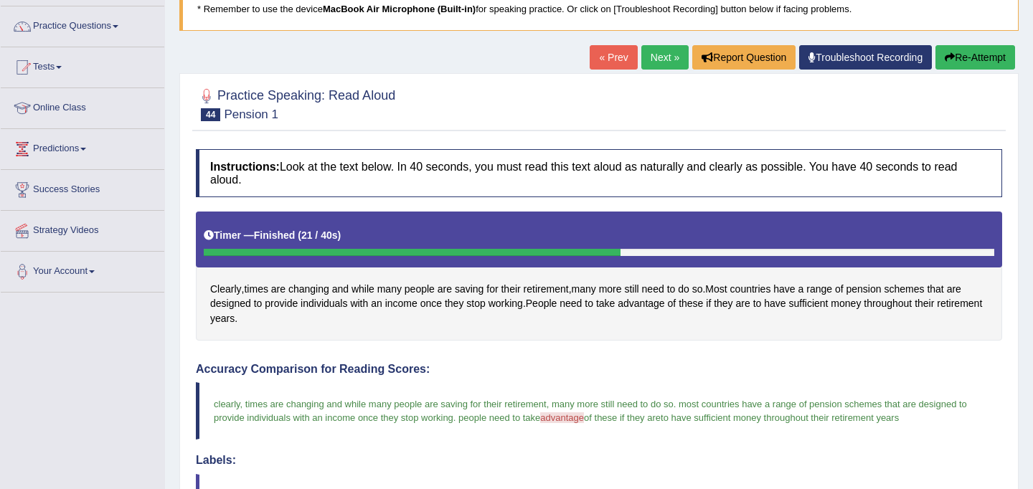
scroll to position [103, 0]
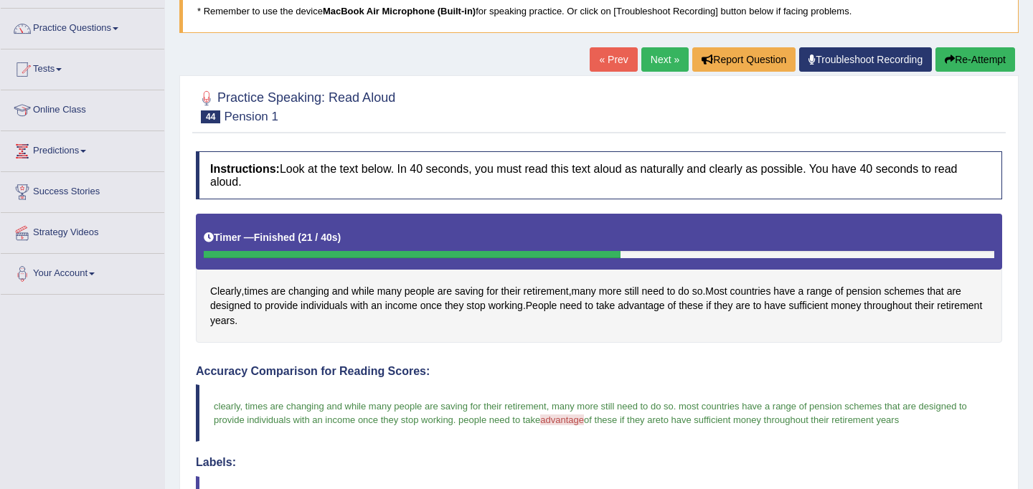
click at [654, 59] on link "Next »" at bounding box center [664, 59] width 47 height 24
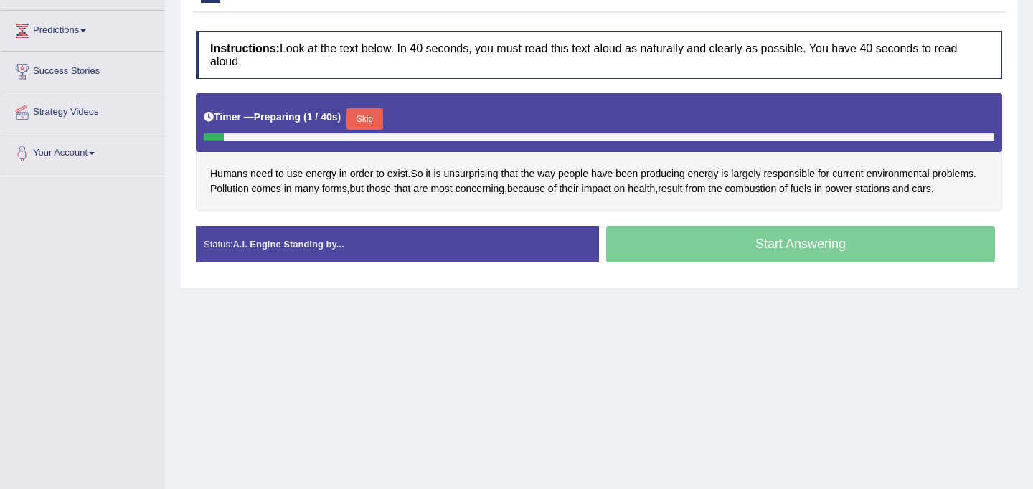
scroll to position [225, 0]
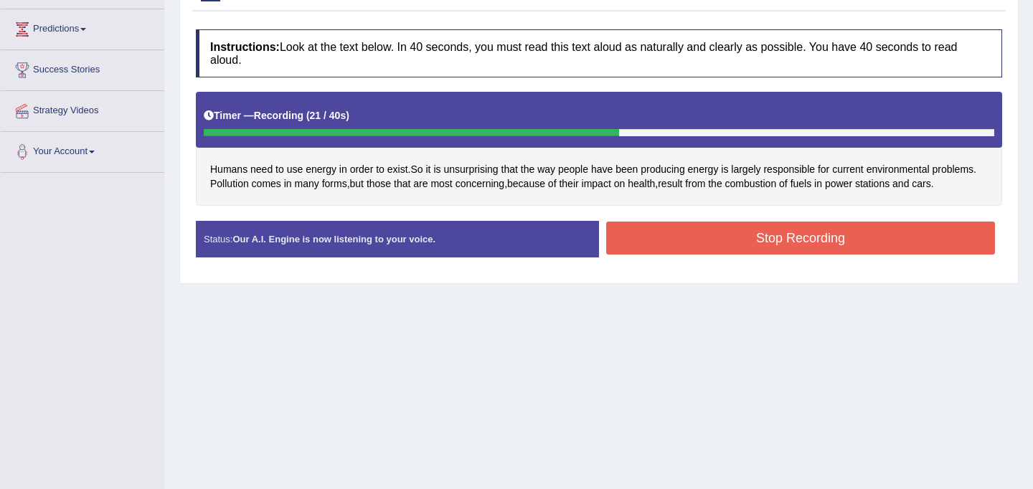
click at [694, 245] on button "Stop Recording" at bounding box center [800, 238] width 389 height 33
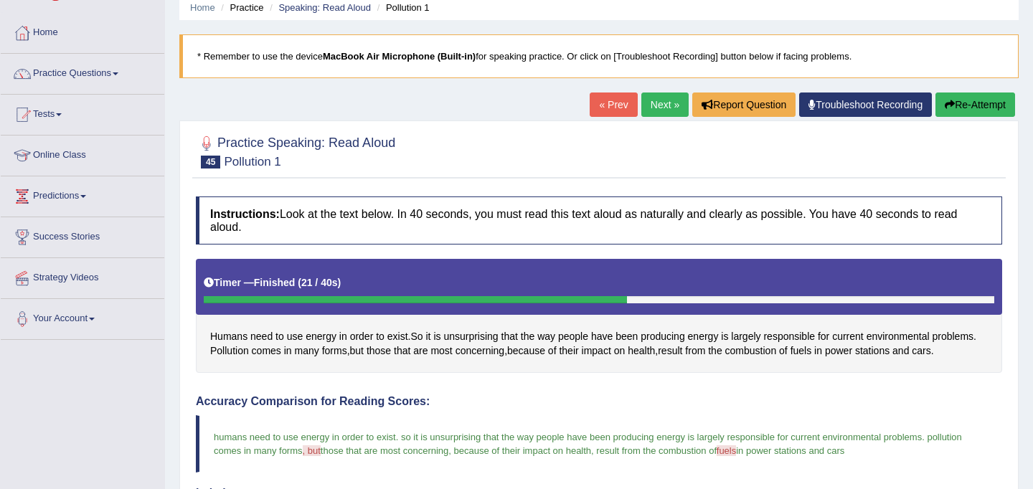
scroll to position [0, 0]
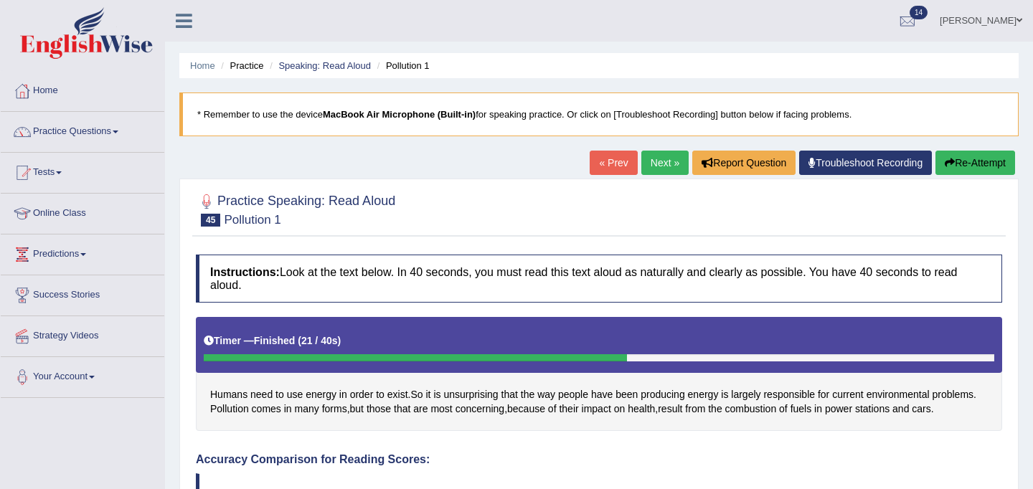
click at [665, 167] on link "Next »" at bounding box center [664, 163] width 47 height 24
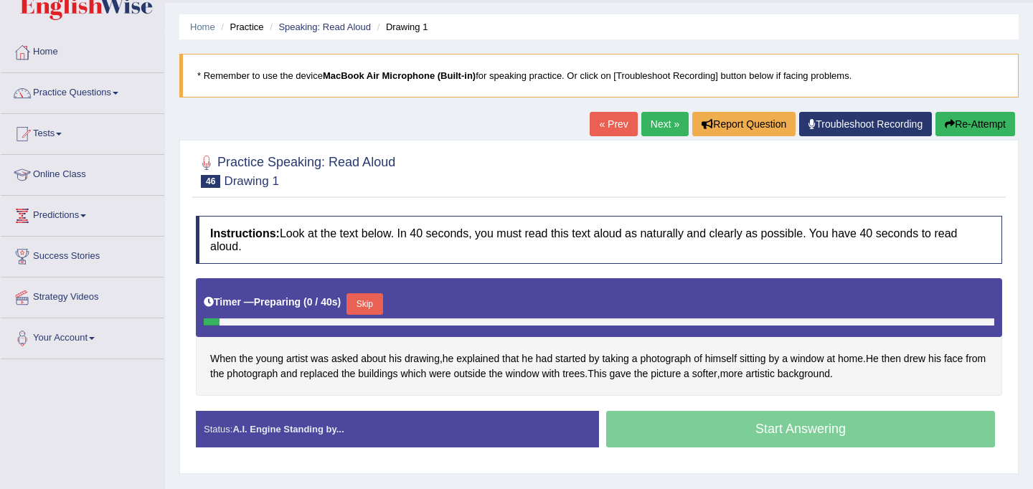
scroll to position [77, 0]
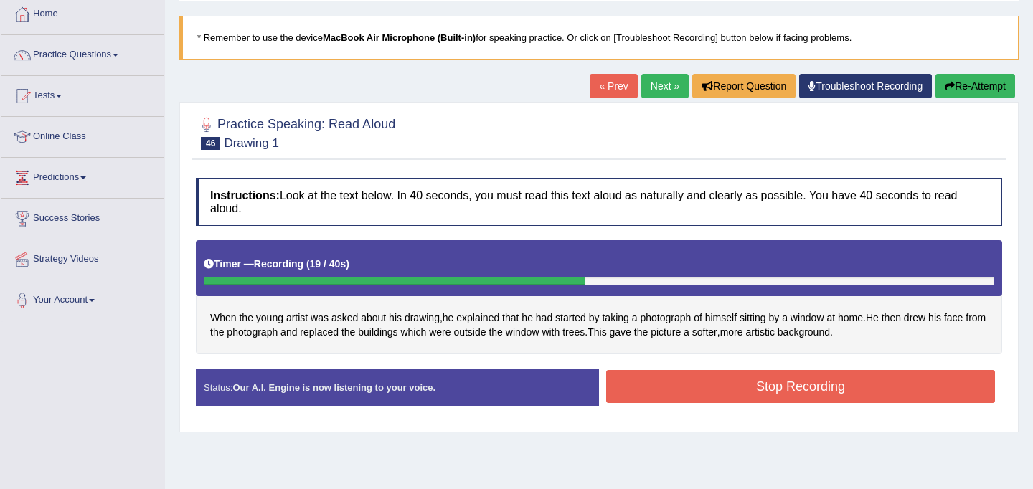
click at [787, 385] on button "Stop Recording" at bounding box center [800, 386] width 389 height 33
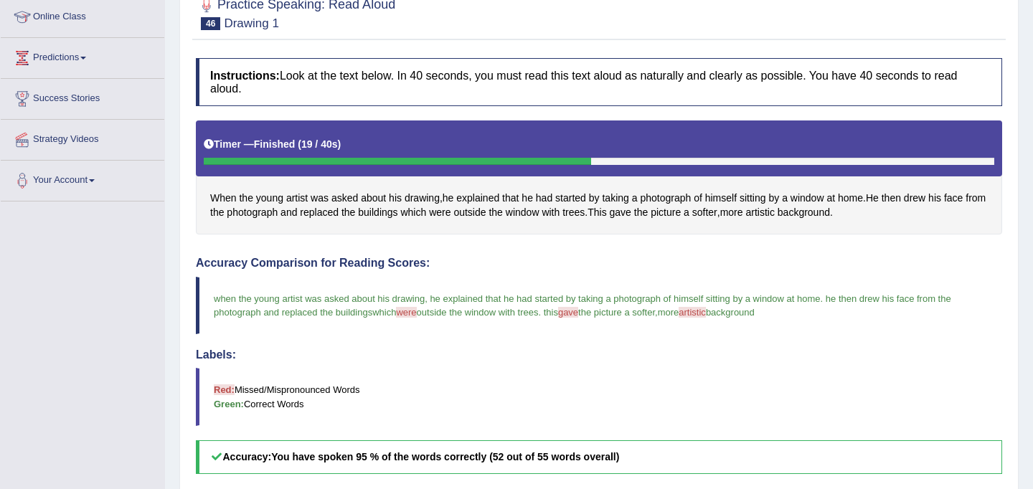
scroll to position [0, 0]
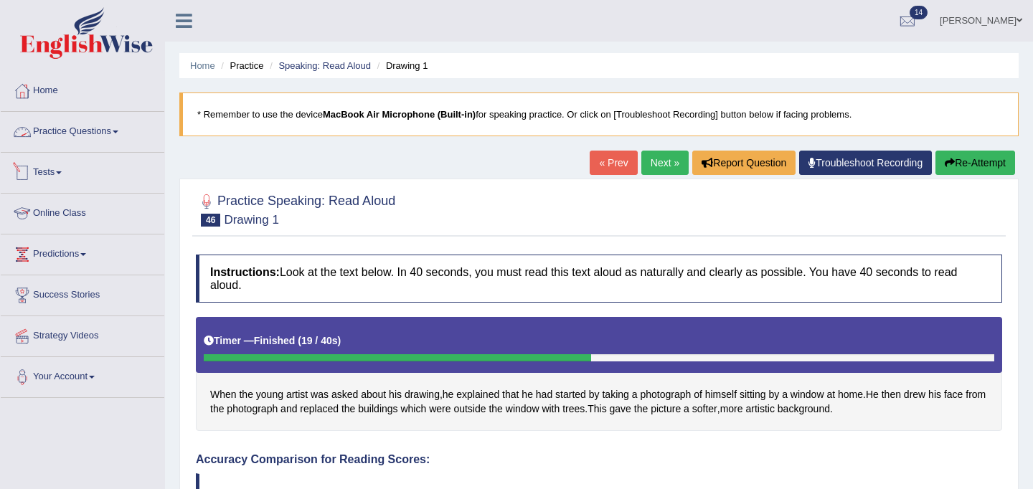
click at [55, 135] on link "Practice Questions" at bounding box center [83, 130] width 164 height 36
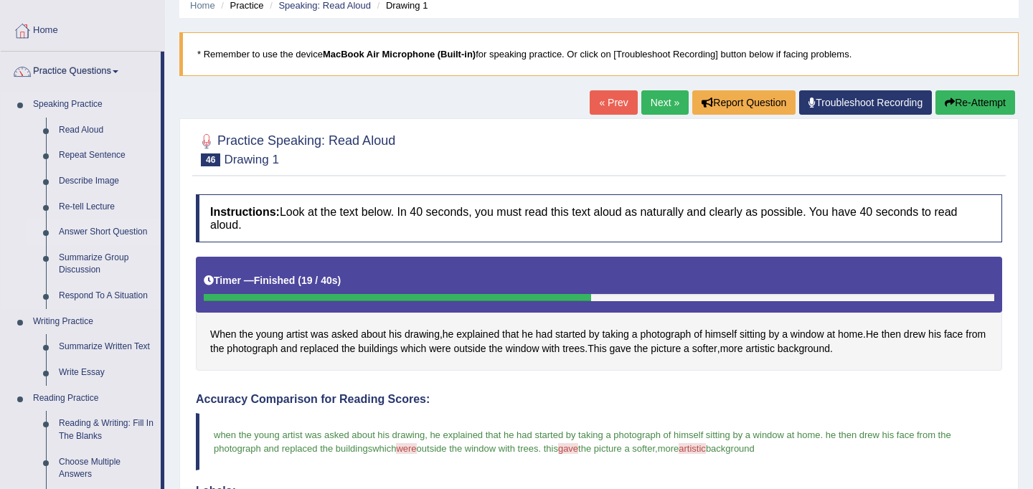
scroll to position [62, 0]
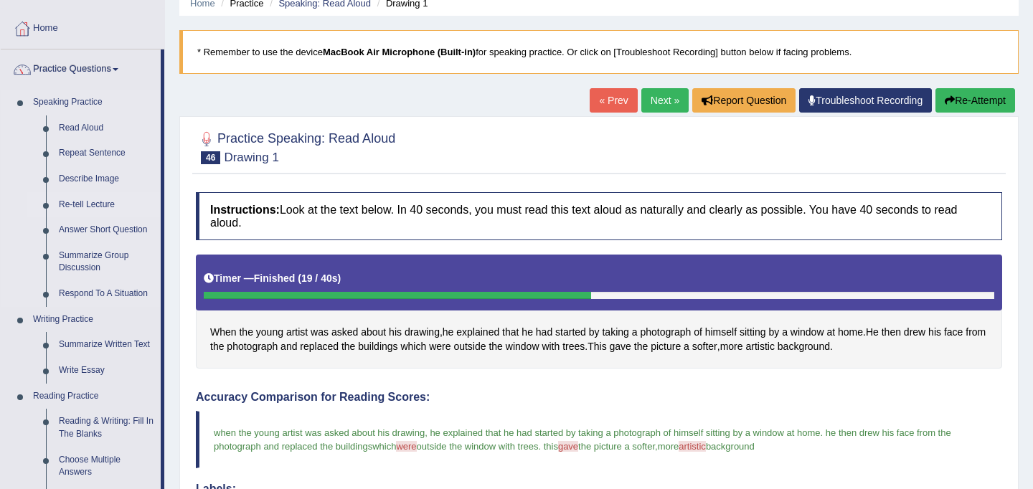
click at [95, 203] on link "Re-tell Lecture" at bounding box center [106, 205] width 108 height 26
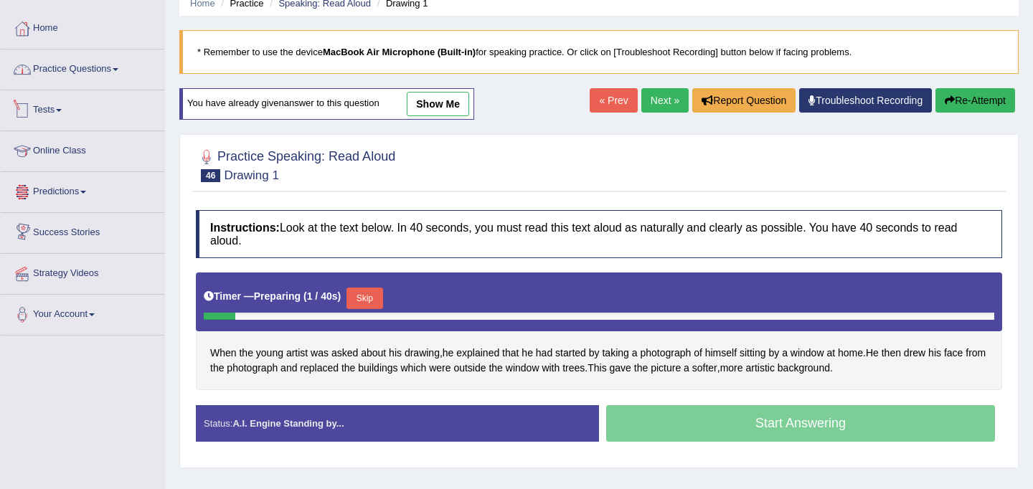
click at [61, 77] on link "Practice Questions" at bounding box center [83, 67] width 164 height 36
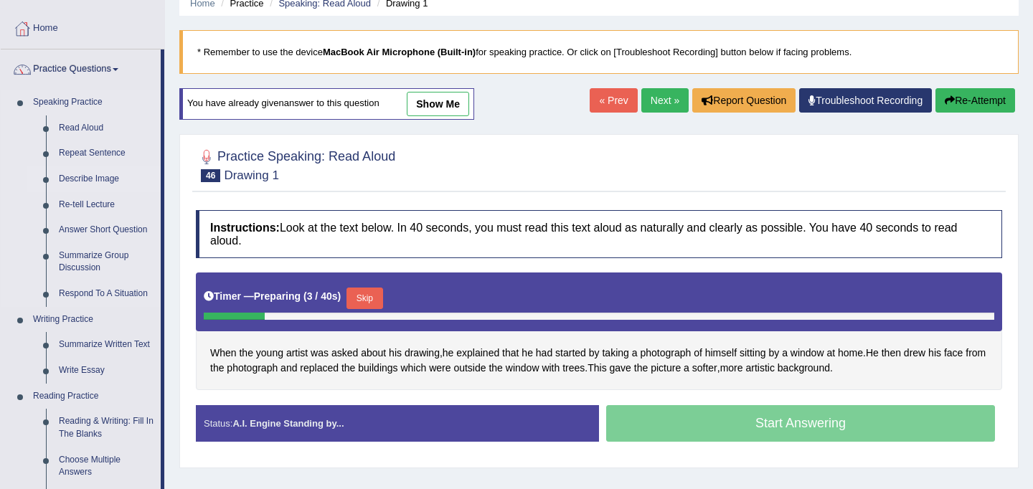
click at [86, 181] on link "Describe Image" at bounding box center [106, 179] width 108 height 26
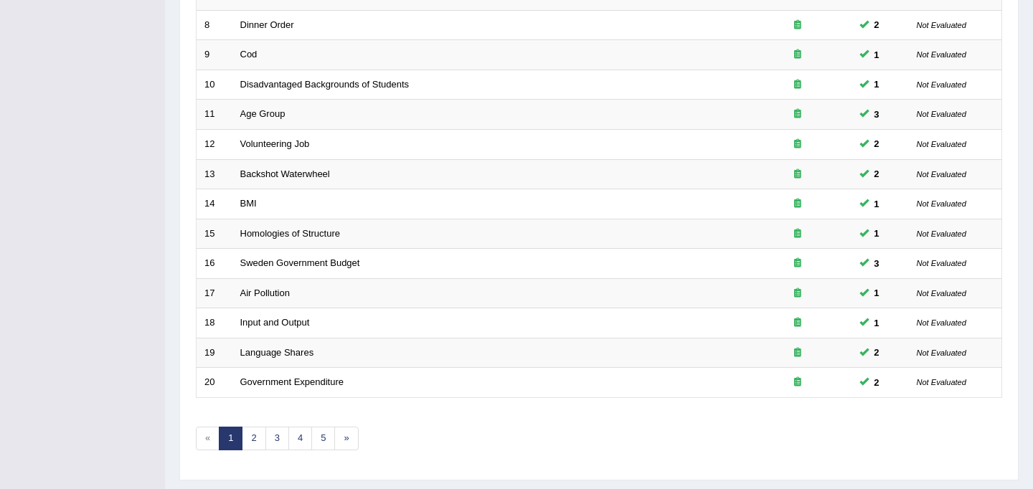
scroll to position [460, 0]
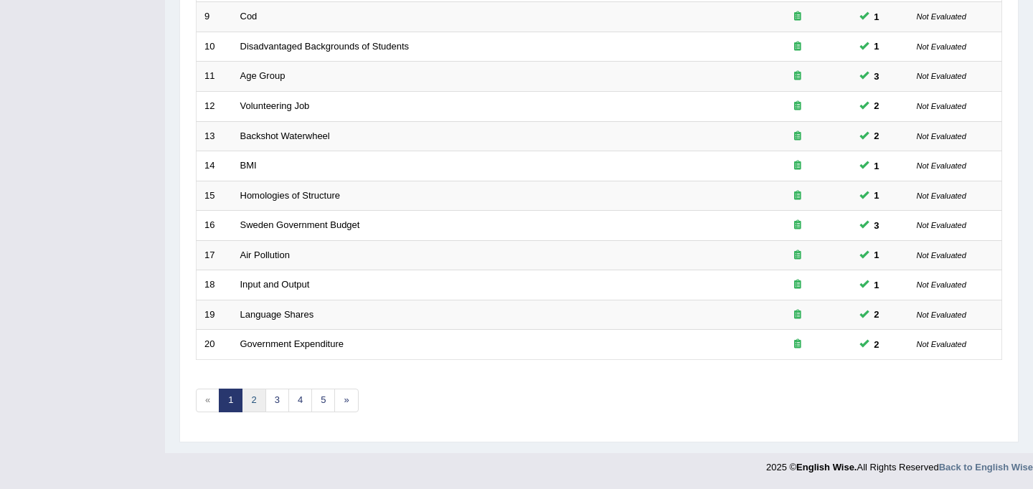
click at [259, 404] on link "2" at bounding box center [254, 401] width 24 height 24
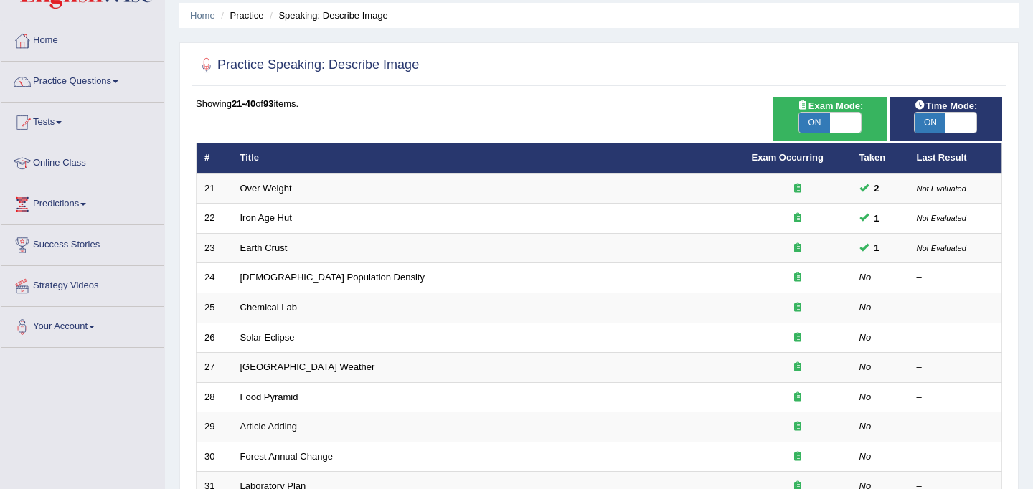
scroll to position [52, 0]
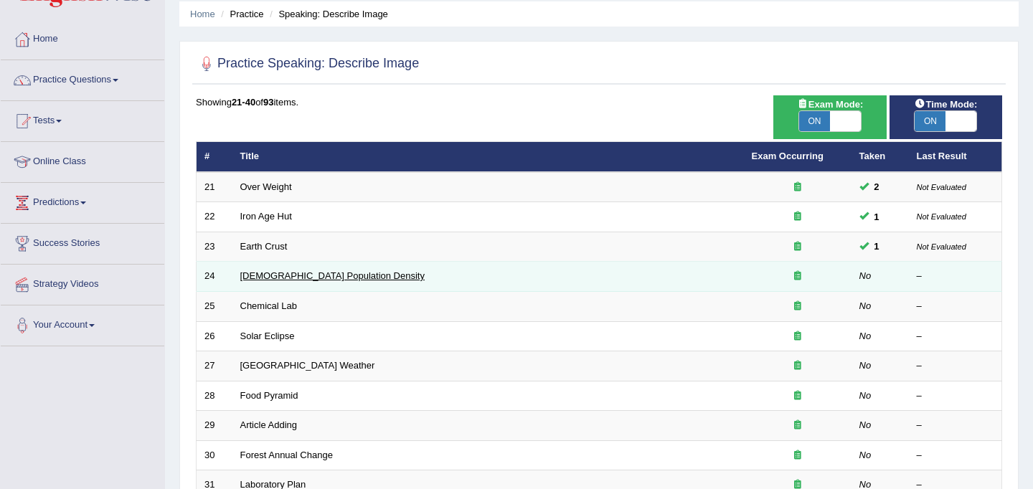
click at [280, 281] on link "[DEMOGRAPHIC_DATA] Population Density" at bounding box center [332, 275] width 184 height 11
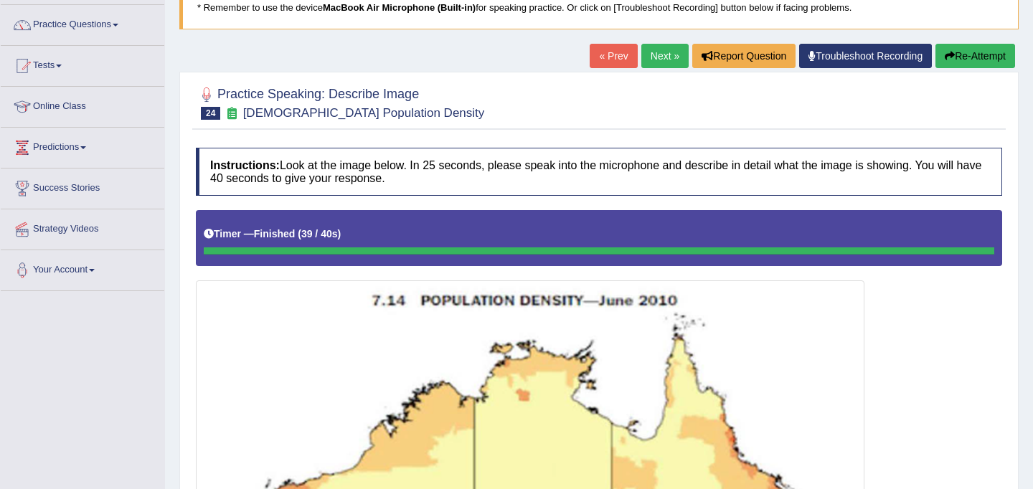
scroll to position [91, 0]
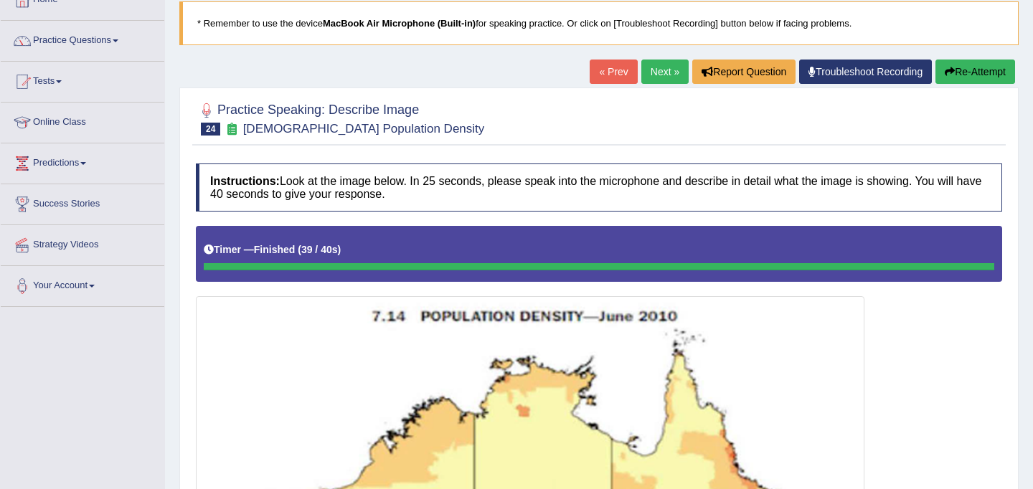
click at [641, 79] on link "Next »" at bounding box center [664, 72] width 47 height 24
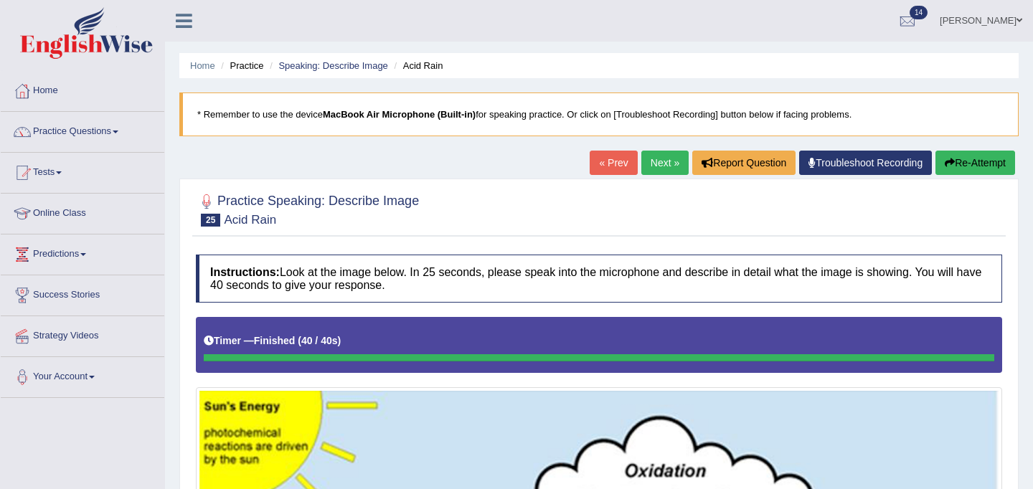
click at [658, 160] on link "Next »" at bounding box center [664, 163] width 47 height 24
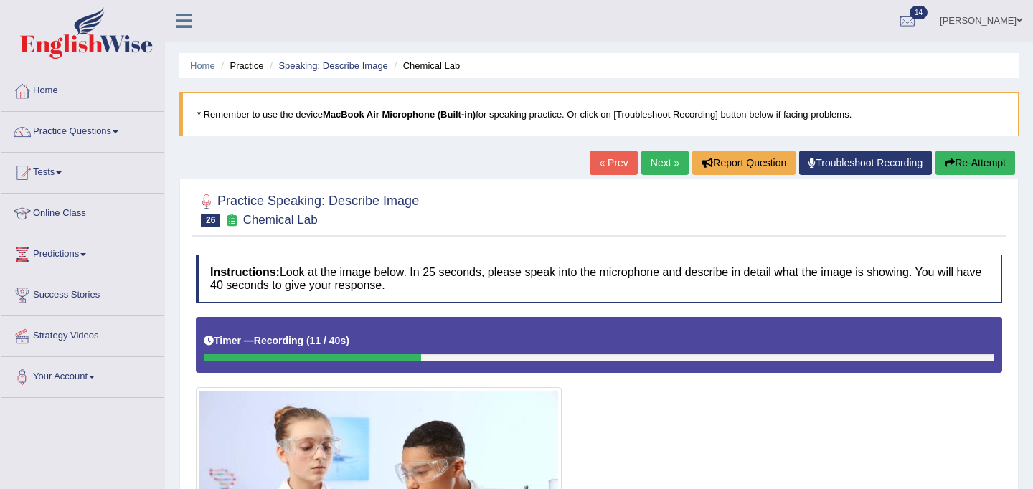
click at [967, 161] on button "Re-Attempt" at bounding box center [975, 163] width 80 height 24
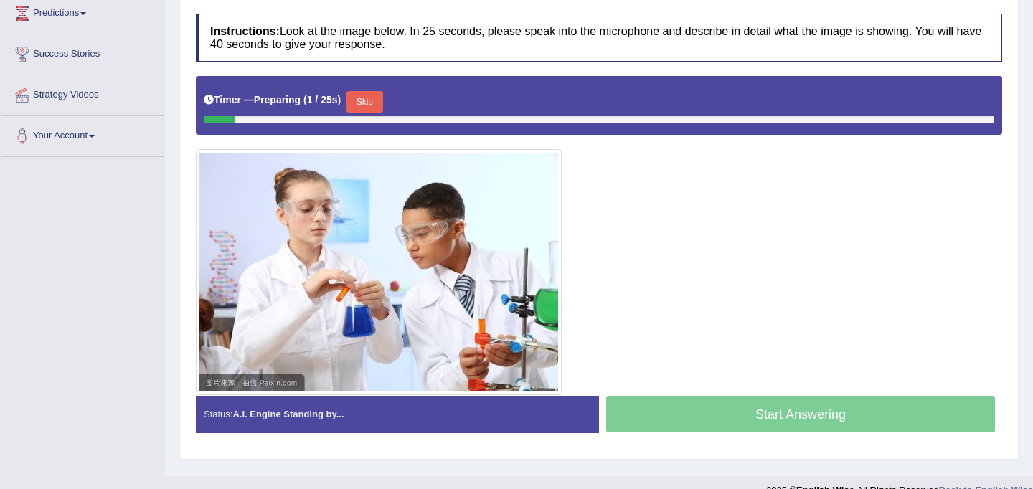
scroll to position [244, 0]
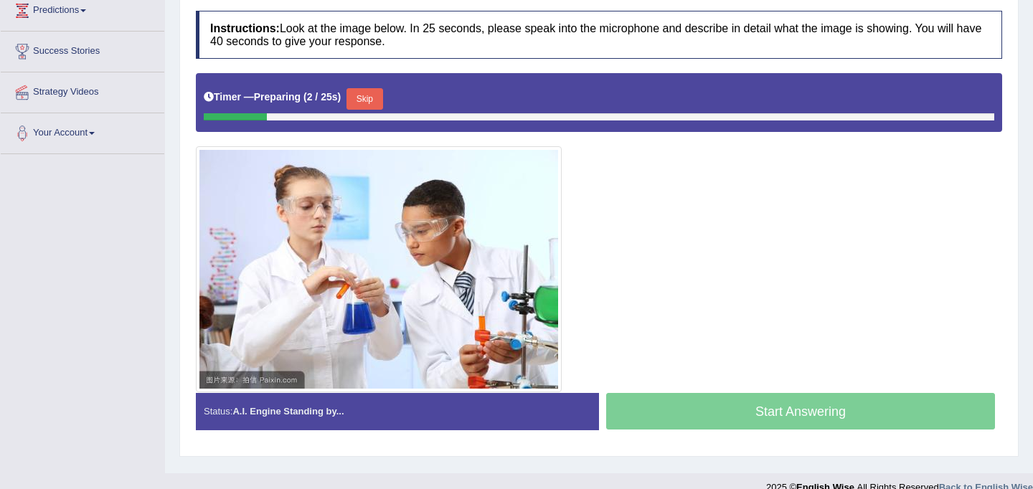
click at [364, 95] on button "Skip" at bounding box center [364, 99] width 36 height 22
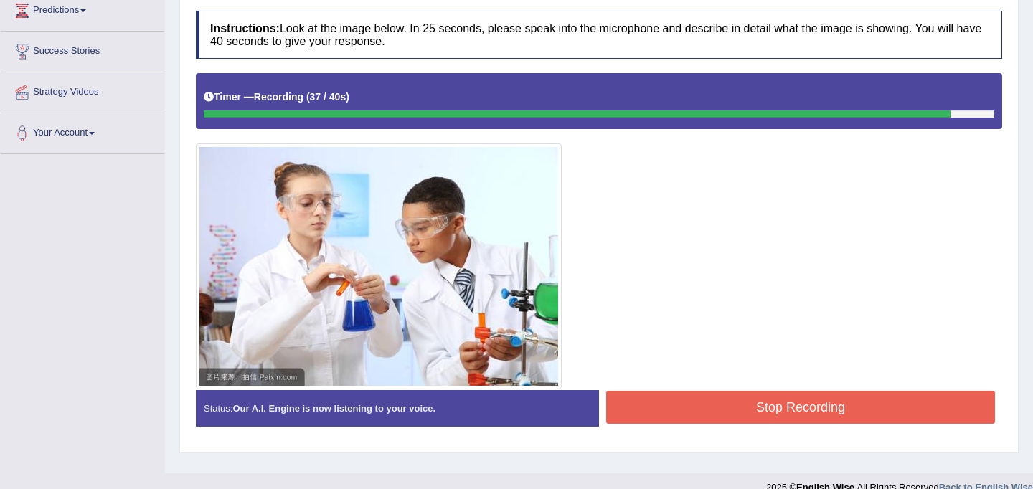
click at [685, 400] on button "Stop Recording" at bounding box center [800, 407] width 389 height 33
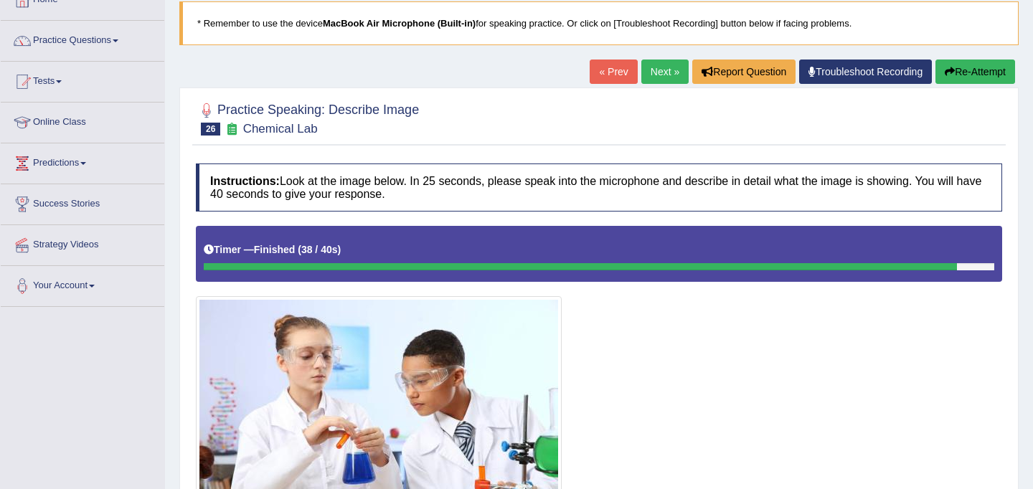
scroll to position [90, 0]
click at [651, 75] on link "Next »" at bounding box center [664, 72] width 47 height 24
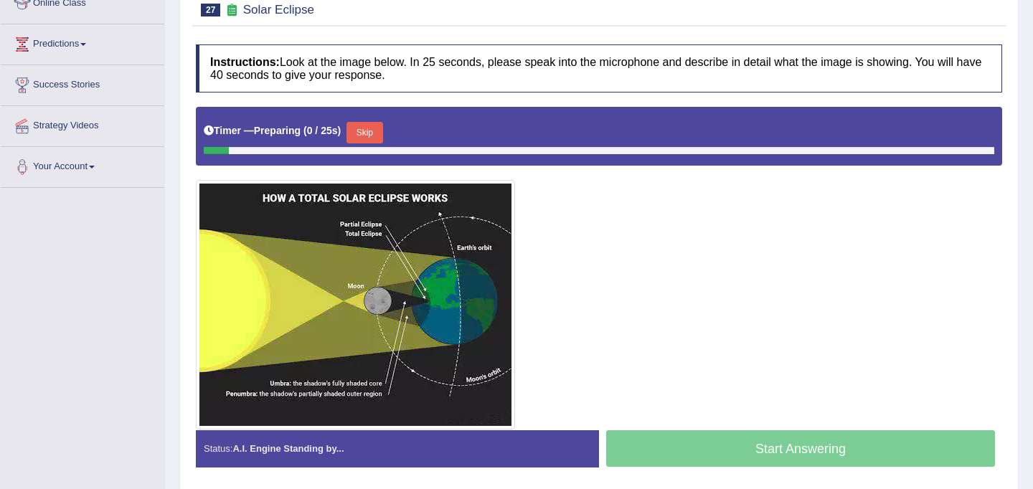
scroll to position [237, 0]
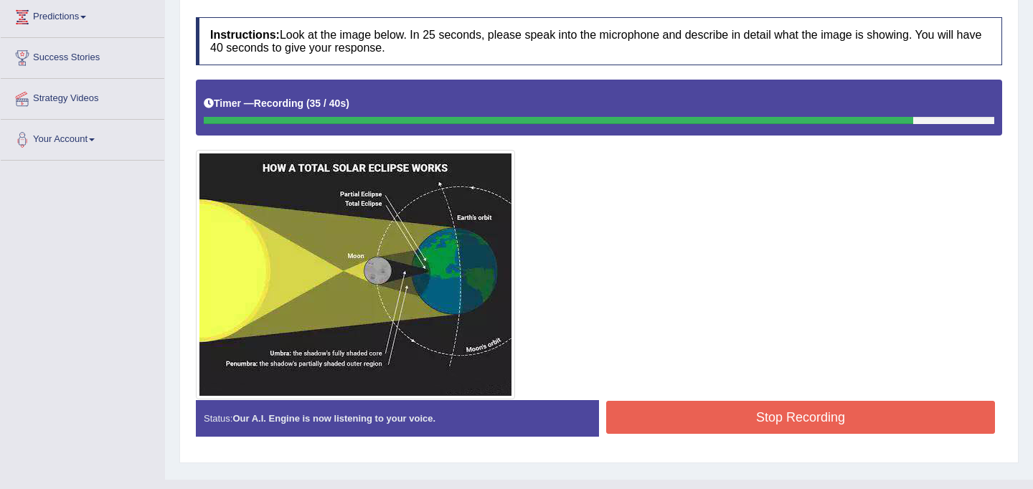
click at [731, 415] on button "Stop Recording" at bounding box center [800, 417] width 389 height 33
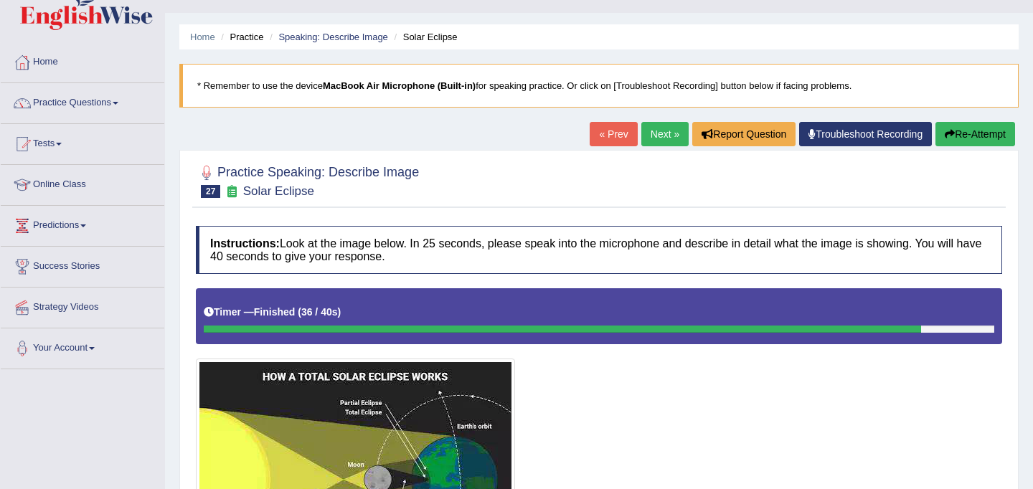
scroll to position [0, 0]
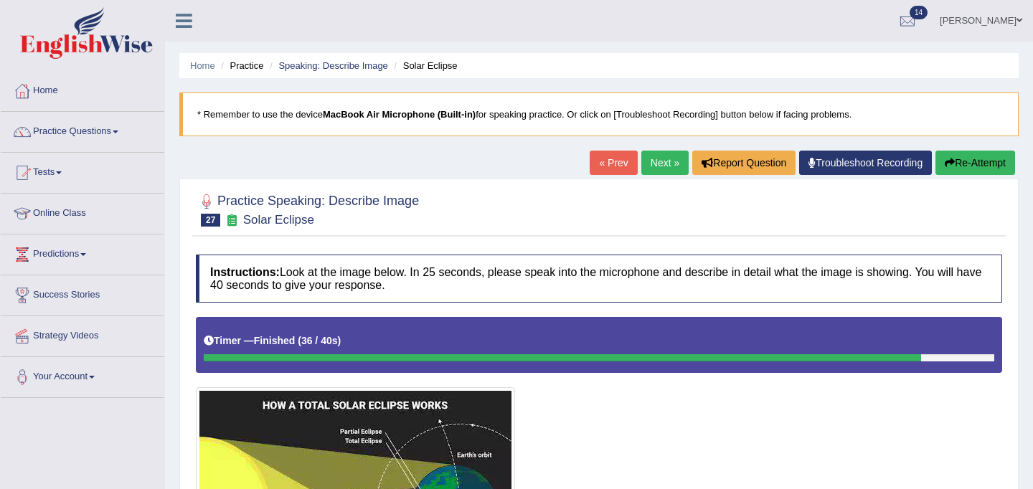
click at [666, 162] on link "Next »" at bounding box center [664, 163] width 47 height 24
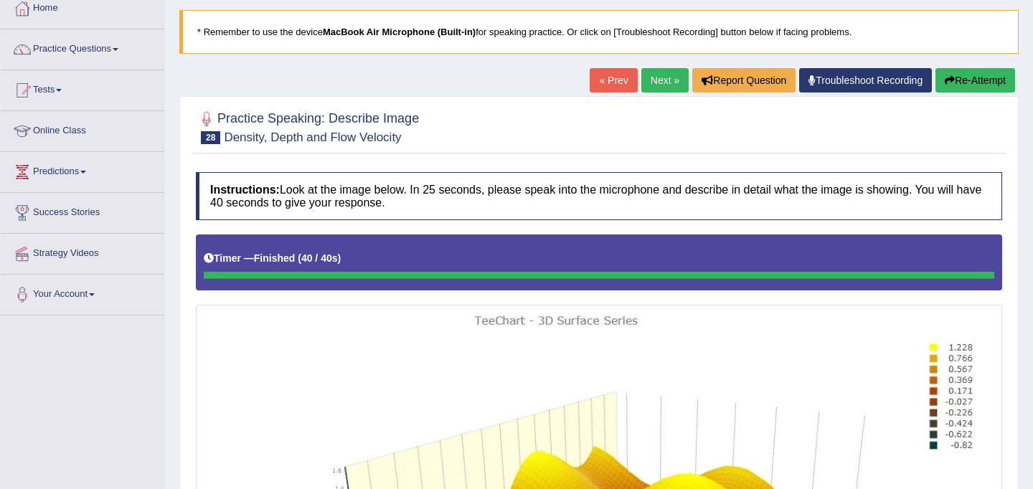
scroll to position [59, 0]
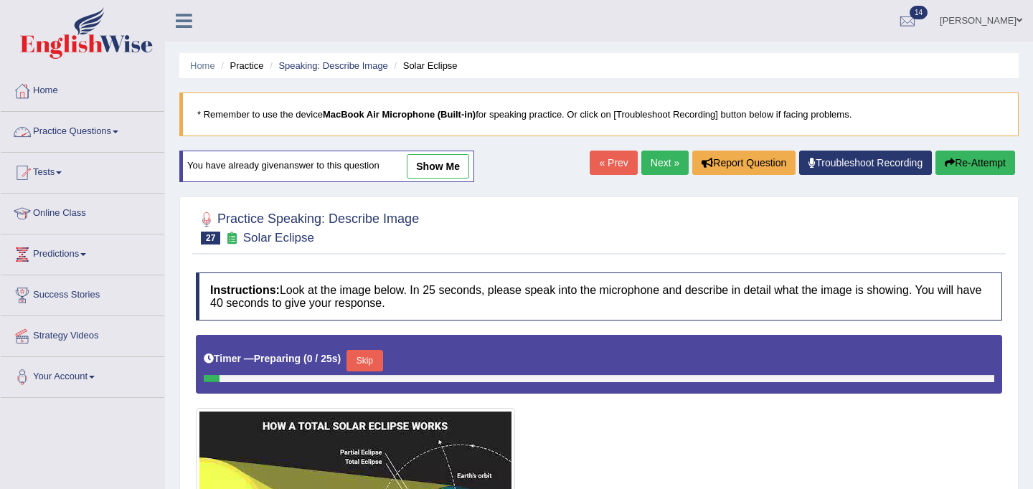
click at [67, 127] on link "Practice Questions" at bounding box center [83, 130] width 164 height 36
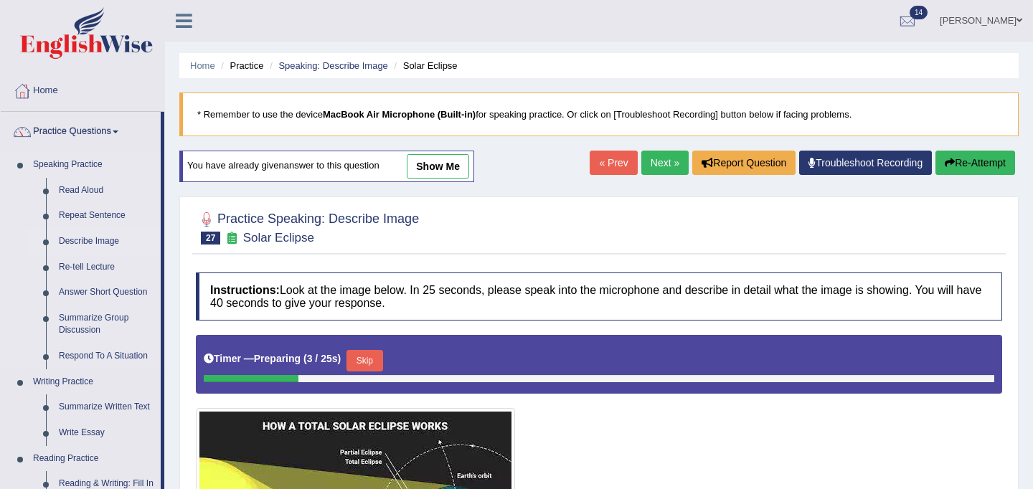
click at [83, 238] on link "Describe Image" at bounding box center [106, 242] width 108 height 26
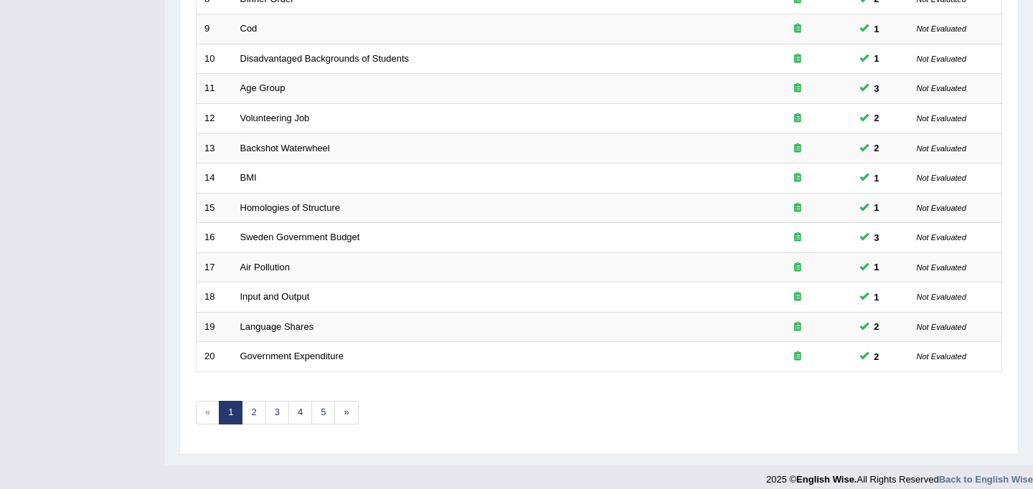
scroll to position [450, 0]
click at [257, 417] on link "2" at bounding box center [254, 412] width 24 height 24
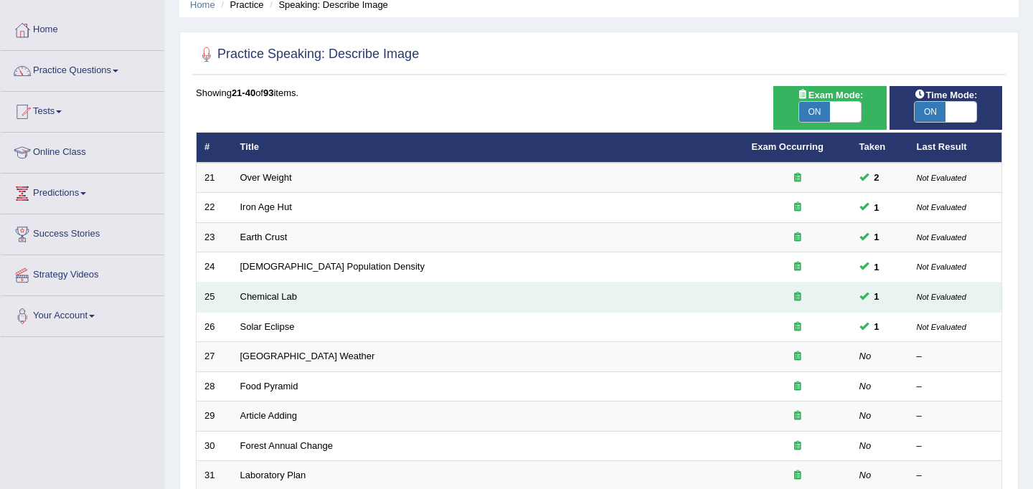
scroll to position [77, 0]
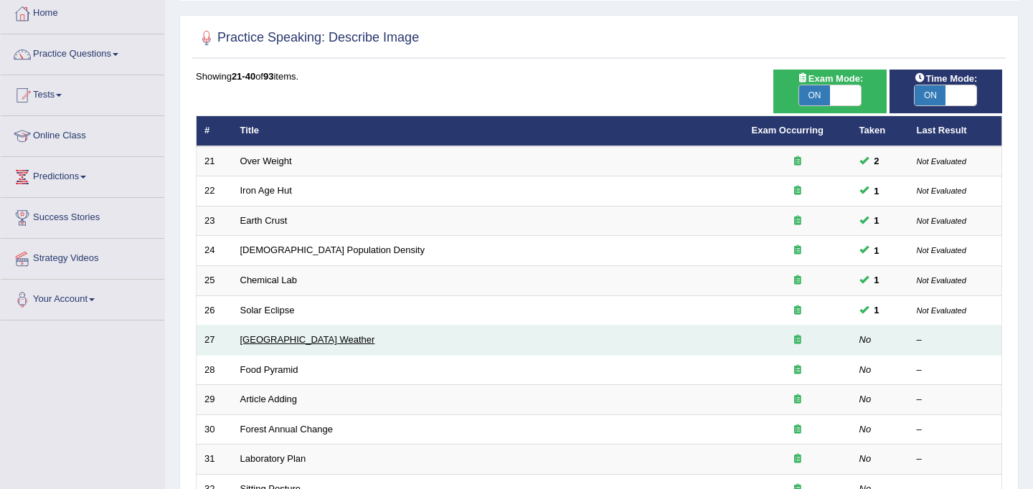
click at [280, 339] on link "[GEOGRAPHIC_DATA] Weather" at bounding box center [307, 339] width 135 height 11
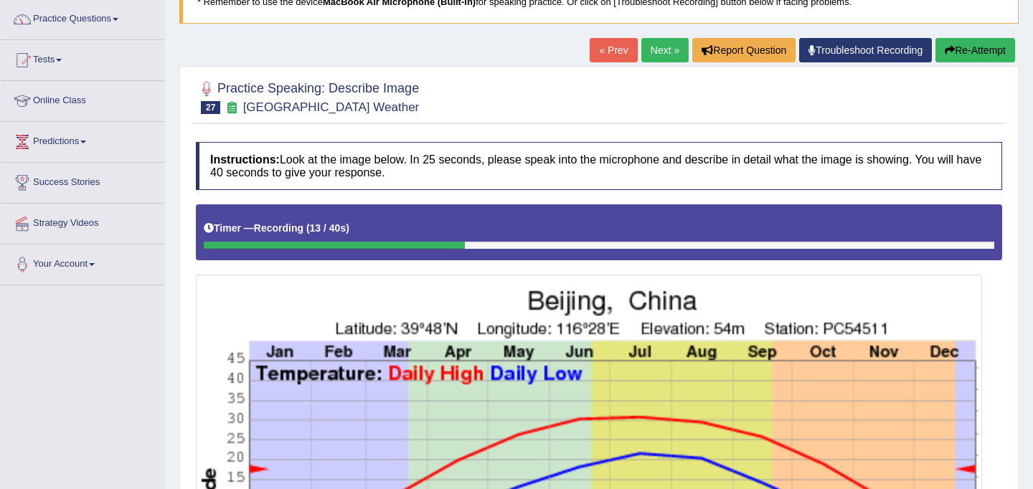
scroll to position [89, 0]
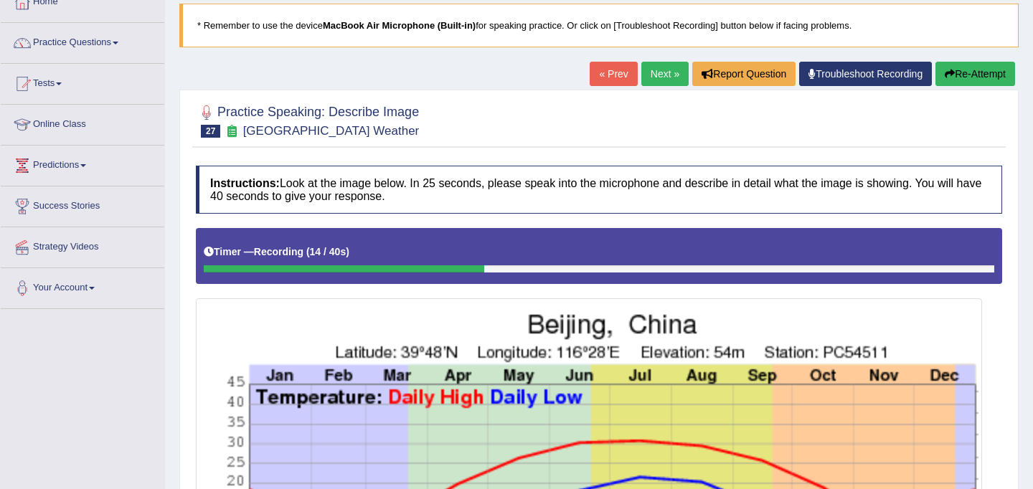
click at [954, 71] on button "Re-Attempt" at bounding box center [975, 74] width 80 height 24
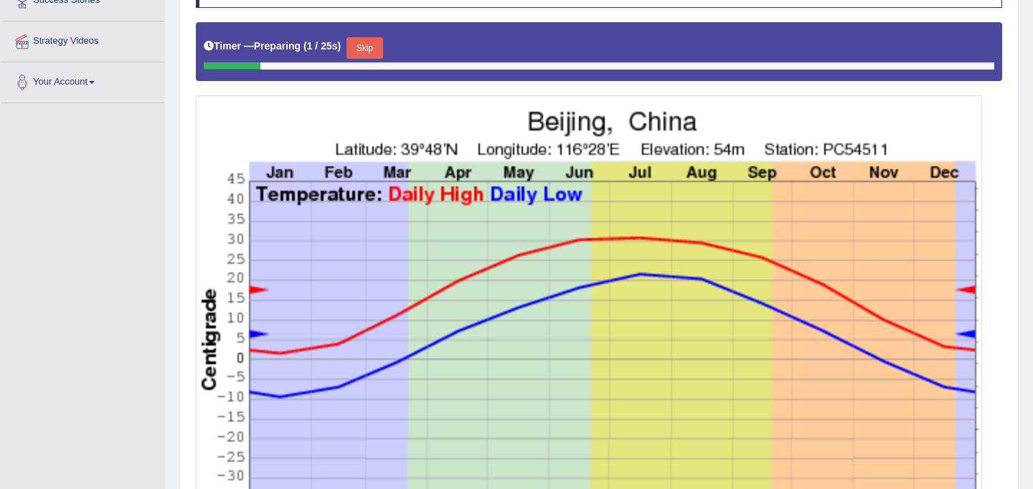
scroll to position [260, 0]
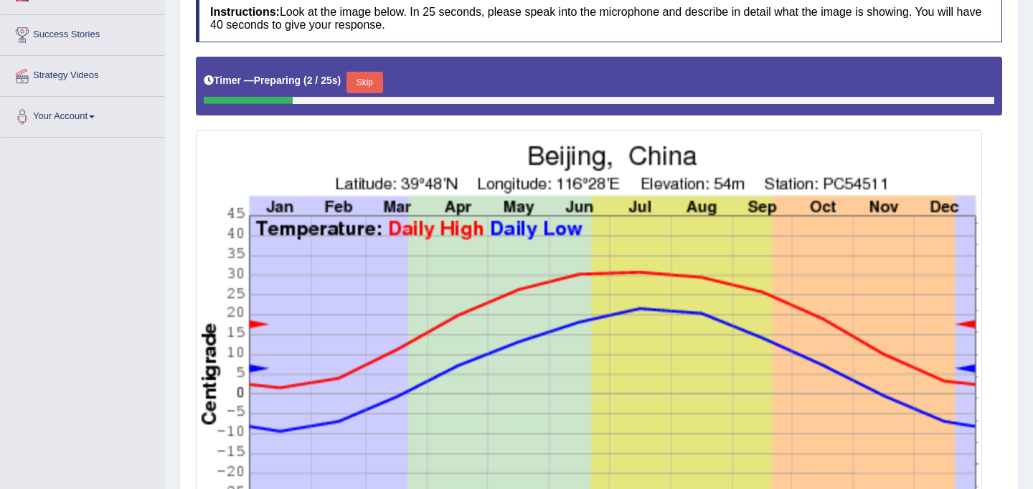
click at [369, 85] on button "Skip" at bounding box center [364, 83] width 36 height 22
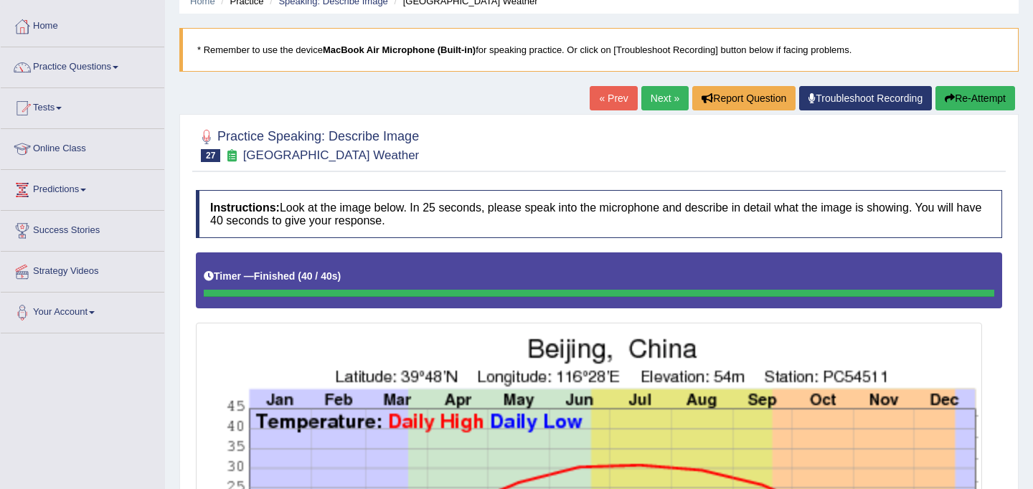
scroll to position [52, 0]
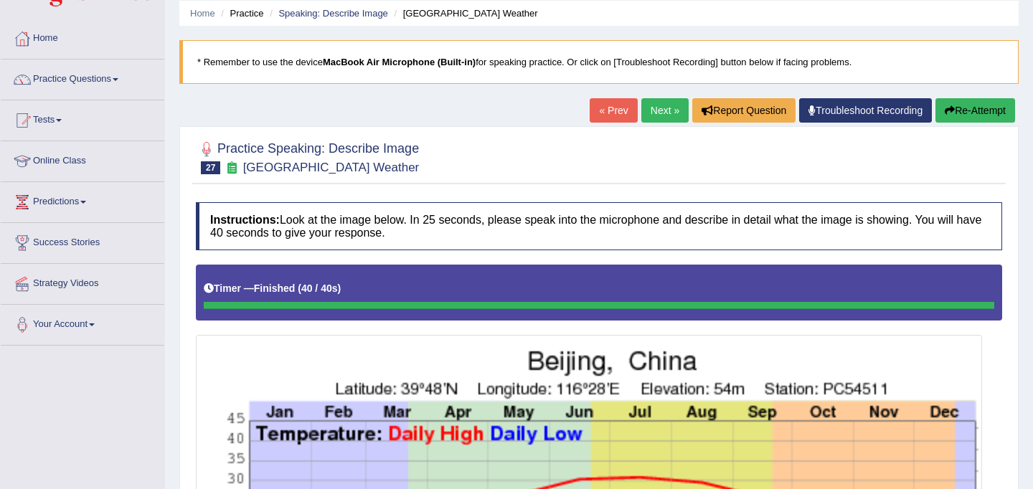
click at [962, 103] on button "Re-Attempt" at bounding box center [975, 110] width 80 height 24
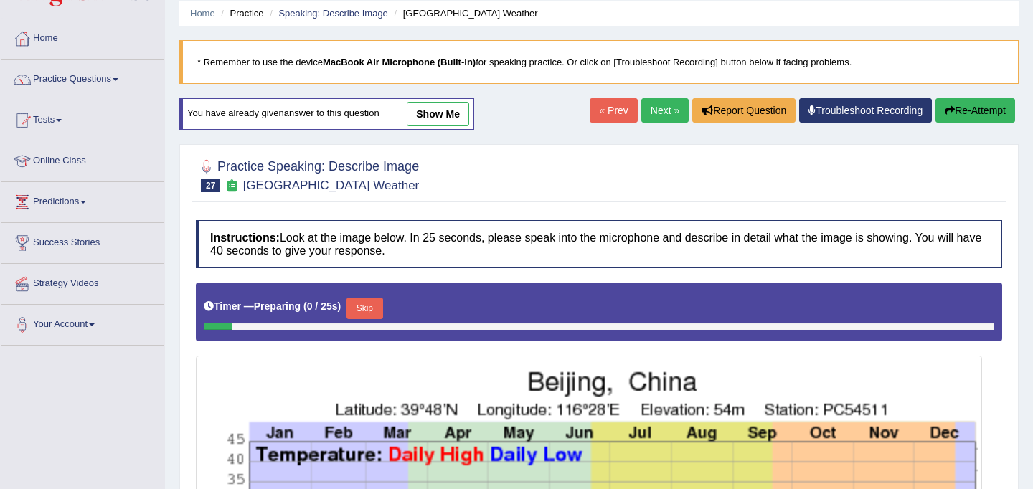
click at [374, 303] on button "Skip" at bounding box center [364, 309] width 36 height 22
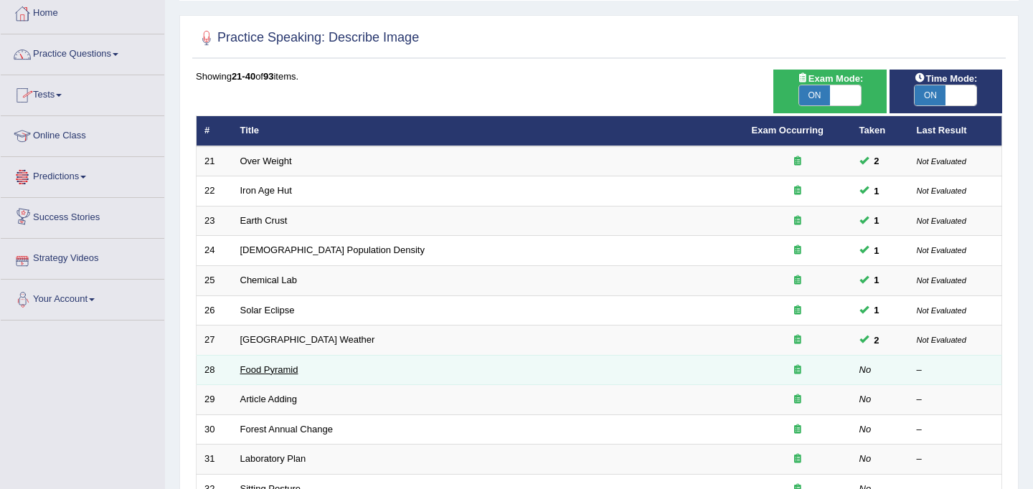
click at [261, 369] on link "Food Pyramid" at bounding box center [269, 369] width 58 height 11
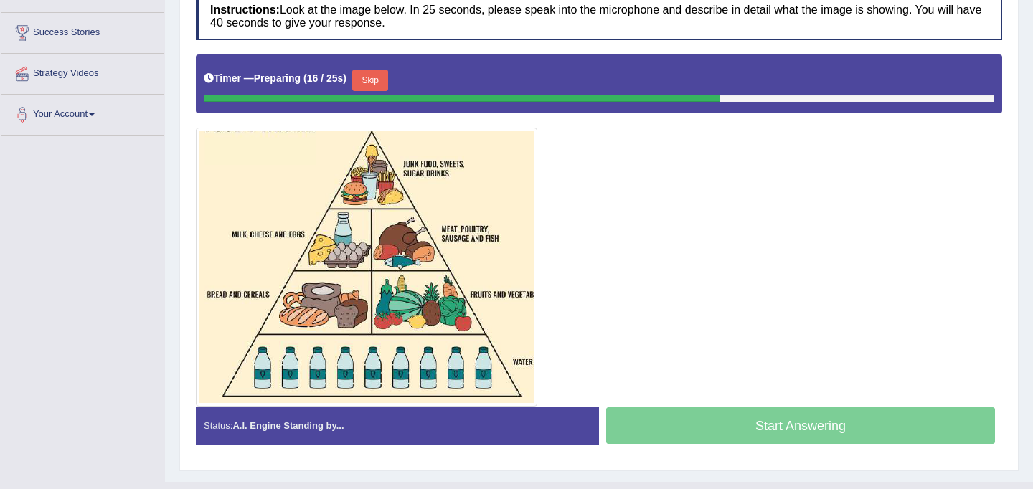
scroll to position [246, 0]
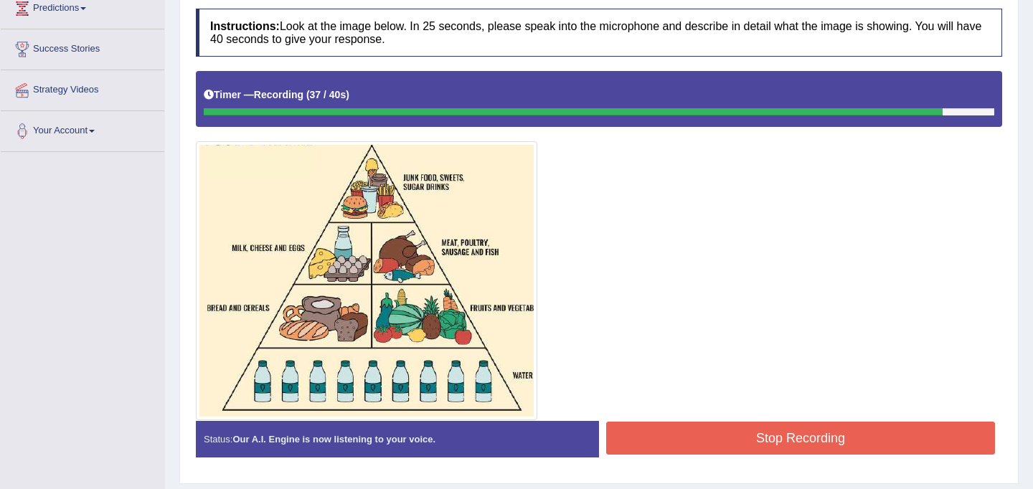
click at [672, 433] on button "Stop Recording" at bounding box center [800, 438] width 389 height 33
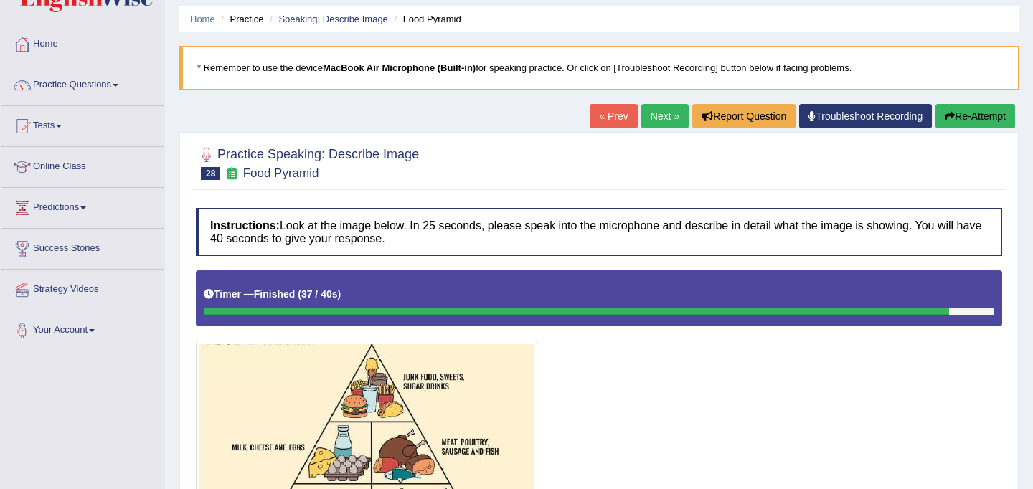
scroll to position [19, 0]
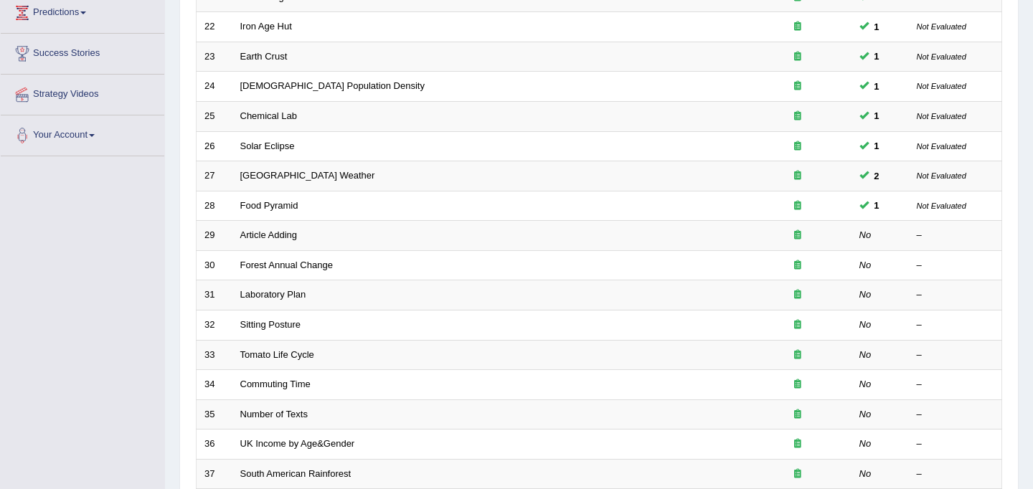
scroll to position [242, 0]
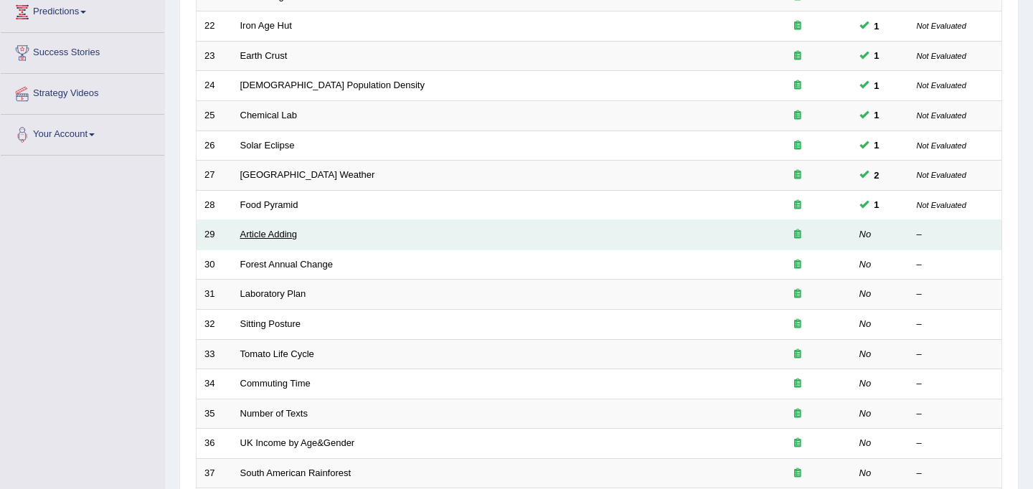
click at [284, 237] on link "Article Adding" at bounding box center [268, 234] width 57 height 11
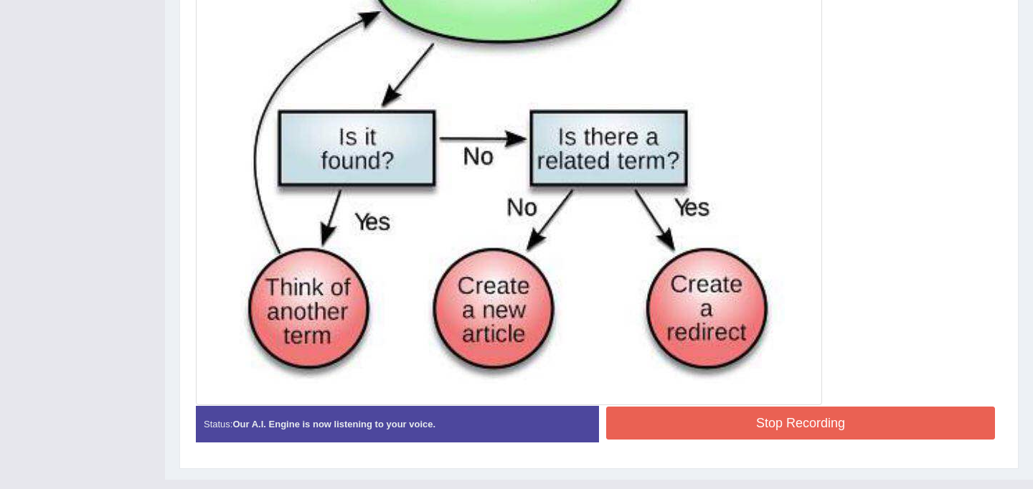
scroll to position [555, 0]
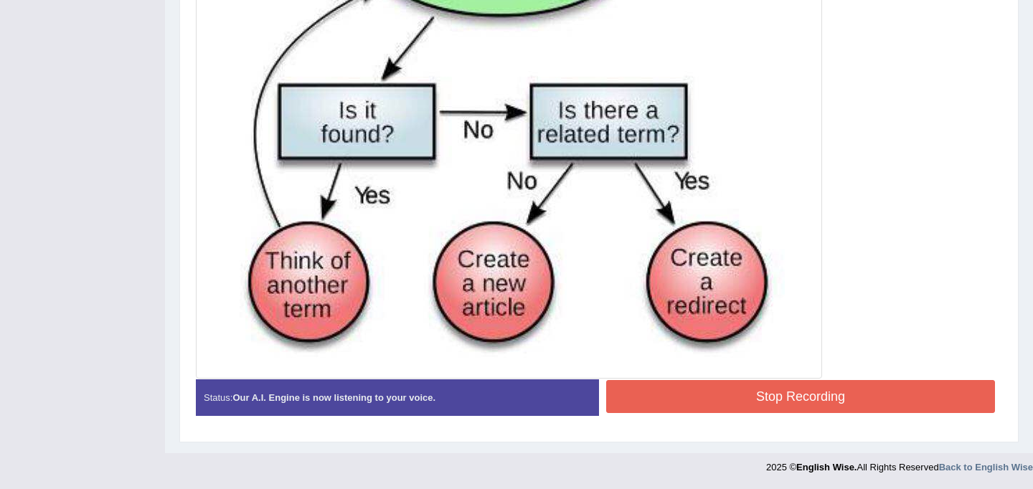
click at [777, 398] on button "Stop Recording" at bounding box center [800, 396] width 389 height 33
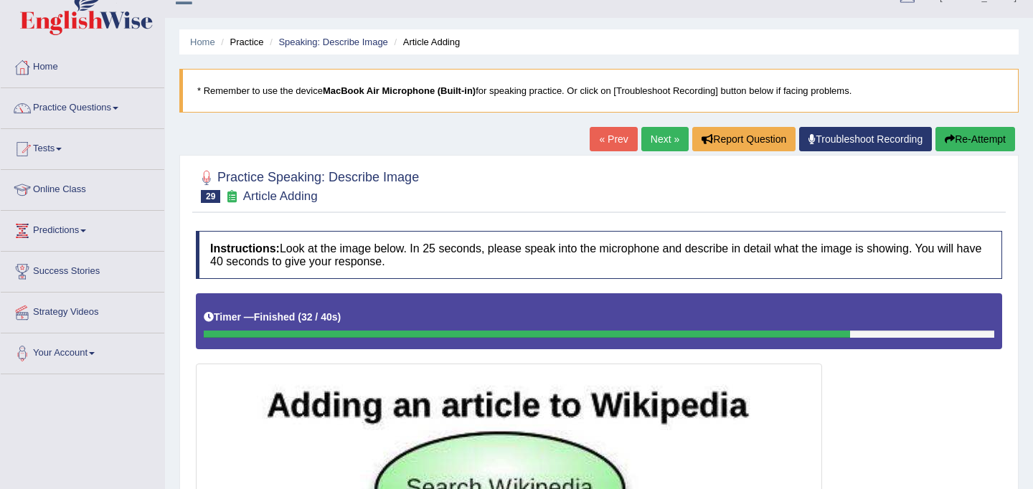
scroll to position [0, 0]
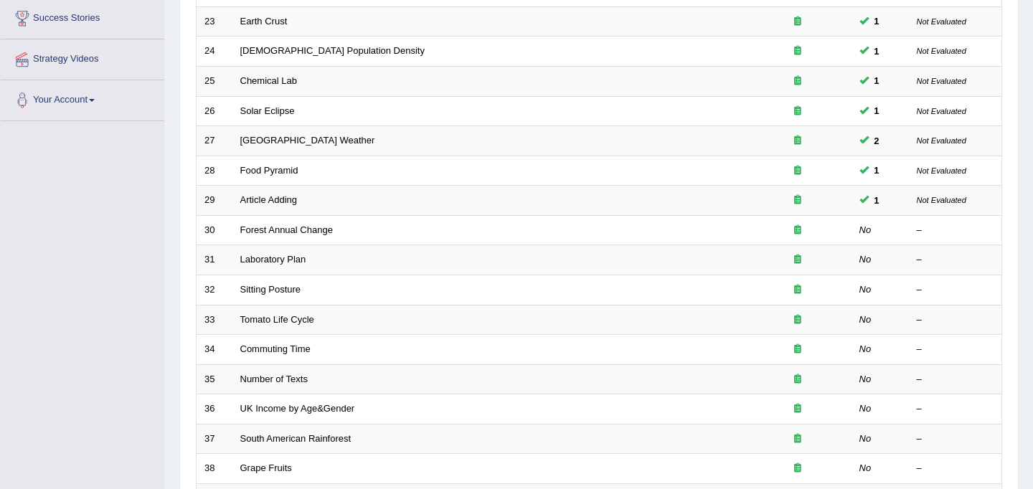
scroll to position [278, 0]
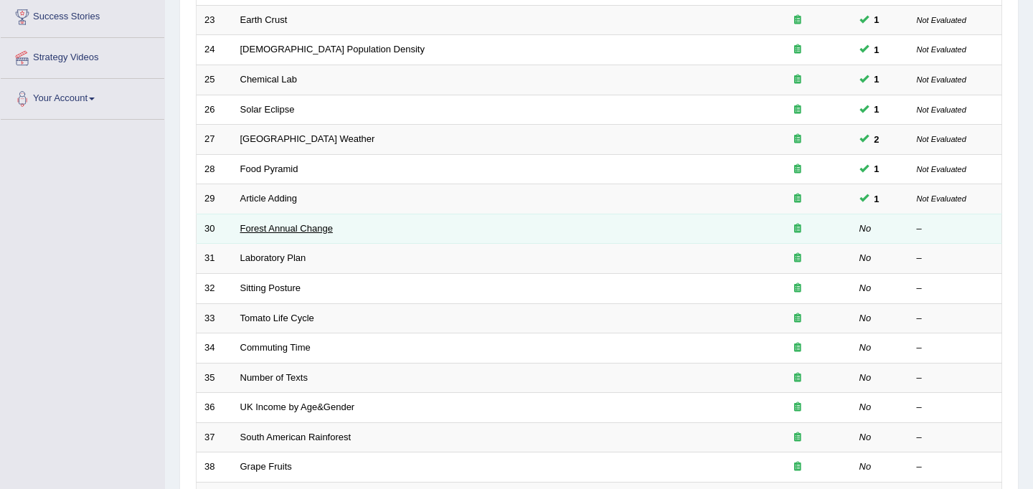
click at [295, 229] on link "Forest Annual Change" at bounding box center [286, 228] width 93 height 11
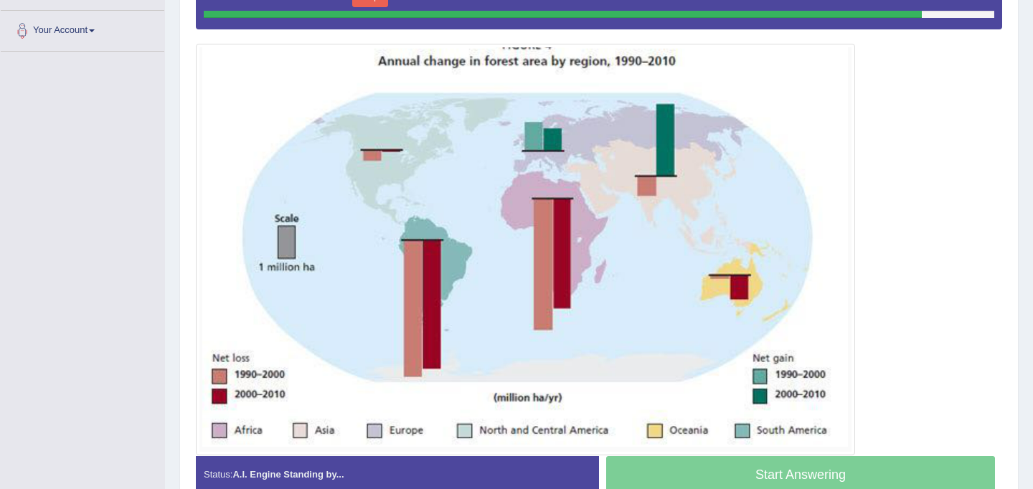
scroll to position [347, 0]
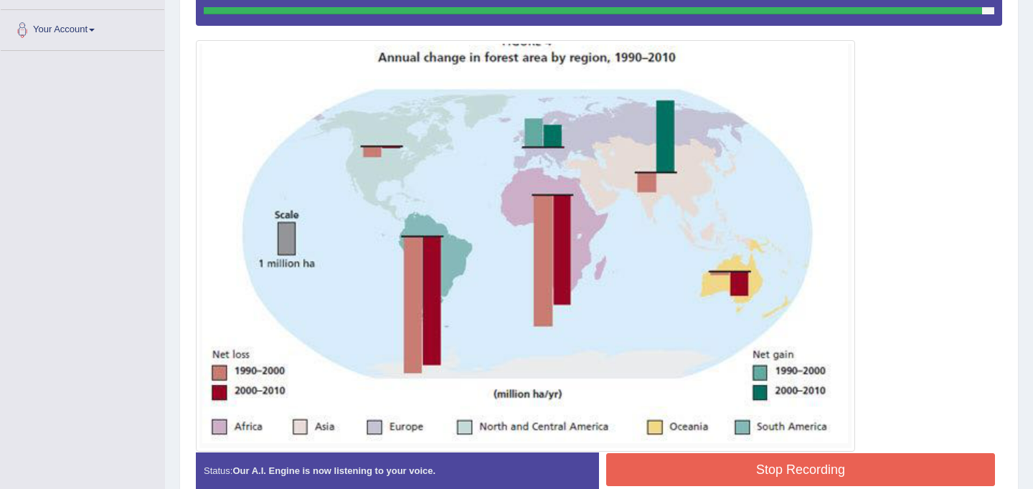
click at [642, 460] on button "Stop Recording" at bounding box center [800, 469] width 389 height 33
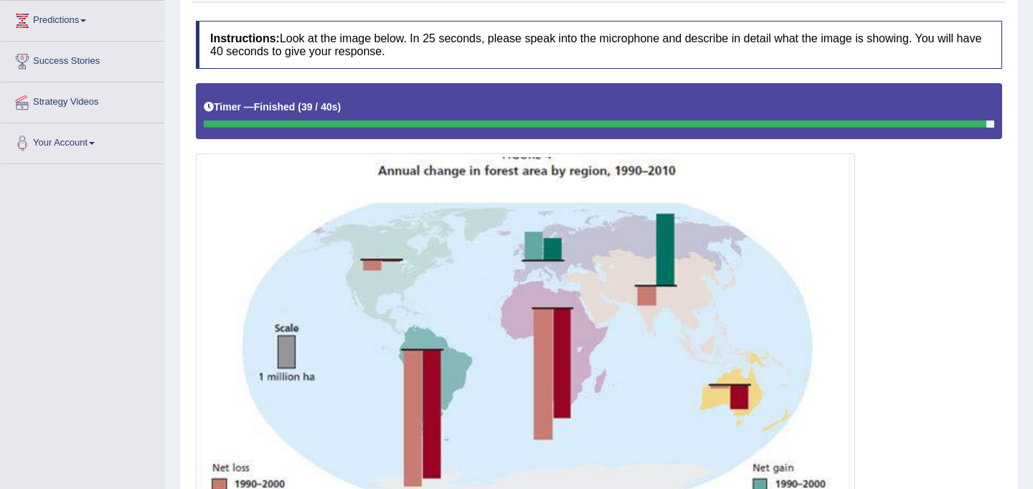
scroll to position [0, 0]
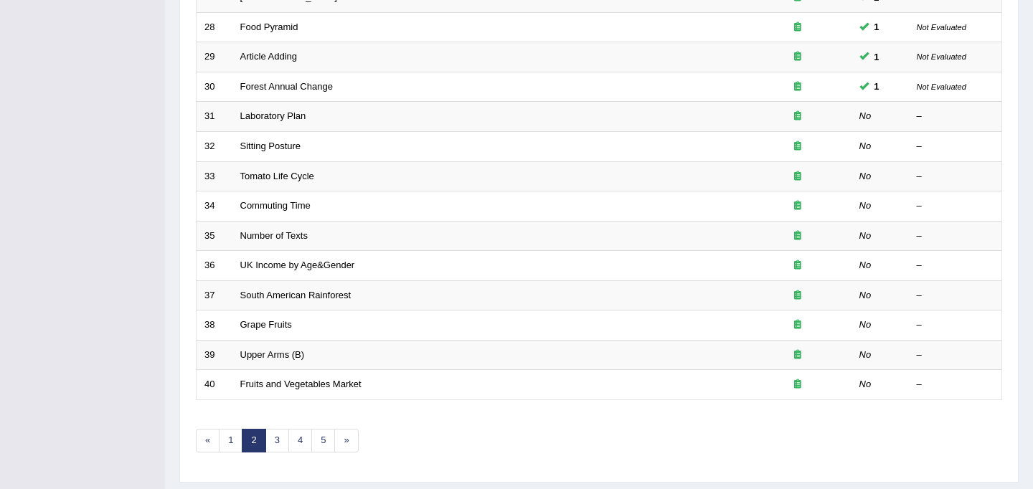
scroll to position [421, 0]
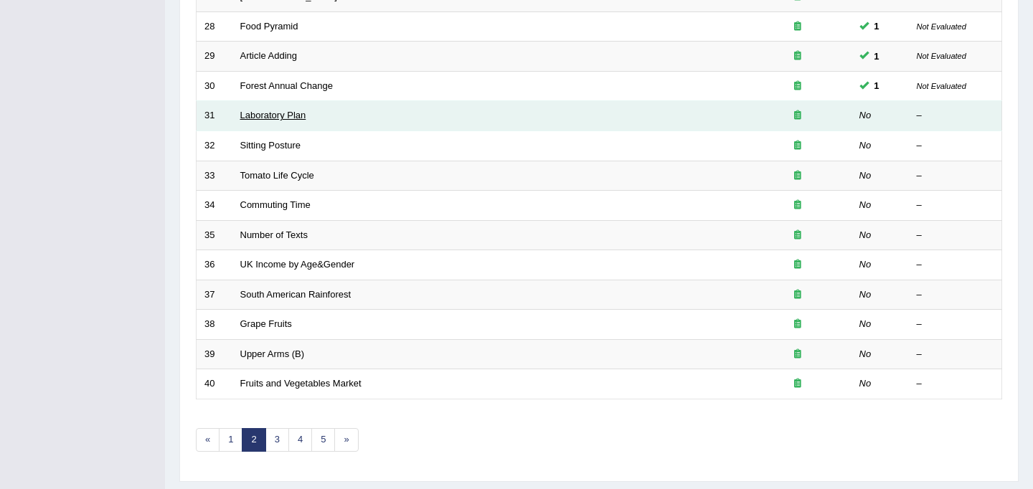
click at [260, 118] on link "Laboratory Plan" at bounding box center [273, 115] width 66 height 11
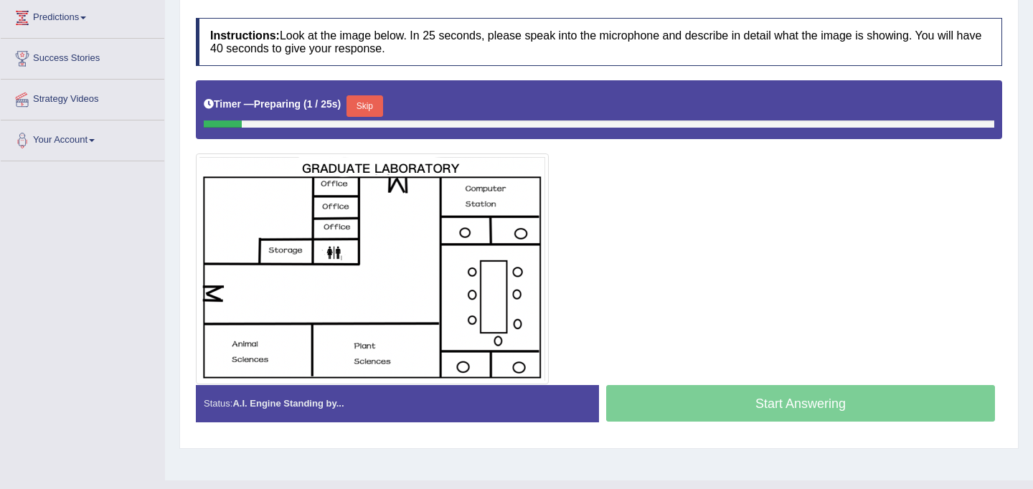
scroll to position [238, 0]
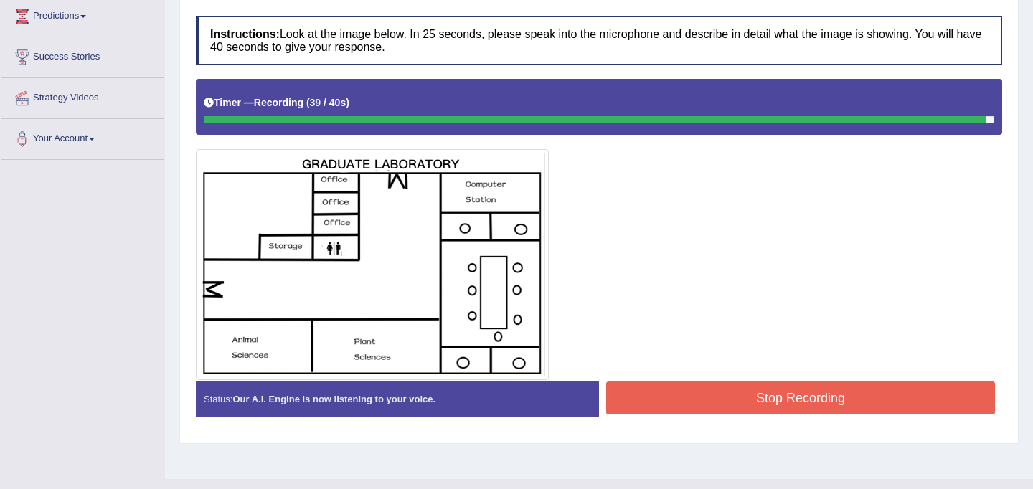
click at [775, 411] on button "Stop Recording" at bounding box center [800, 398] width 389 height 33
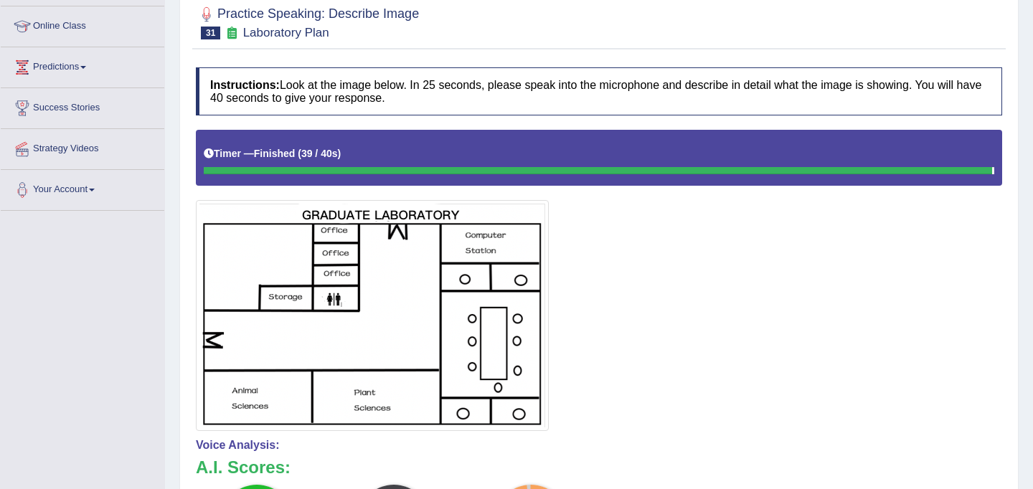
scroll to position [158, 0]
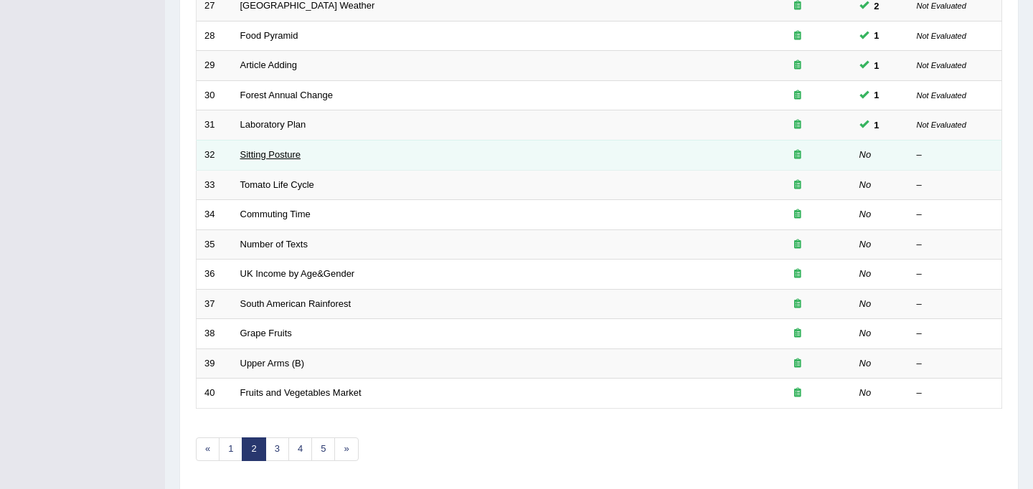
click at [293, 157] on link "Sitting Posture" at bounding box center [270, 154] width 61 height 11
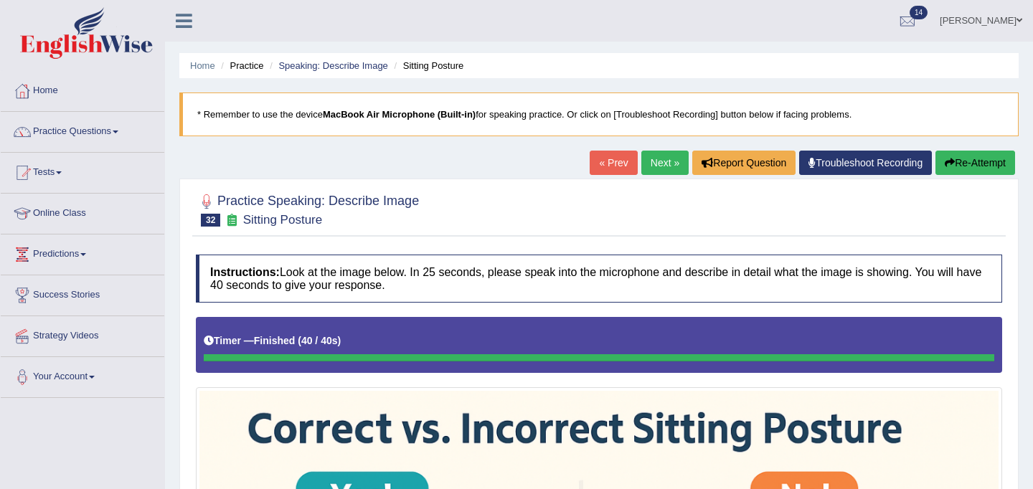
click at [666, 161] on link "Next »" at bounding box center [664, 163] width 47 height 24
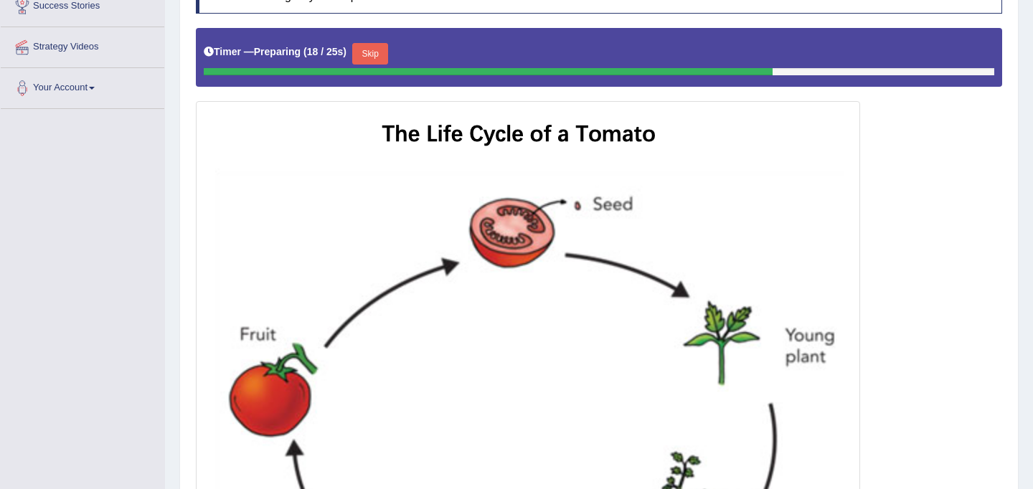
scroll to position [288, 0]
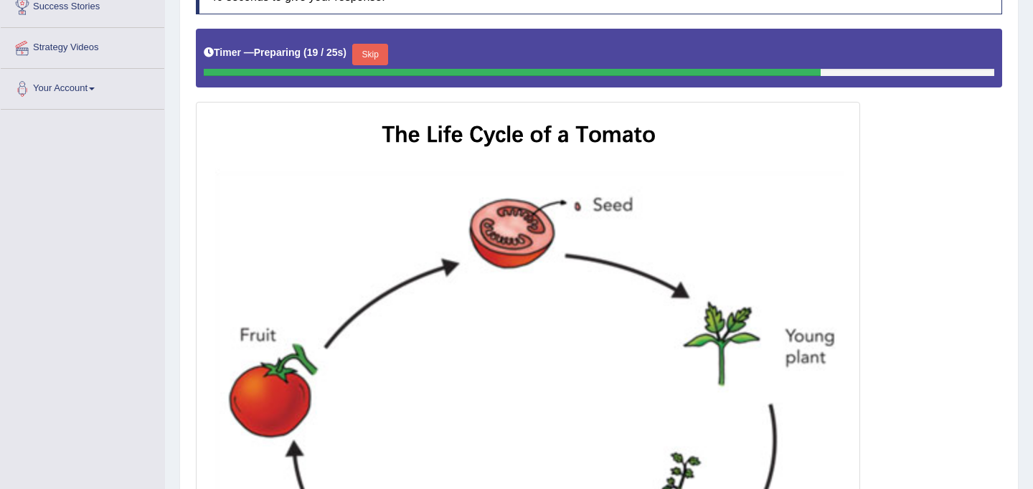
click at [384, 49] on button "Skip" at bounding box center [370, 55] width 36 height 22
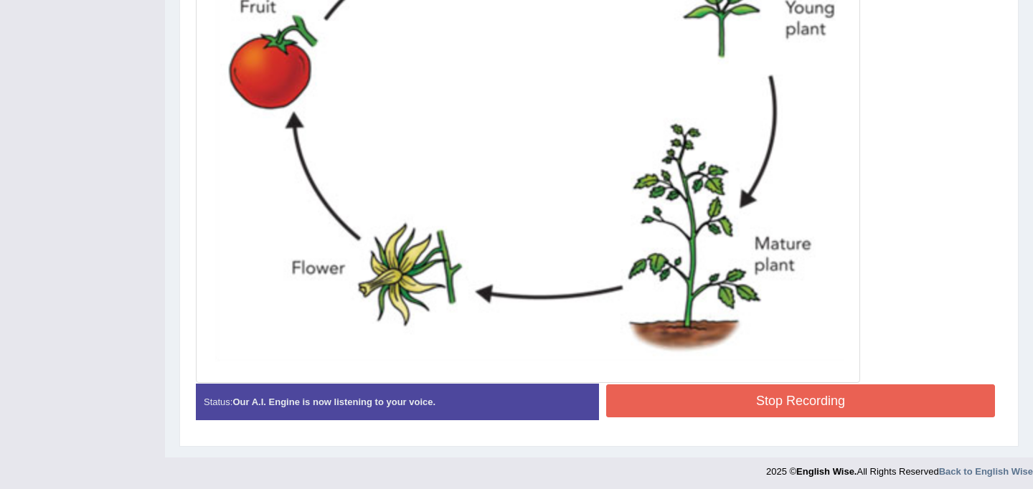
scroll to position [618, 0]
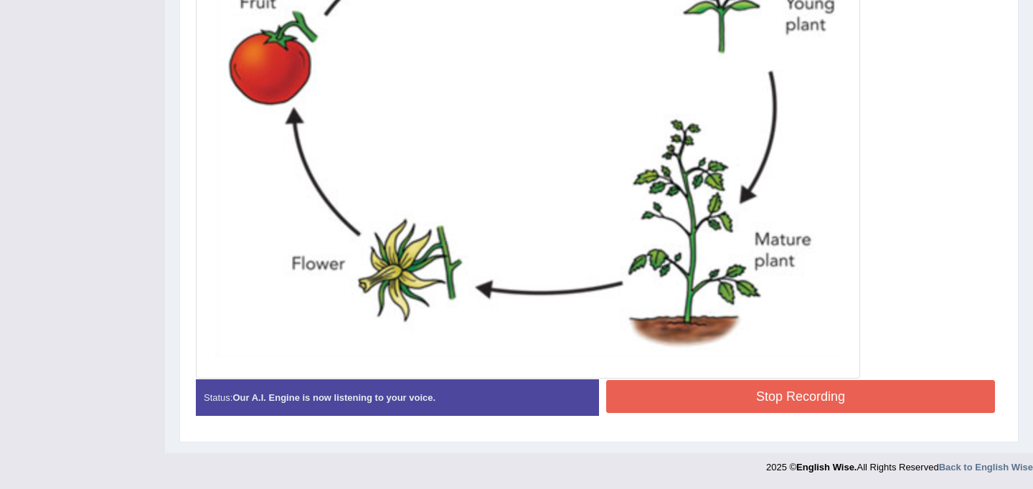
click at [710, 392] on button "Stop Recording" at bounding box center [800, 396] width 389 height 33
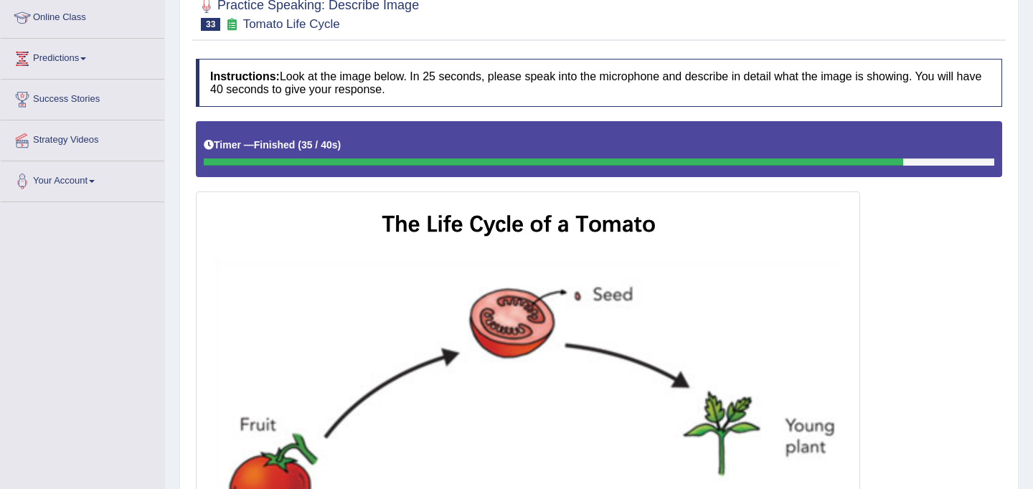
scroll to position [0, 0]
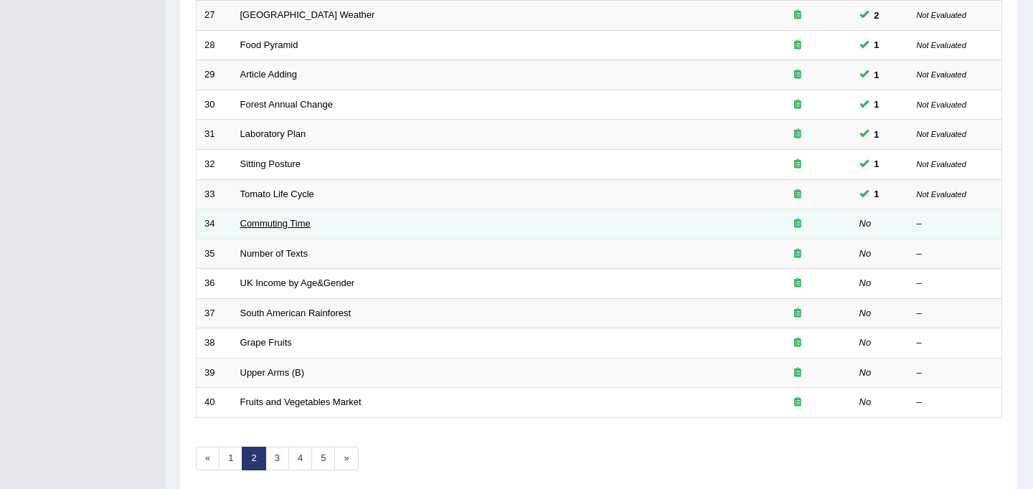
click at [275, 229] on link "Commuting Time" at bounding box center [275, 223] width 70 height 11
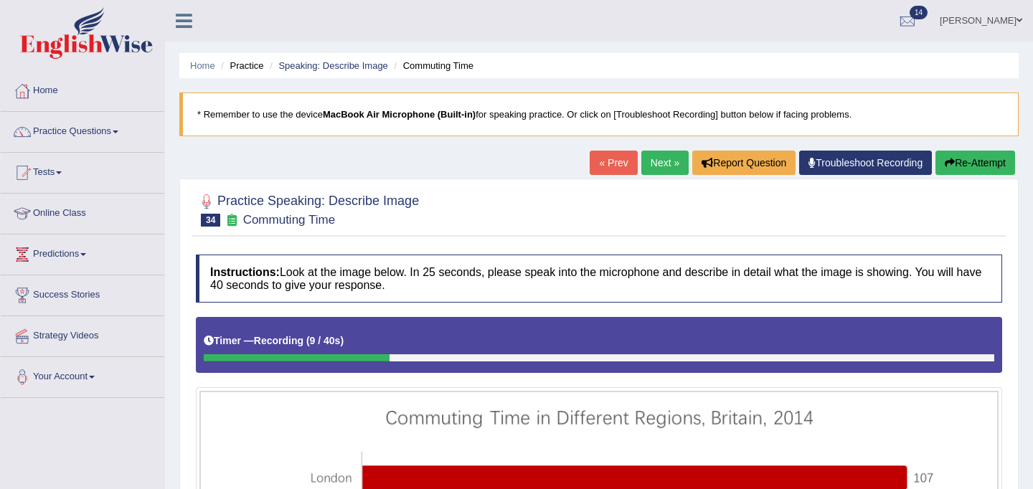
click at [953, 165] on button "Re-Attempt" at bounding box center [975, 163] width 80 height 24
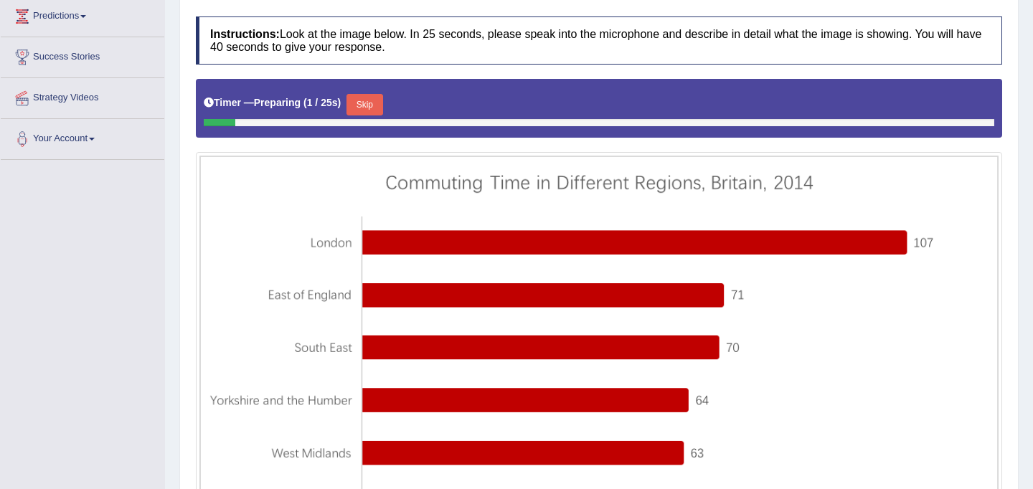
scroll to position [243, 0]
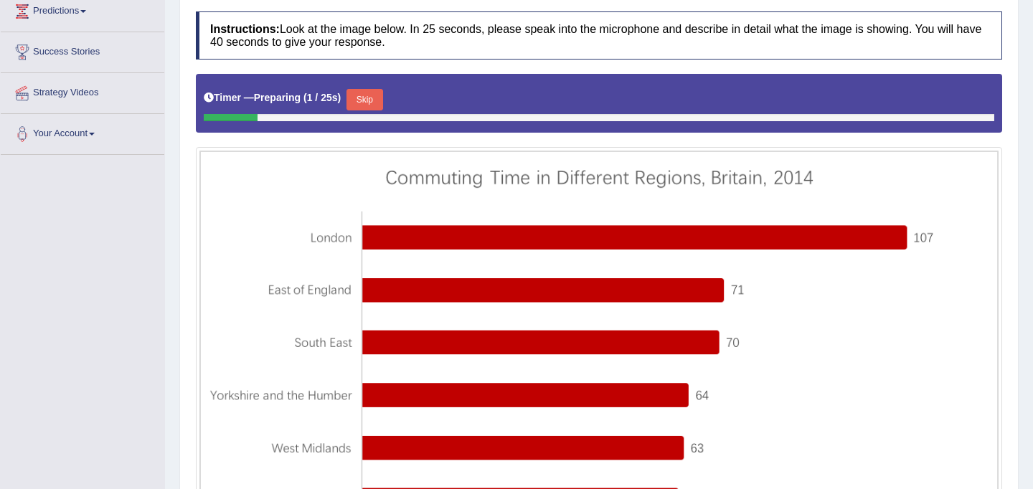
click at [364, 105] on button "Skip" at bounding box center [364, 100] width 36 height 22
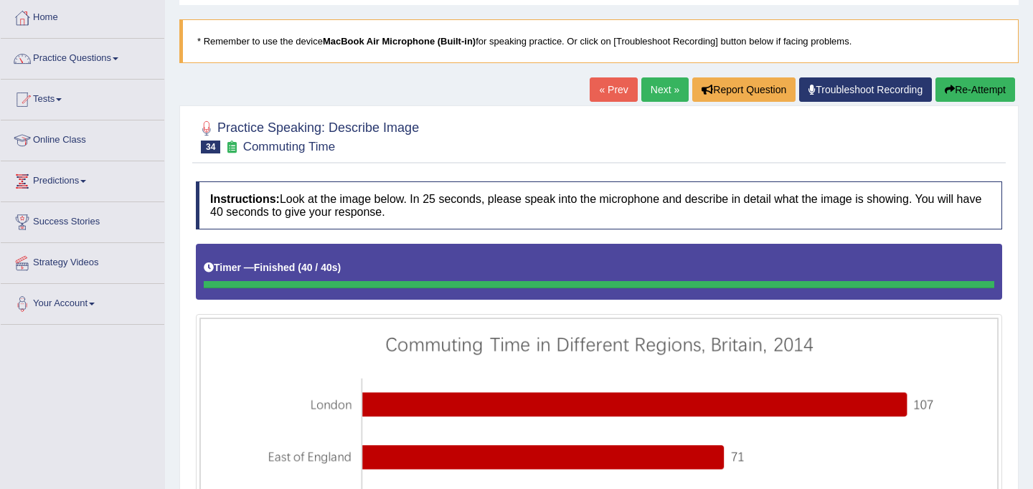
scroll to position [72, 0]
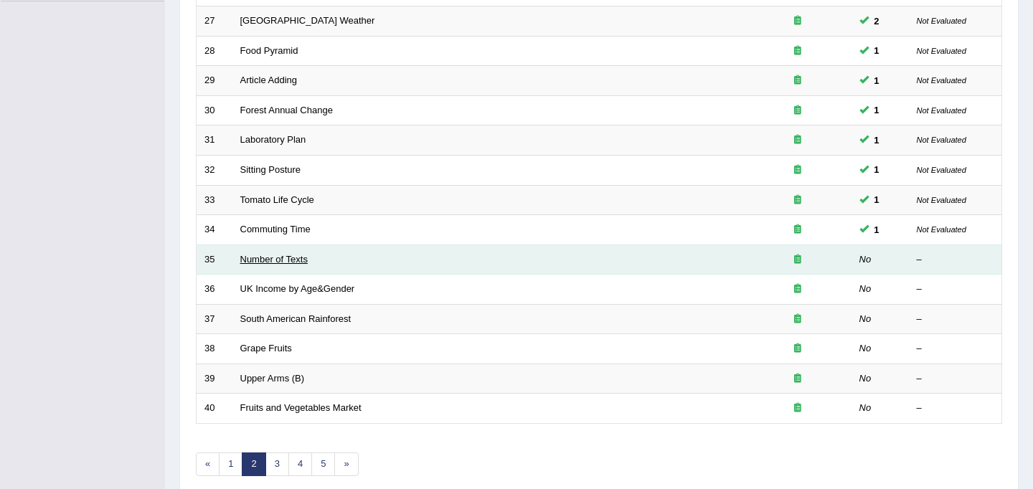
click at [260, 261] on link "Number of Texts" at bounding box center [273, 259] width 67 height 11
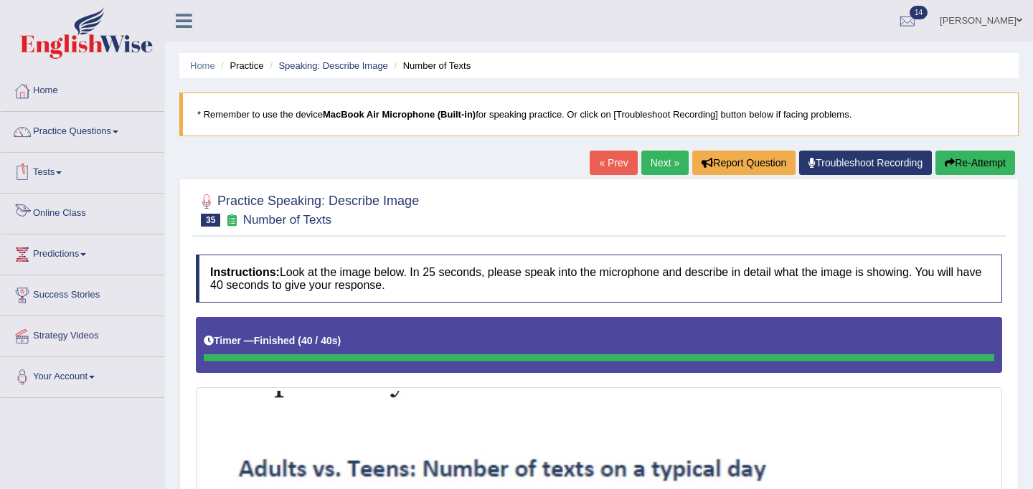
click at [57, 214] on link "Online Class" at bounding box center [83, 212] width 164 height 36
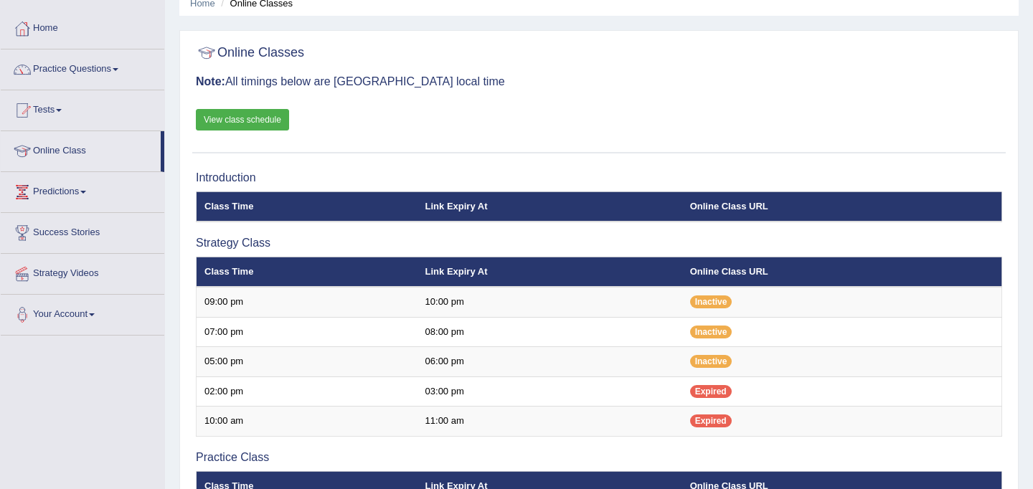
scroll to position [86, 0]
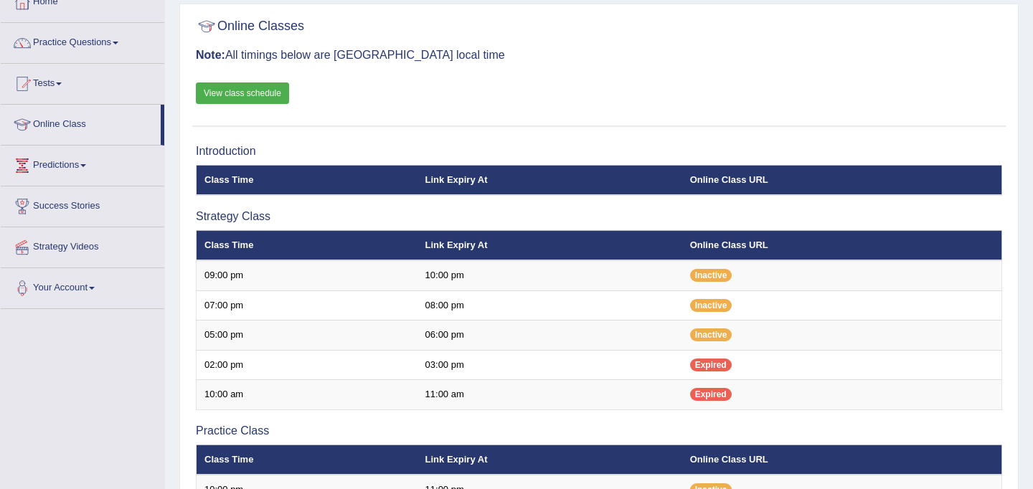
scroll to position [86, 0]
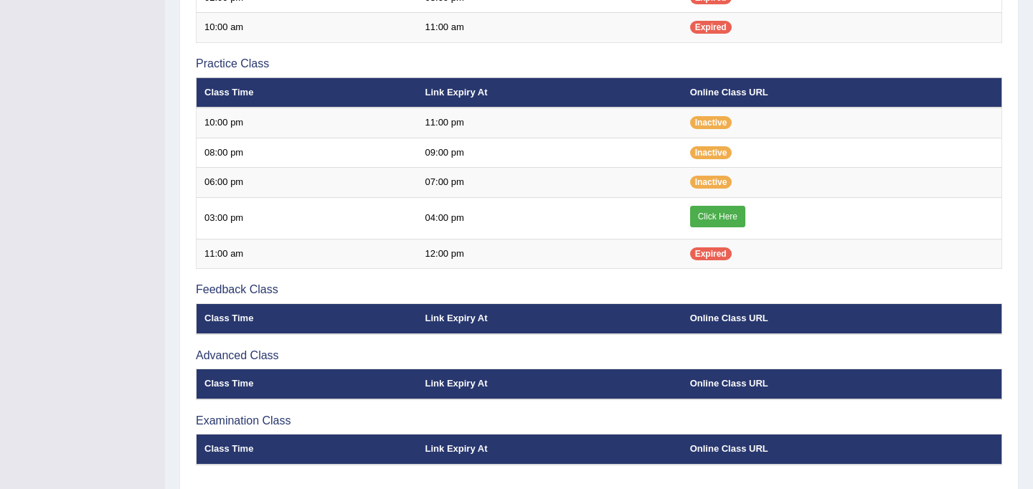
scroll to position [457, 0]
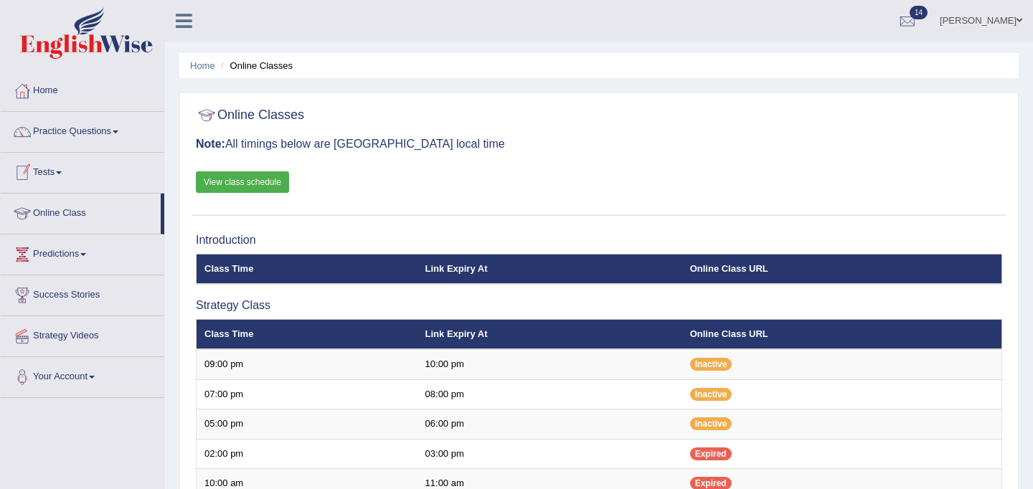
click at [54, 173] on link "Tests" at bounding box center [83, 171] width 164 height 36
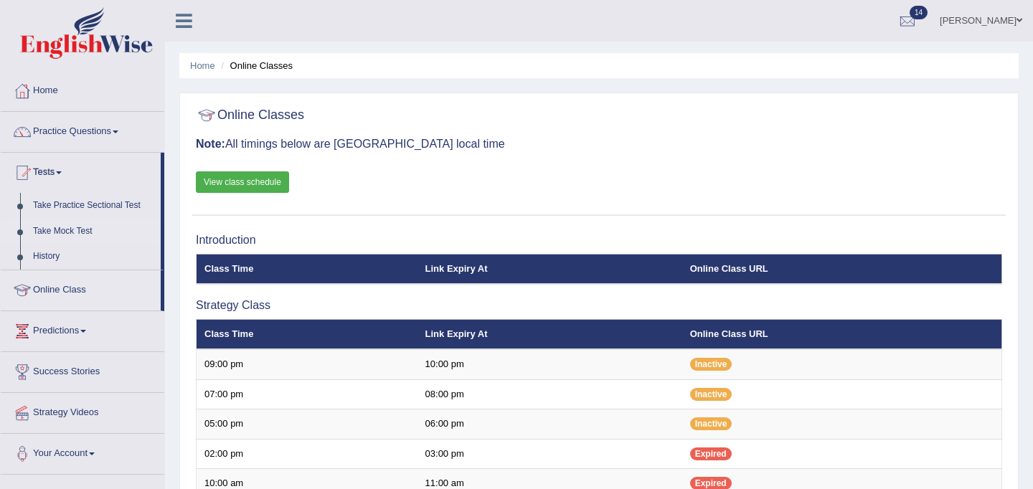
click at [77, 230] on link "Take Mock Test" at bounding box center [94, 232] width 134 height 26
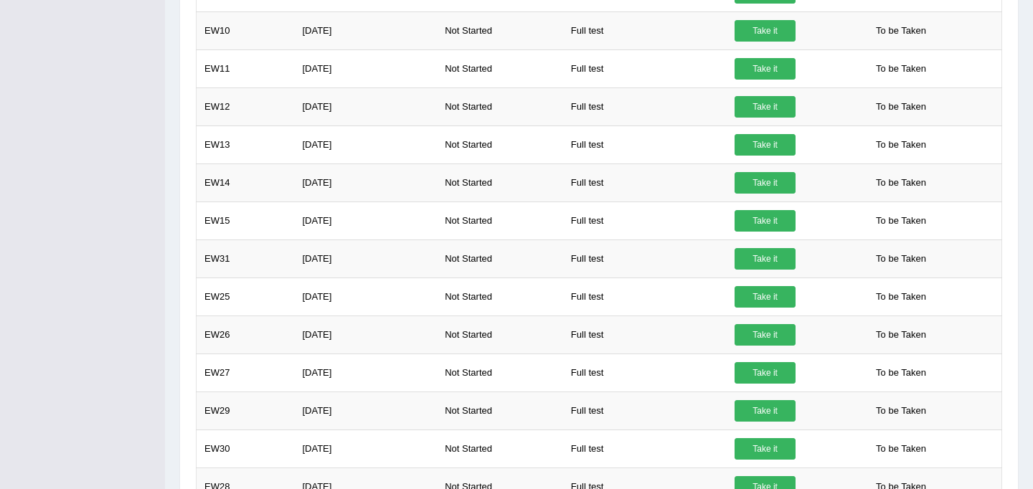
scroll to position [619, 0]
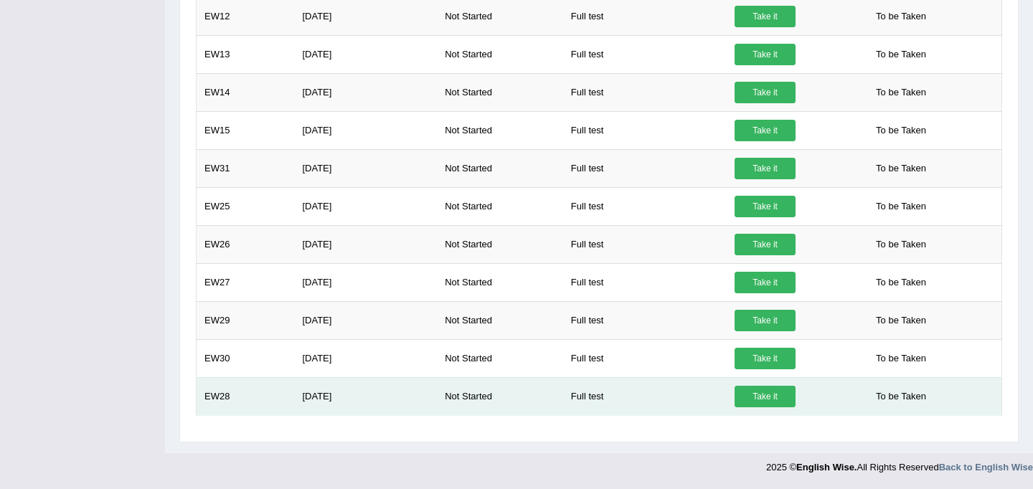
click at [757, 395] on link "Take it" at bounding box center [764, 397] width 61 height 22
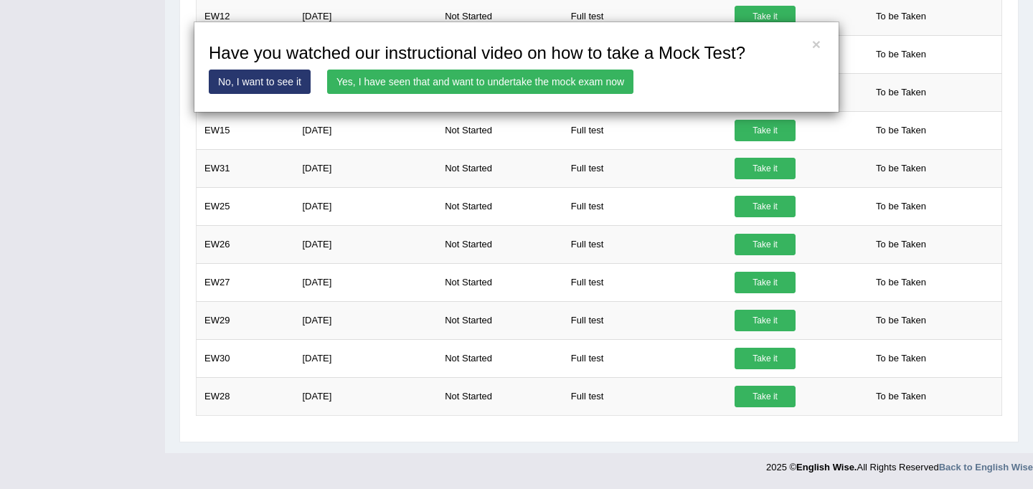
click at [427, 89] on link "Yes, I have seen that and want to undertake the mock exam now" at bounding box center [480, 82] width 306 height 24
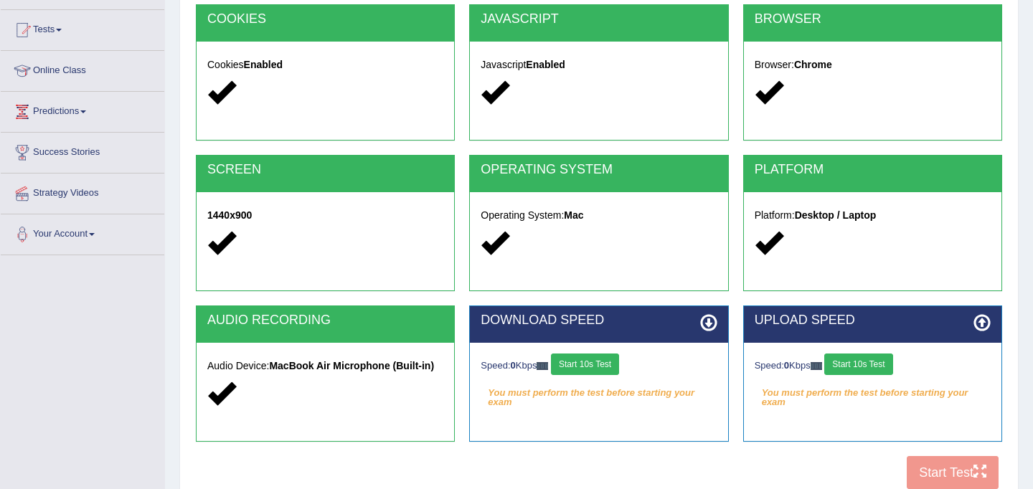
scroll to position [157, 0]
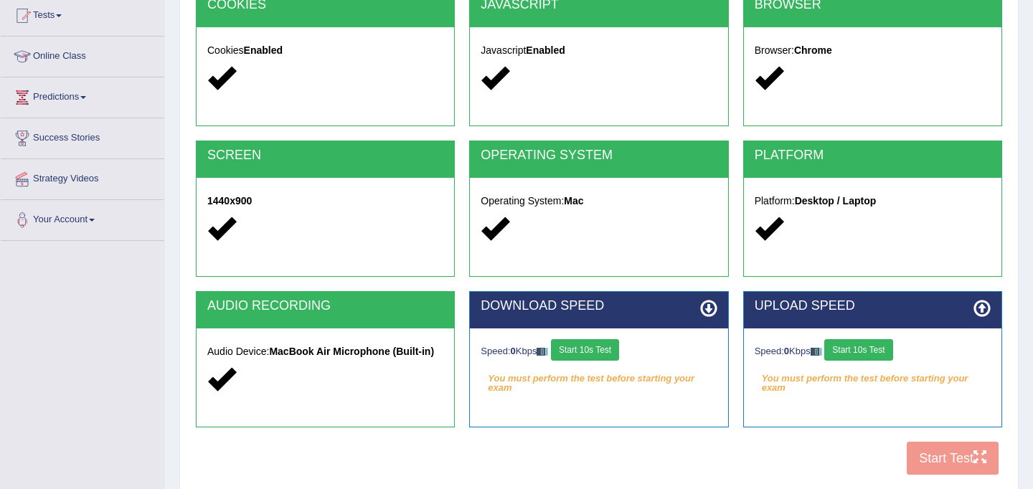
click at [581, 350] on button "Start 10s Test" at bounding box center [585, 350] width 68 height 22
click at [865, 350] on button "Start 10s Test" at bounding box center [858, 350] width 68 height 22
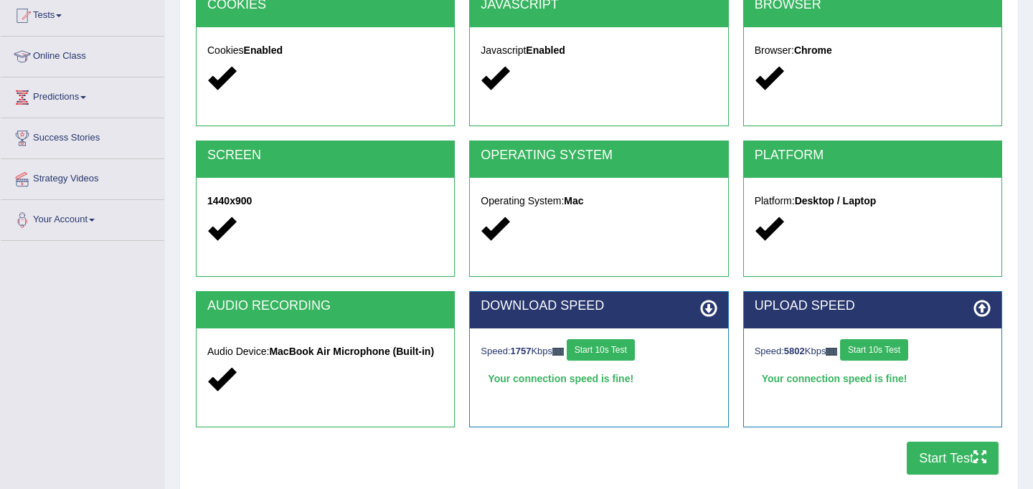
click at [952, 456] on button "Start Test" at bounding box center [953, 458] width 92 height 33
